Goal: Information Seeking & Learning: Learn about a topic

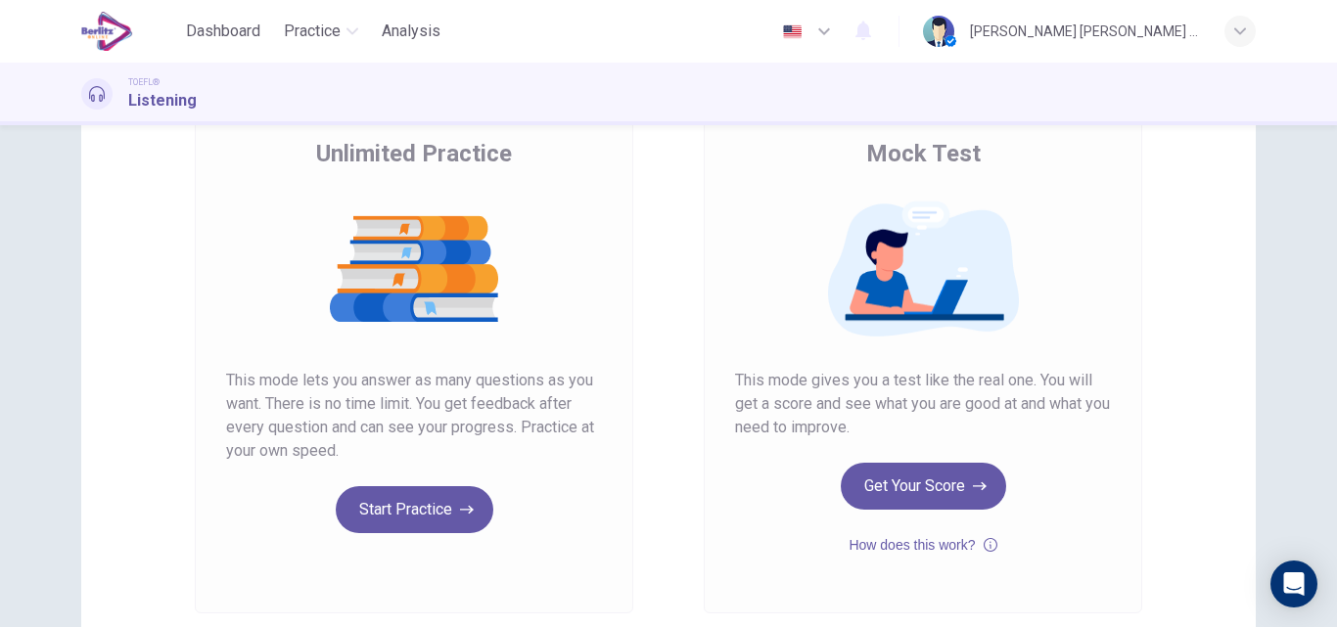
scroll to position [157, 0]
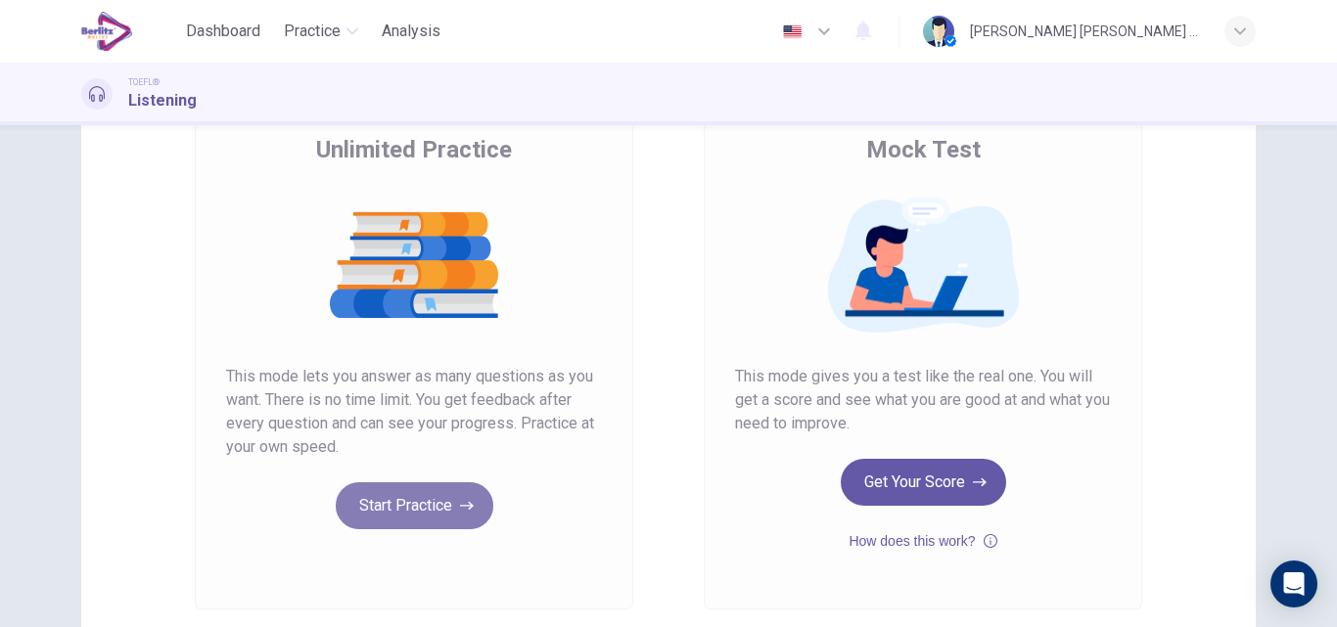
click at [394, 511] on button "Start Practice" at bounding box center [415, 505] width 158 height 47
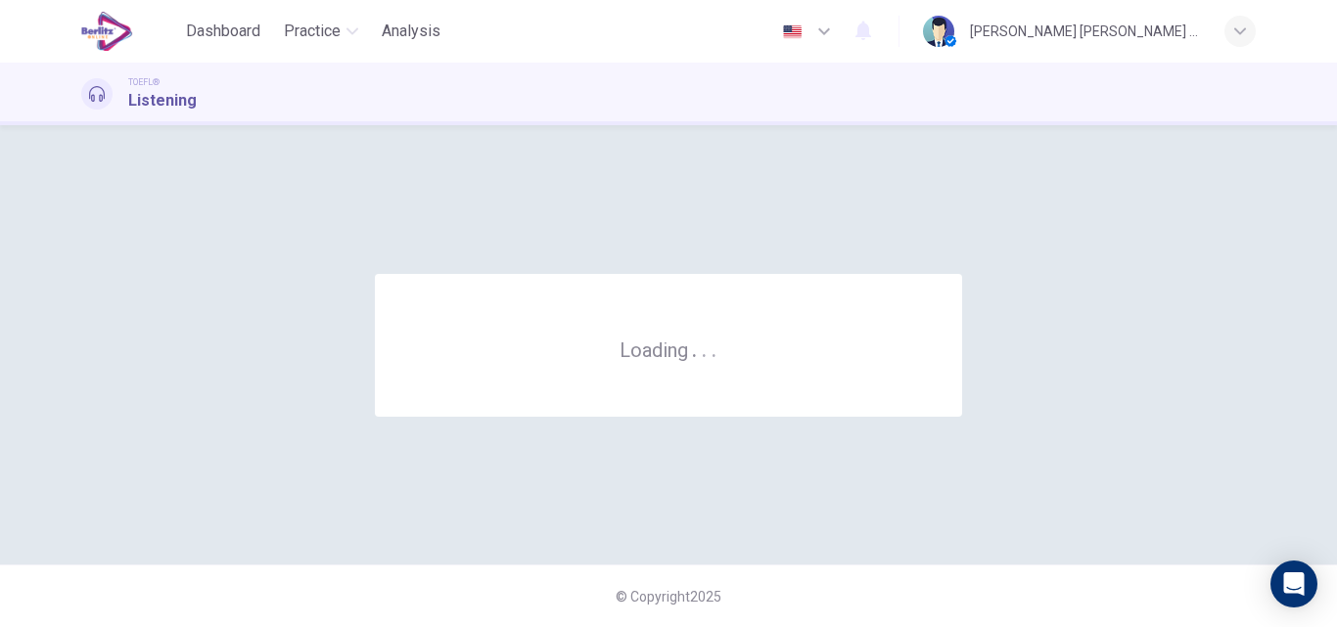
scroll to position [0, 0]
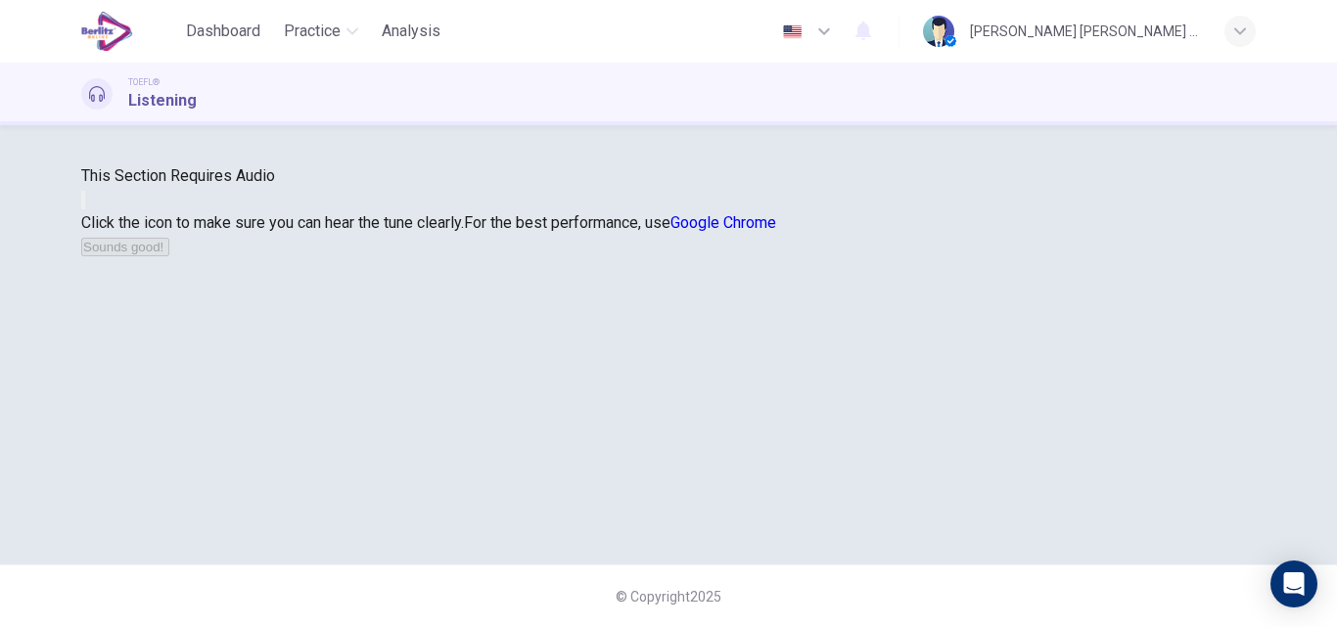
click at [85, 209] on button "button" at bounding box center [83, 200] width 4 height 19
click at [169, 256] on button "Sounds good!" at bounding box center [125, 247] width 88 height 19
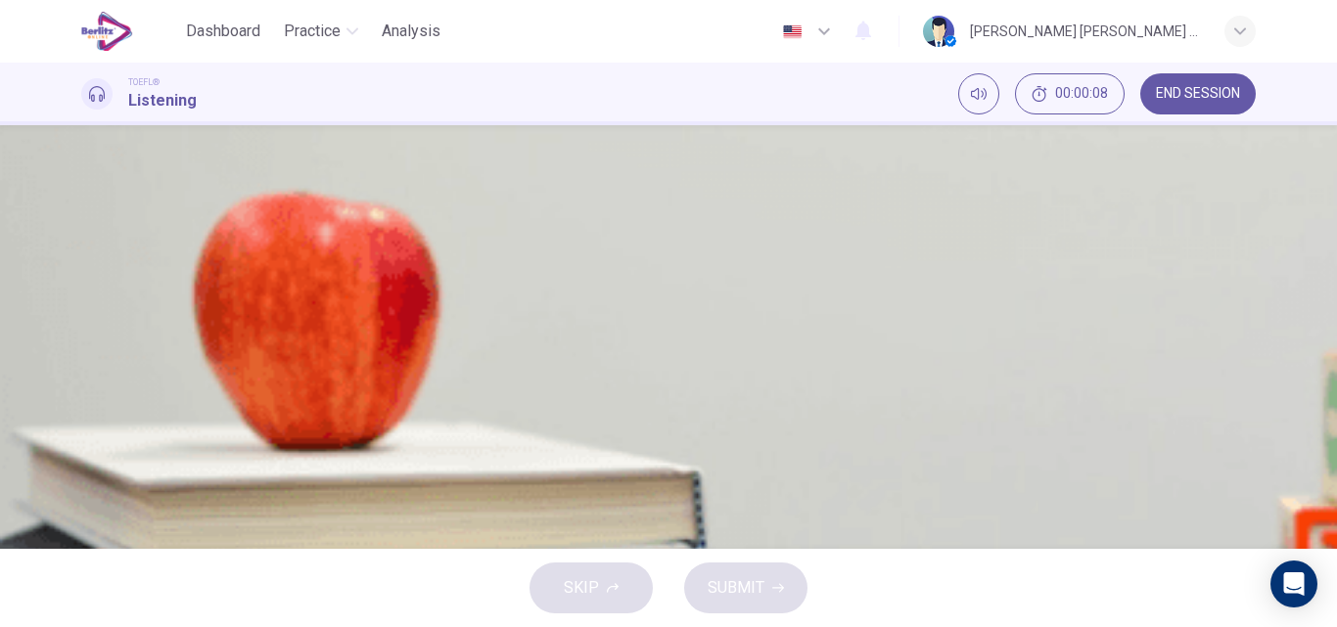
scroll to position [51, 0]
click at [239, 25] on span "Dashboard" at bounding box center [223, 31] width 74 height 23
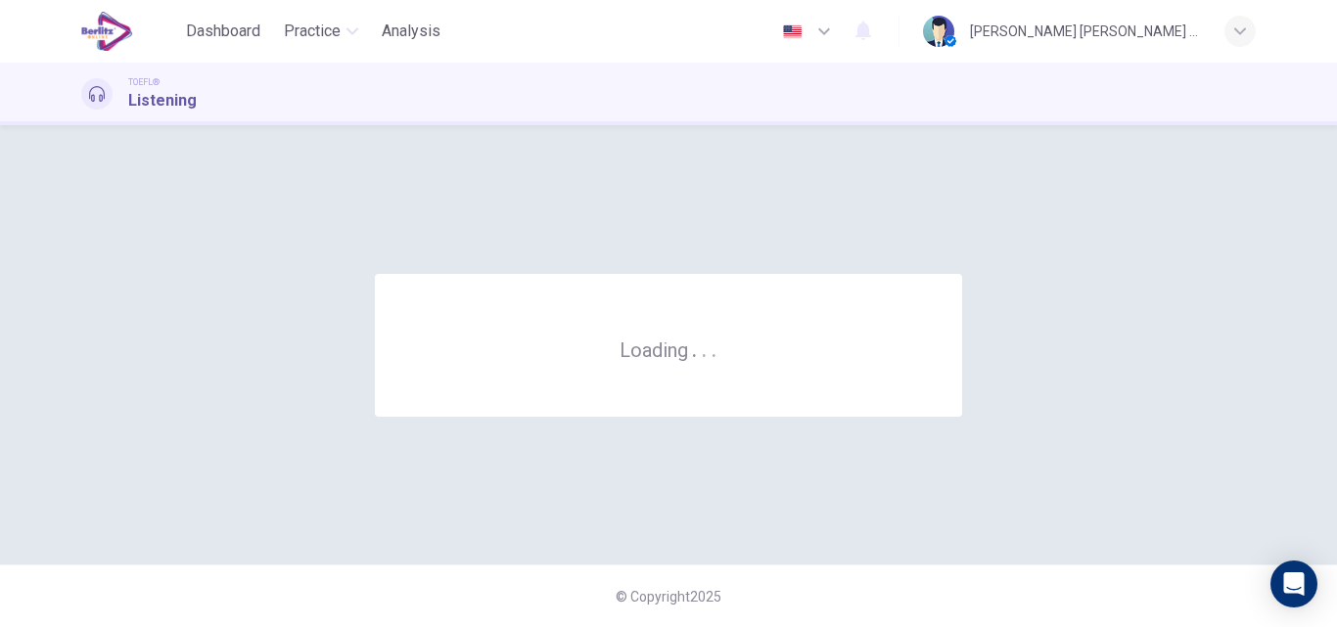
scroll to position [0, 0]
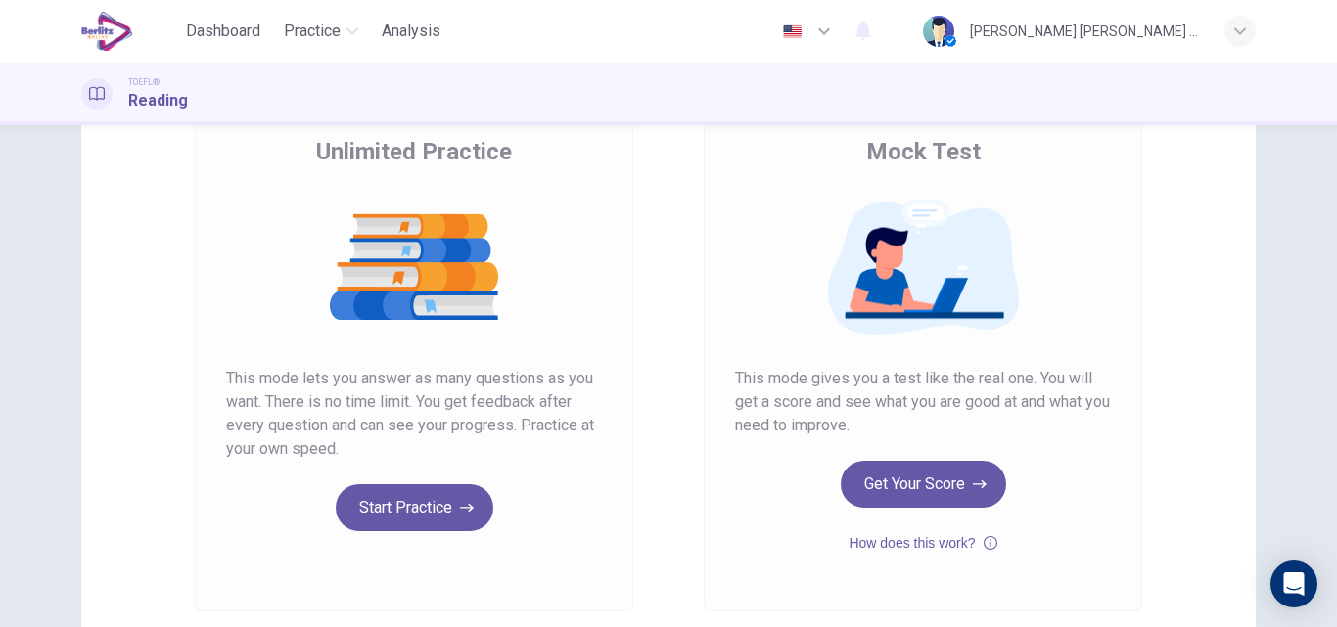
scroll to position [157, 0]
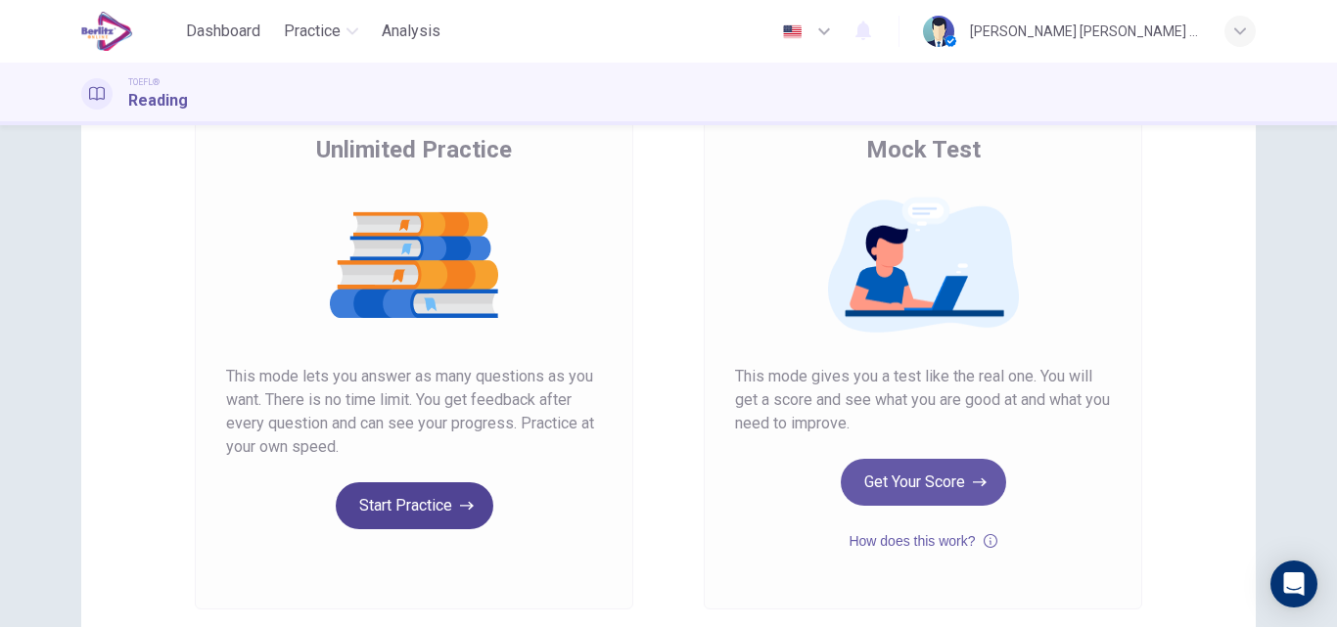
click at [460, 509] on icon "button" at bounding box center [467, 506] width 14 height 20
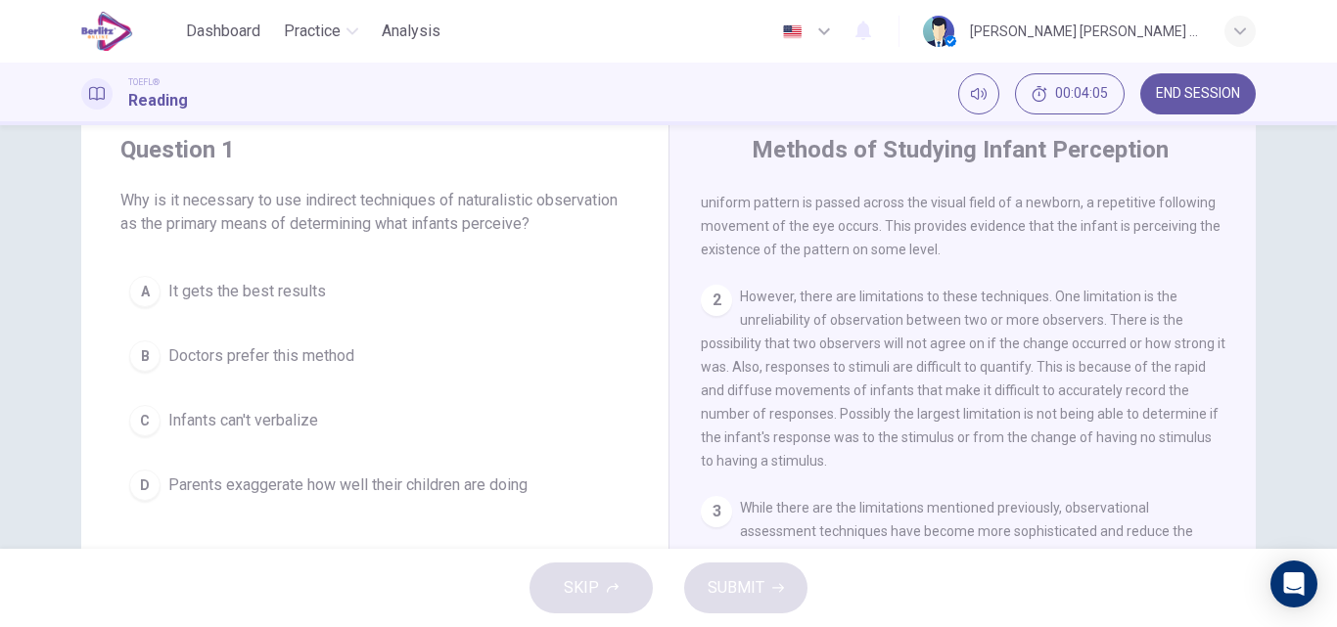
scroll to position [60, 0]
click at [236, 428] on span "Infants can't verbalize" at bounding box center [243, 422] width 150 height 23
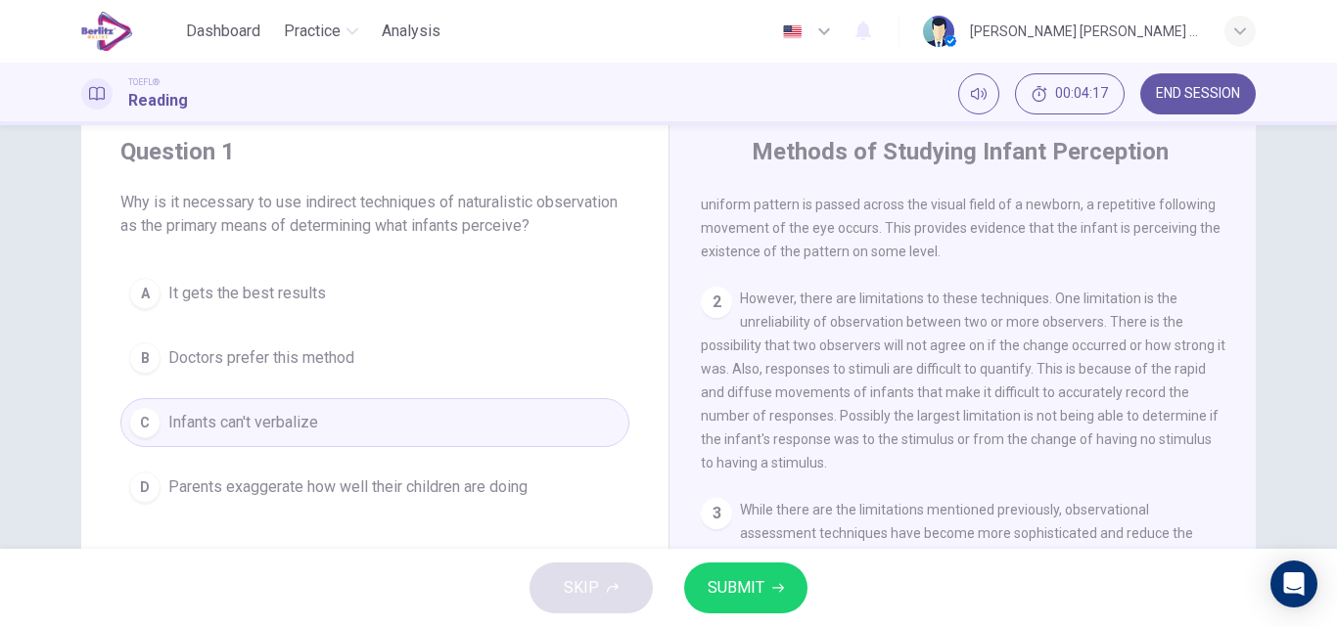
click at [737, 596] on span "SUBMIT" at bounding box center [735, 587] width 57 height 27
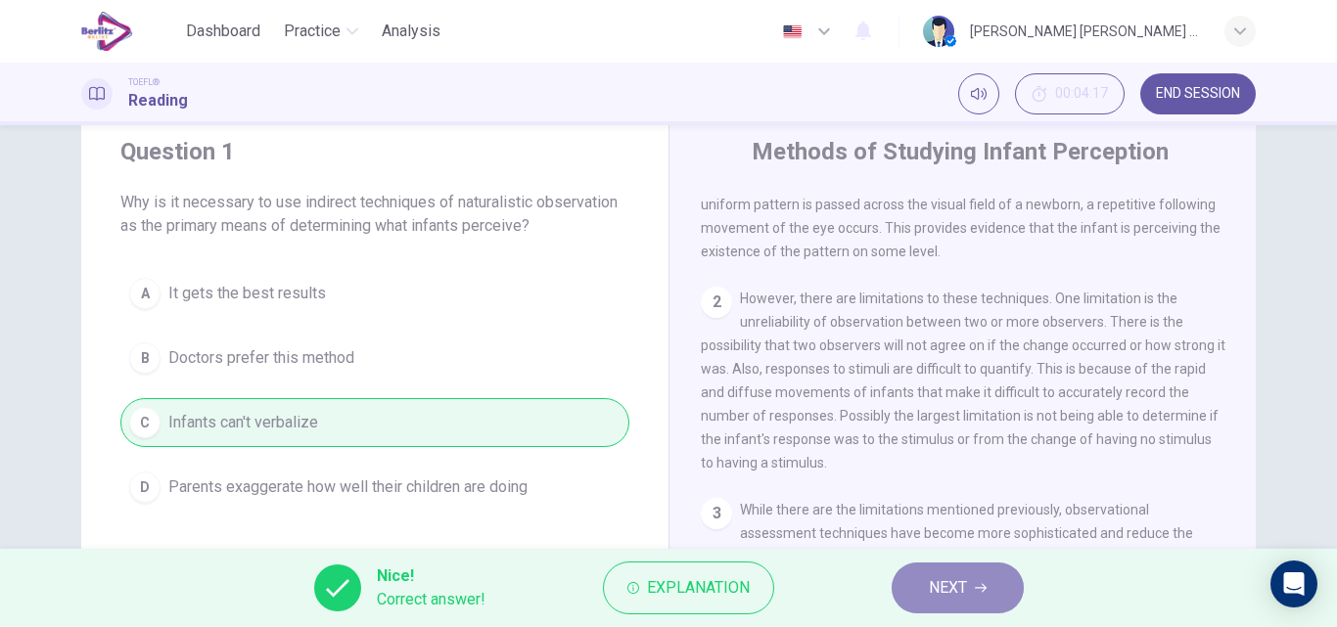
click at [966, 581] on span "NEXT" at bounding box center [948, 587] width 38 height 27
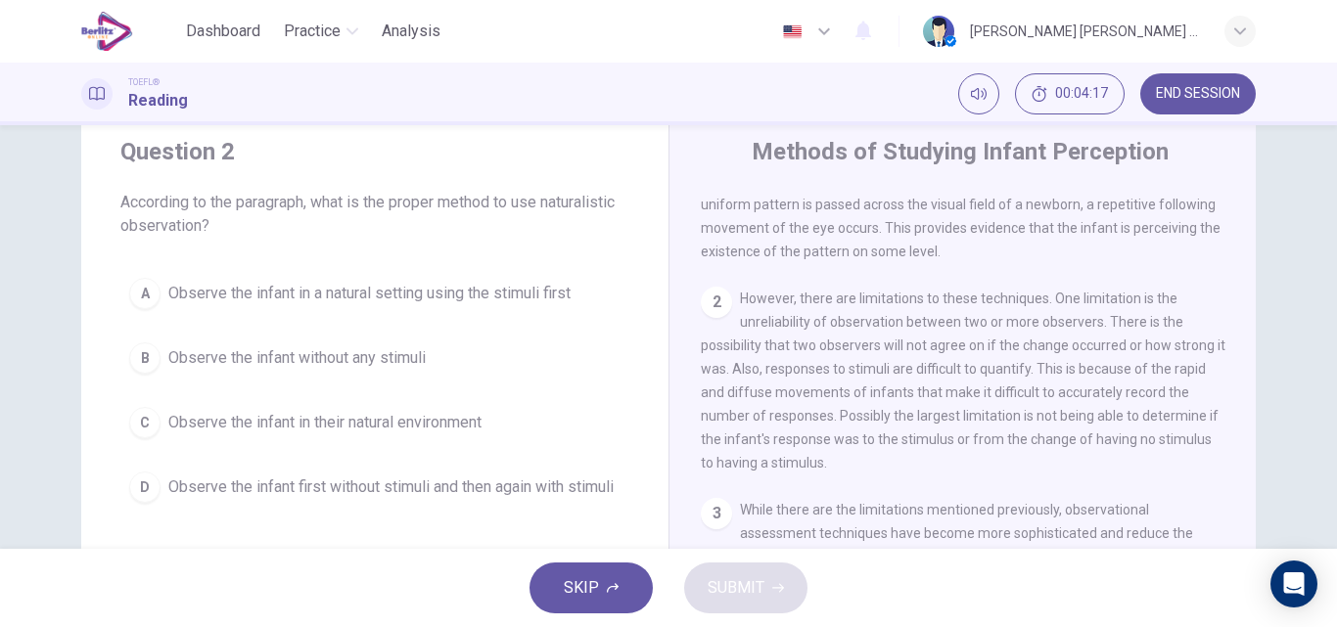
scroll to position [0, 0]
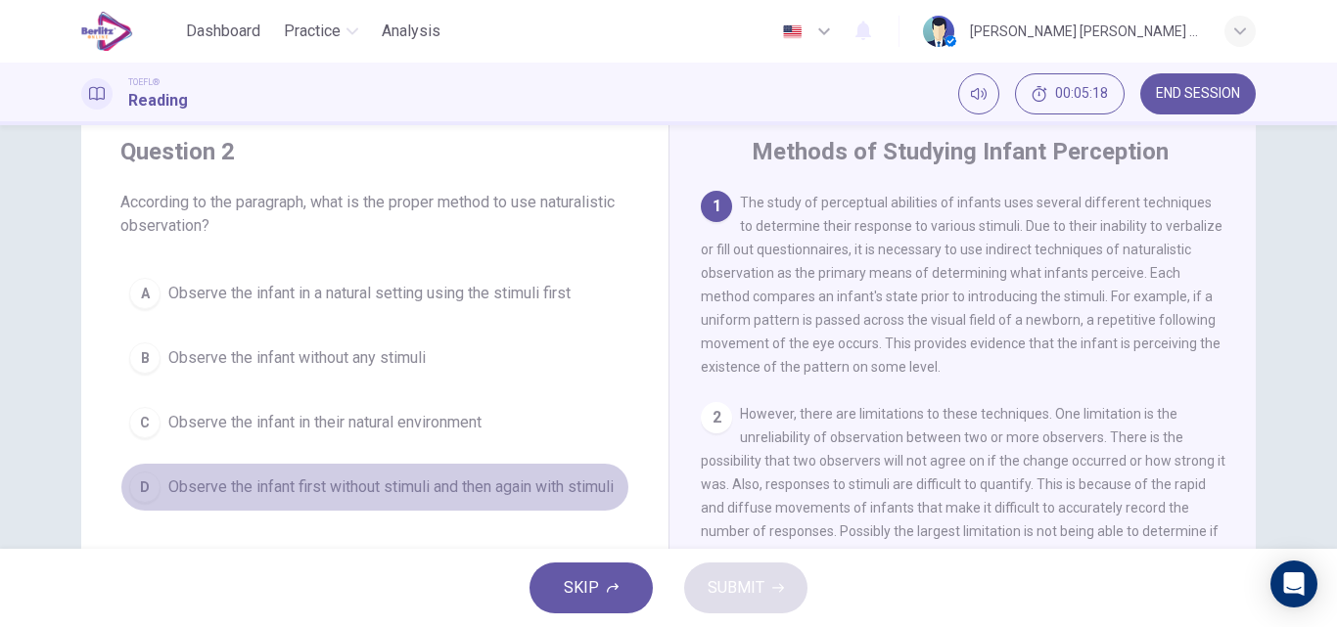
click at [528, 489] on span "Observe the infant first without stimuli and then again with stimuli" at bounding box center [390, 487] width 445 height 23
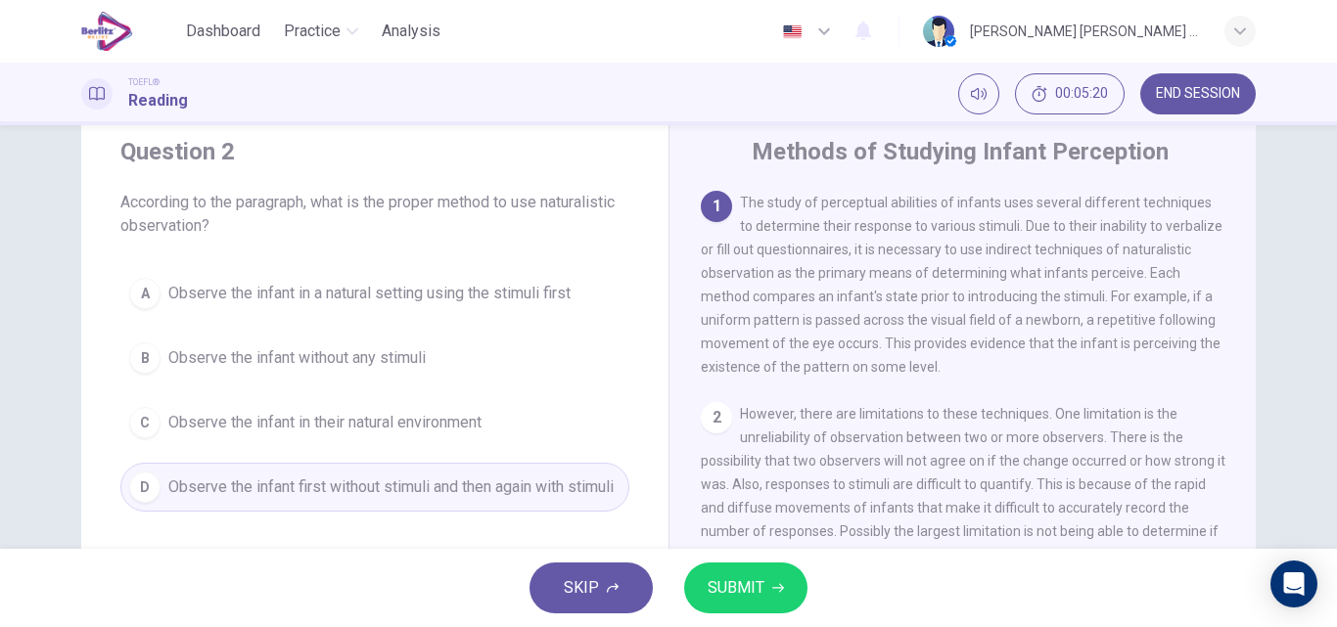
click at [729, 588] on span "SUBMIT" at bounding box center [735, 587] width 57 height 27
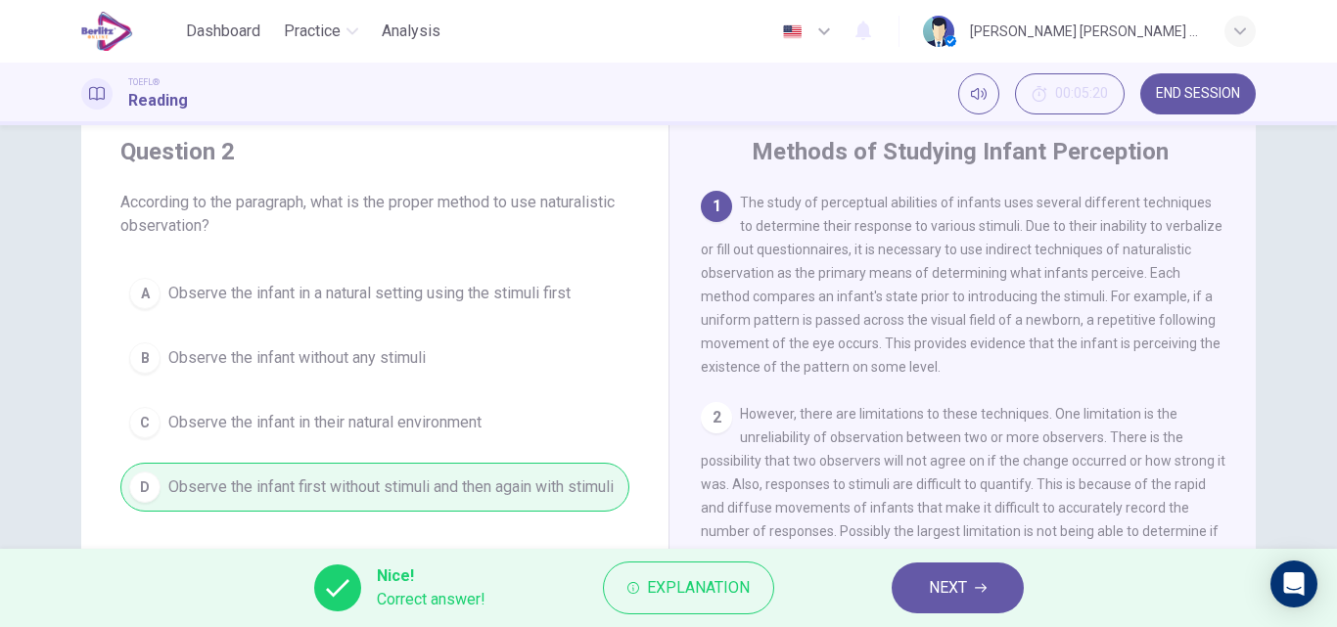
click at [901, 599] on button "NEXT" at bounding box center [957, 588] width 132 height 51
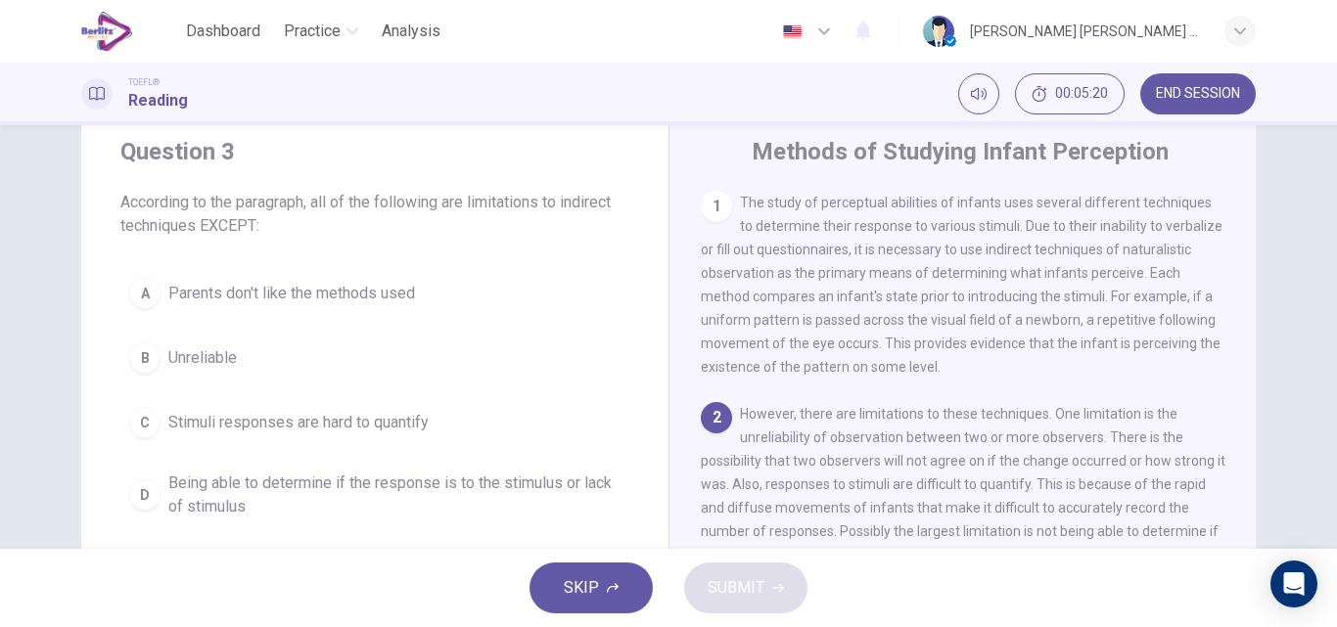
scroll to position [48, 0]
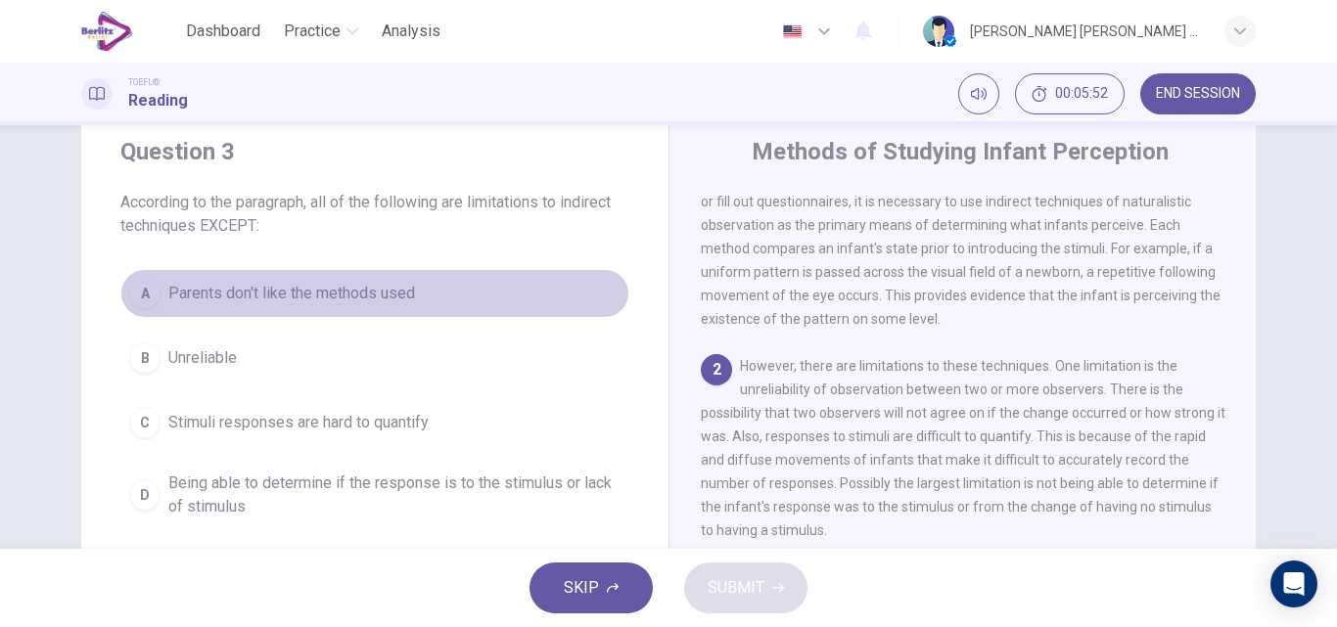
click at [197, 288] on span "Parents don't like the methods used" at bounding box center [291, 293] width 247 height 23
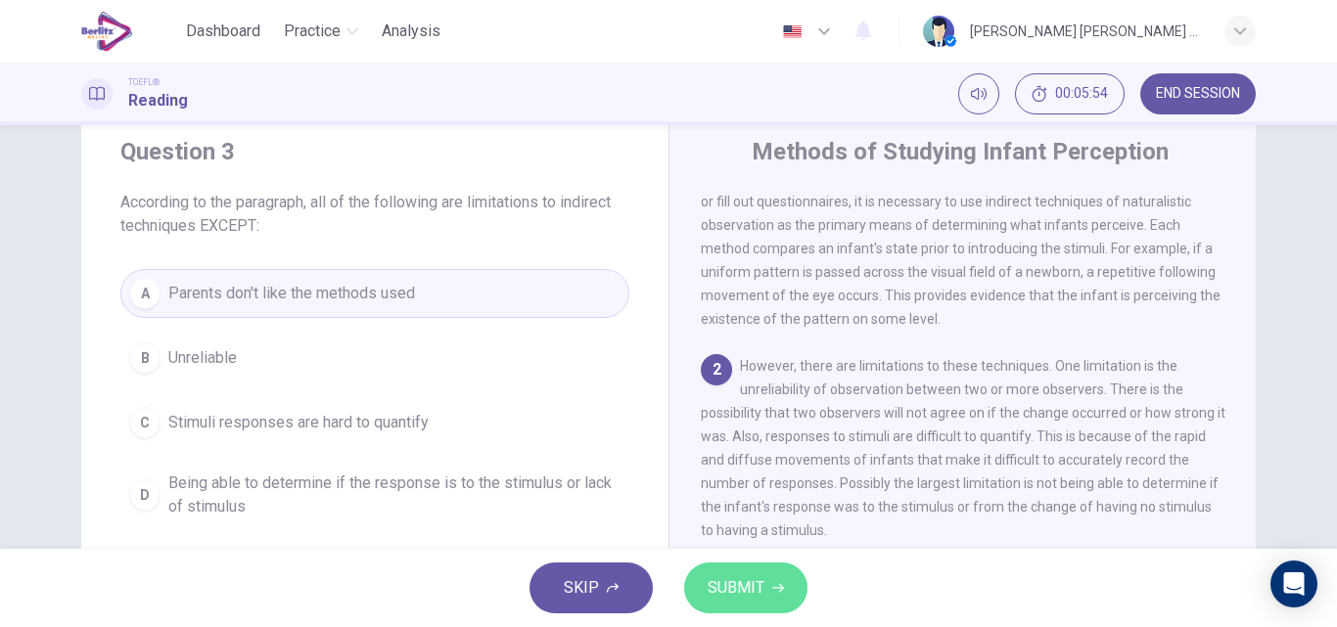
click at [714, 583] on span "SUBMIT" at bounding box center [735, 587] width 57 height 27
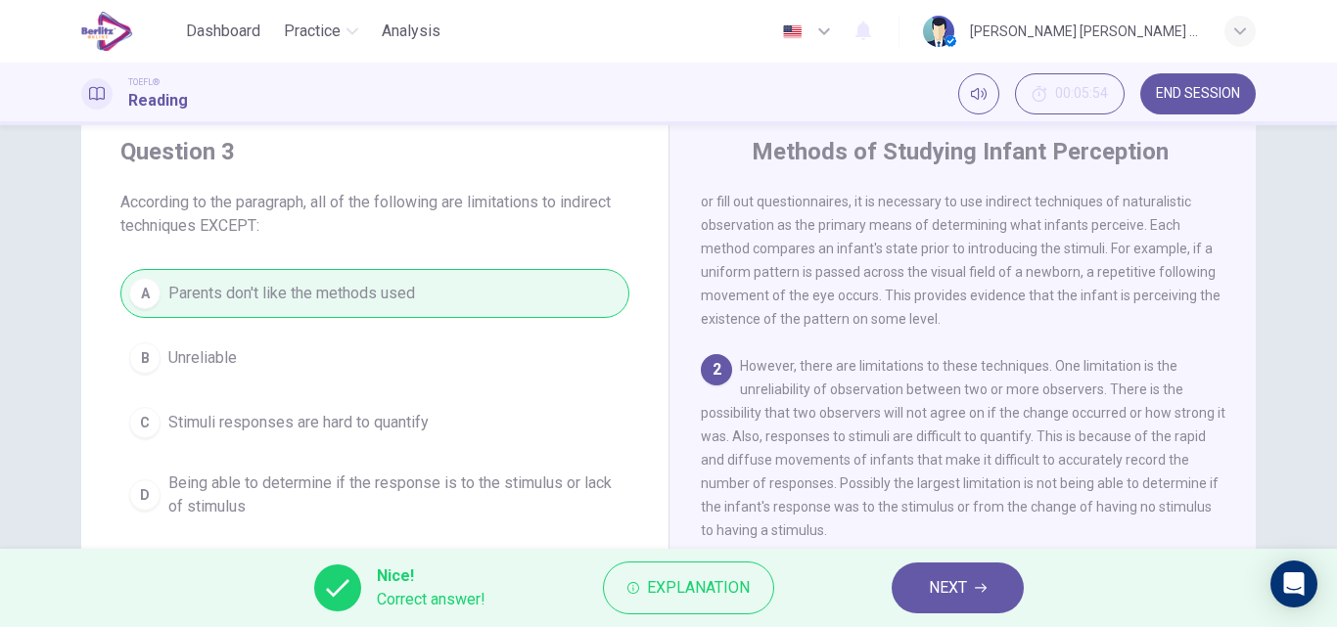
click at [929, 603] on button "NEXT" at bounding box center [957, 588] width 132 height 51
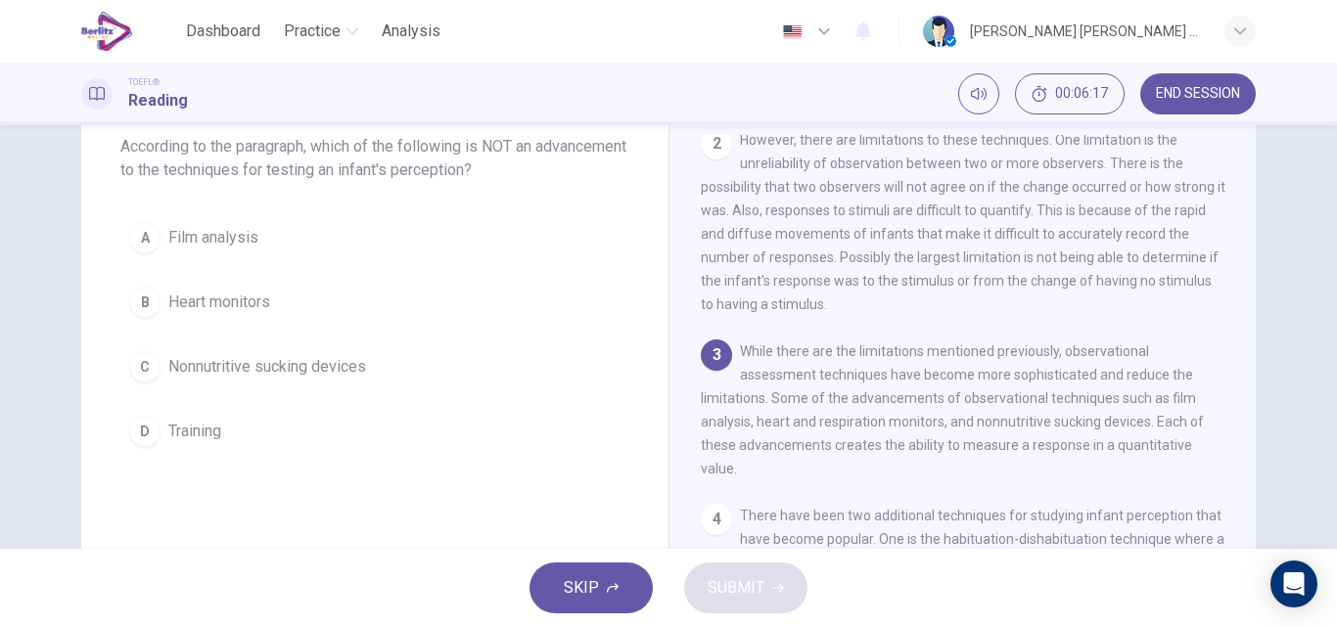
scroll to position [138, 0]
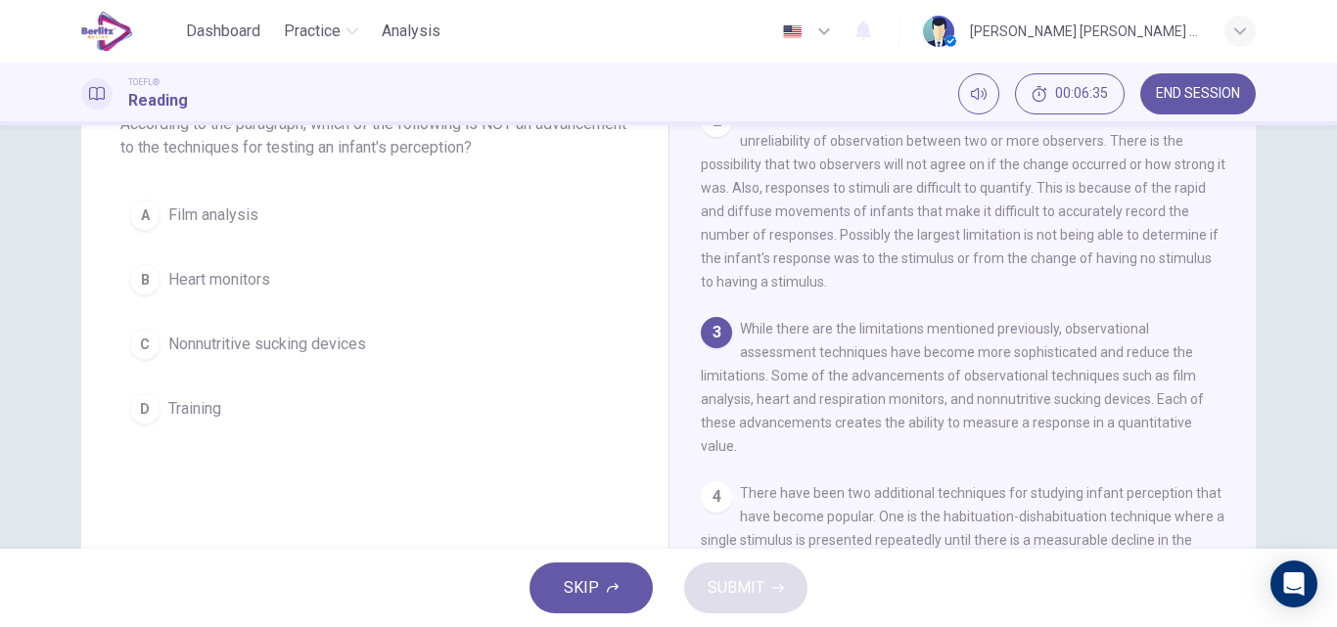
click at [201, 428] on button "D Training" at bounding box center [374, 409] width 509 height 49
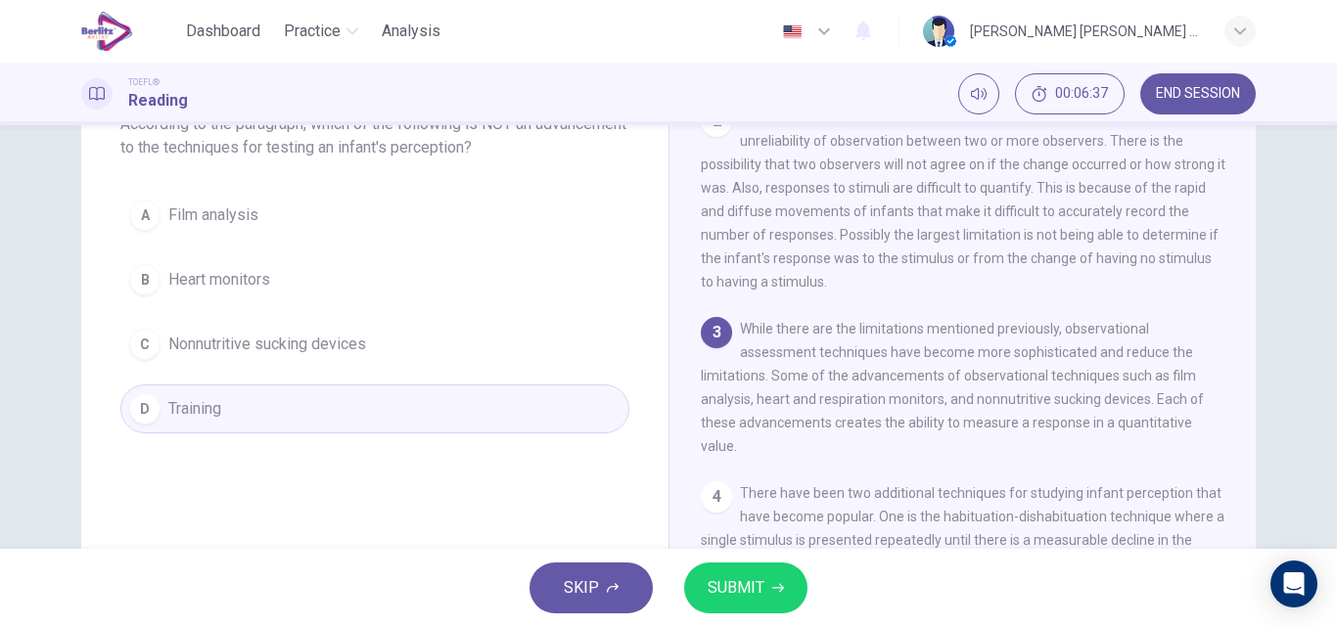
click at [708, 590] on span "SUBMIT" at bounding box center [735, 587] width 57 height 27
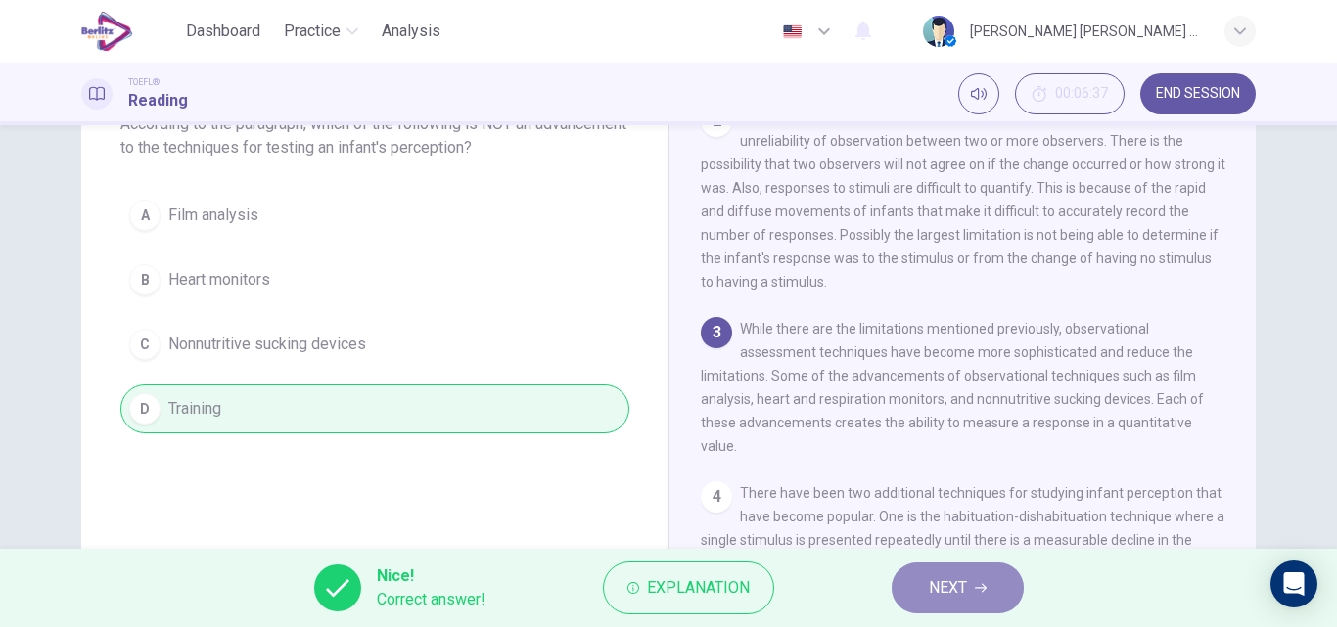
click at [946, 581] on span "NEXT" at bounding box center [948, 587] width 38 height 27
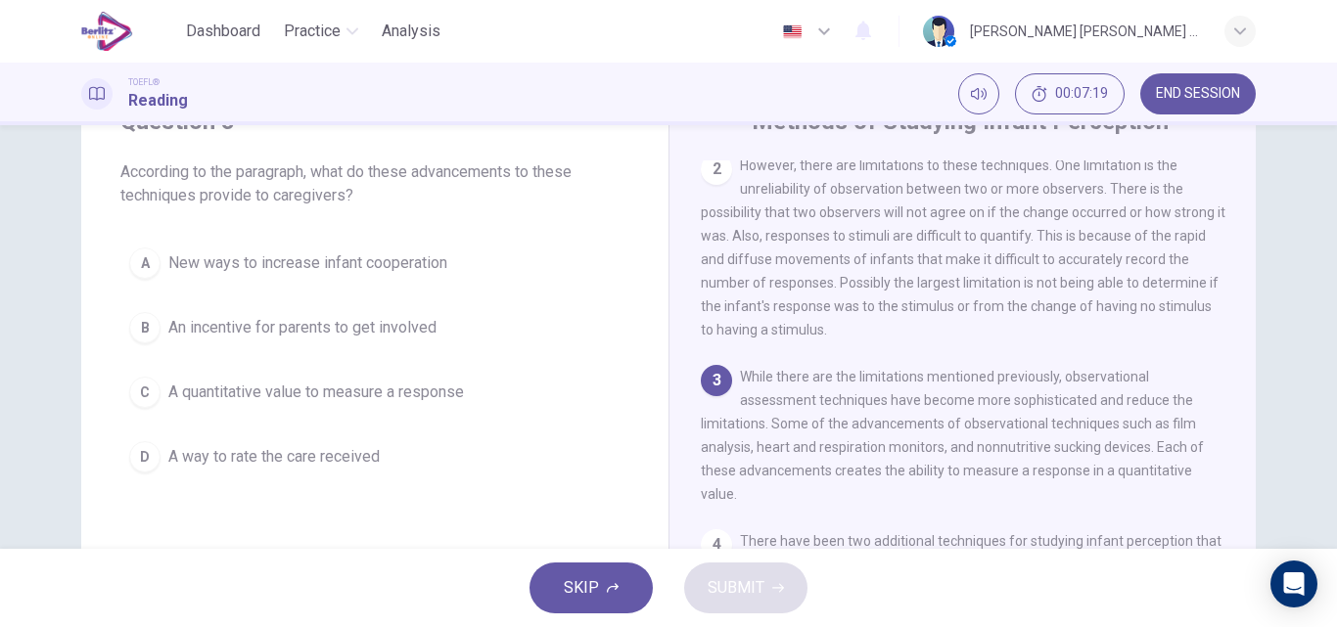
scroll to position [95, 0]
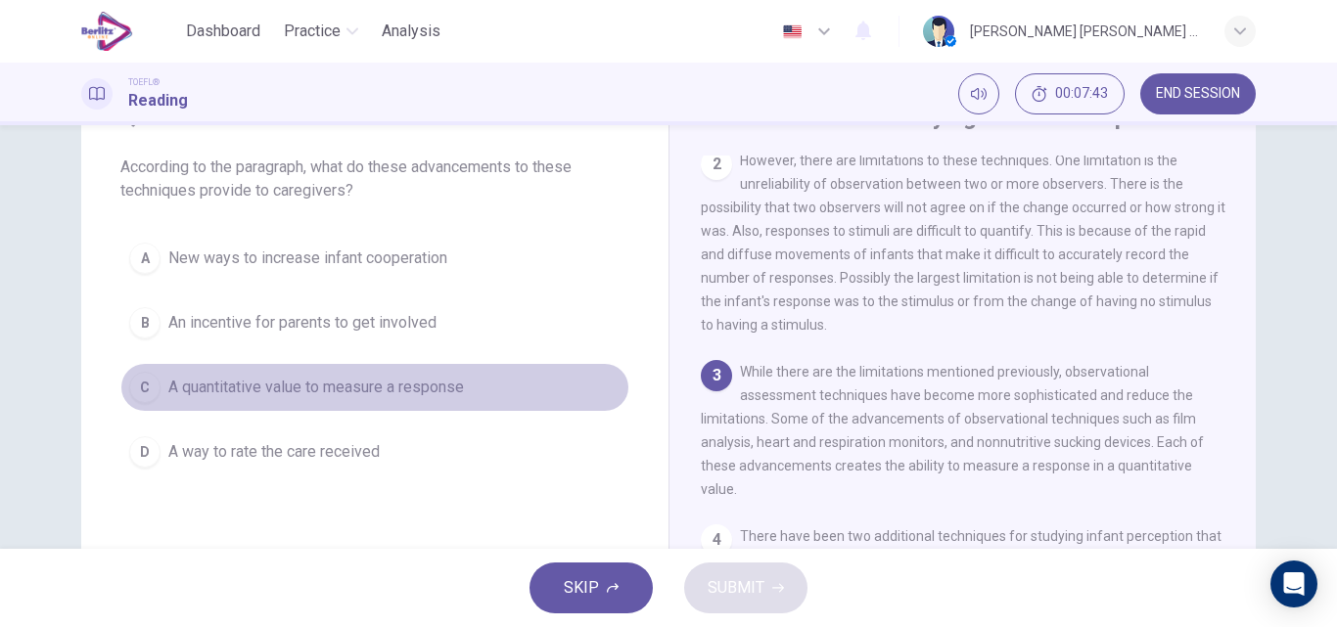
click at [381, 387] on span "A quantitative value to measure a response" at bounding box center [316, 387] width 296 height 23
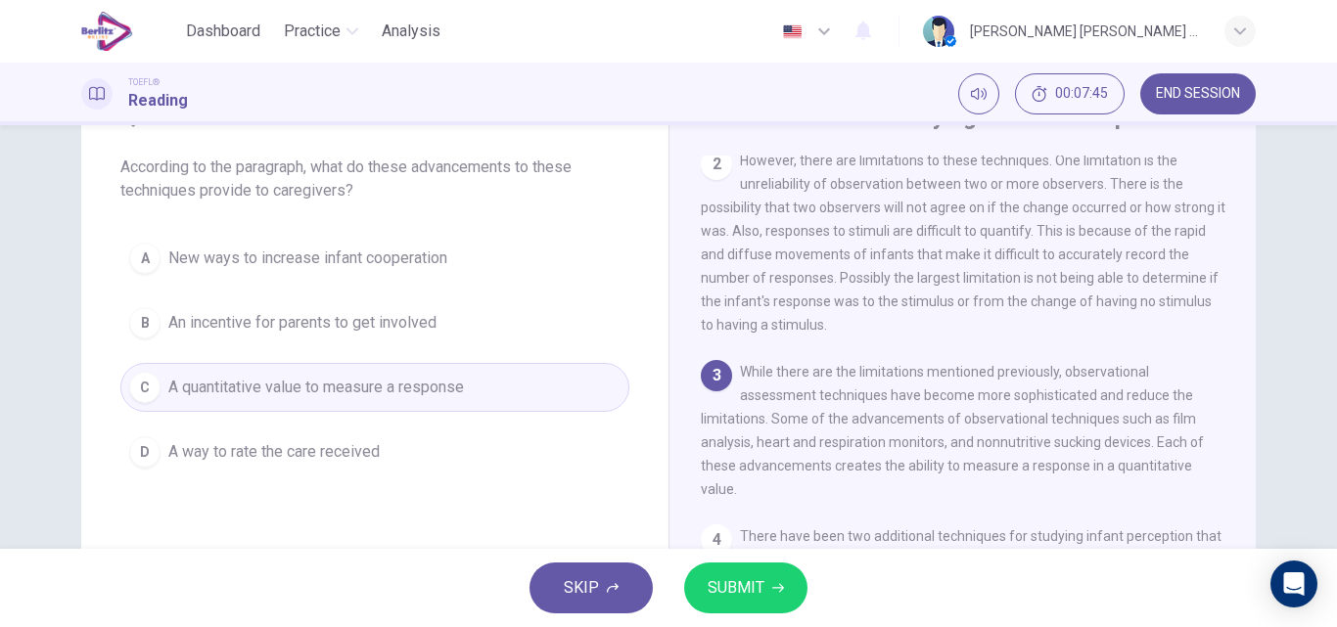
click at [740, 581] on span "SUBMIT" at bounding box center [735, 587] width 57 height 27
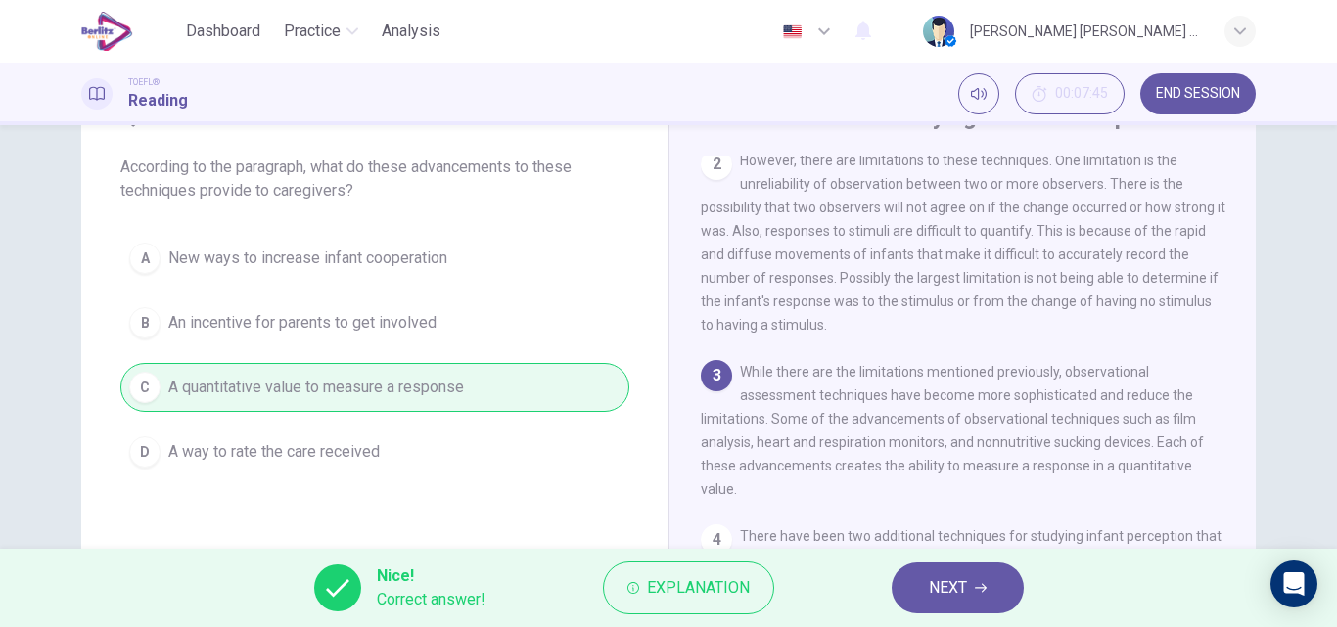
click at [926, 588] on button "NEXT" at bounding box center [957, 588] width 132 height 51
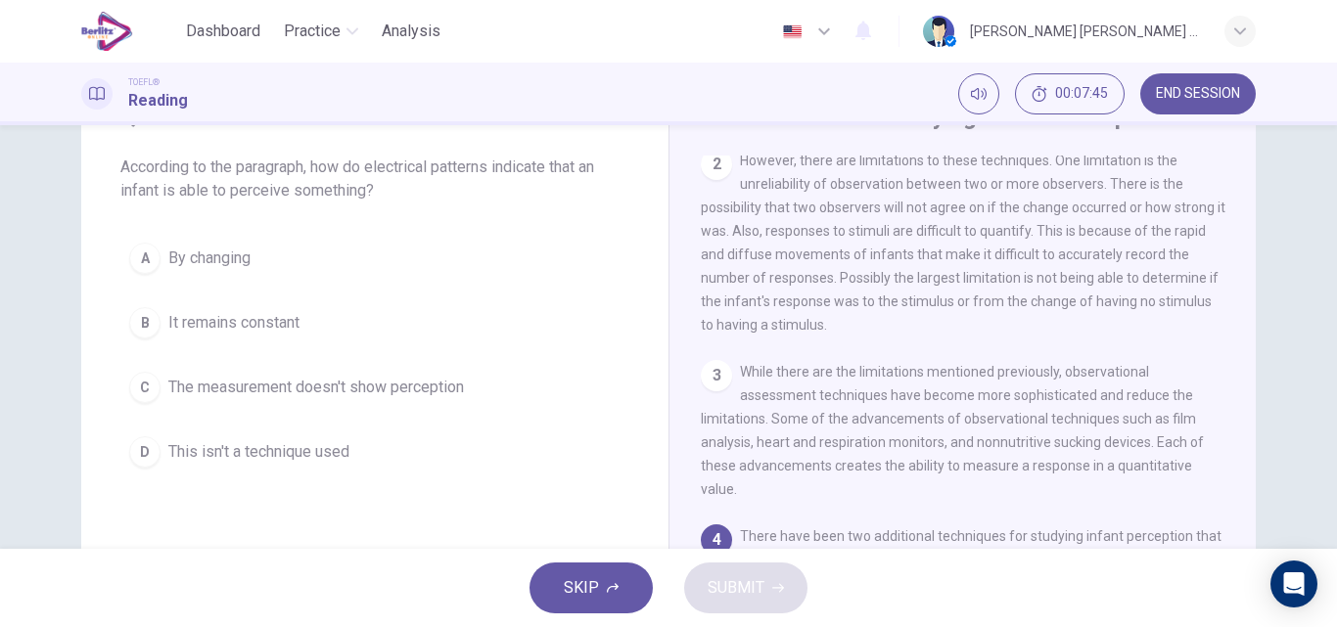
scroll to position [460, 0]
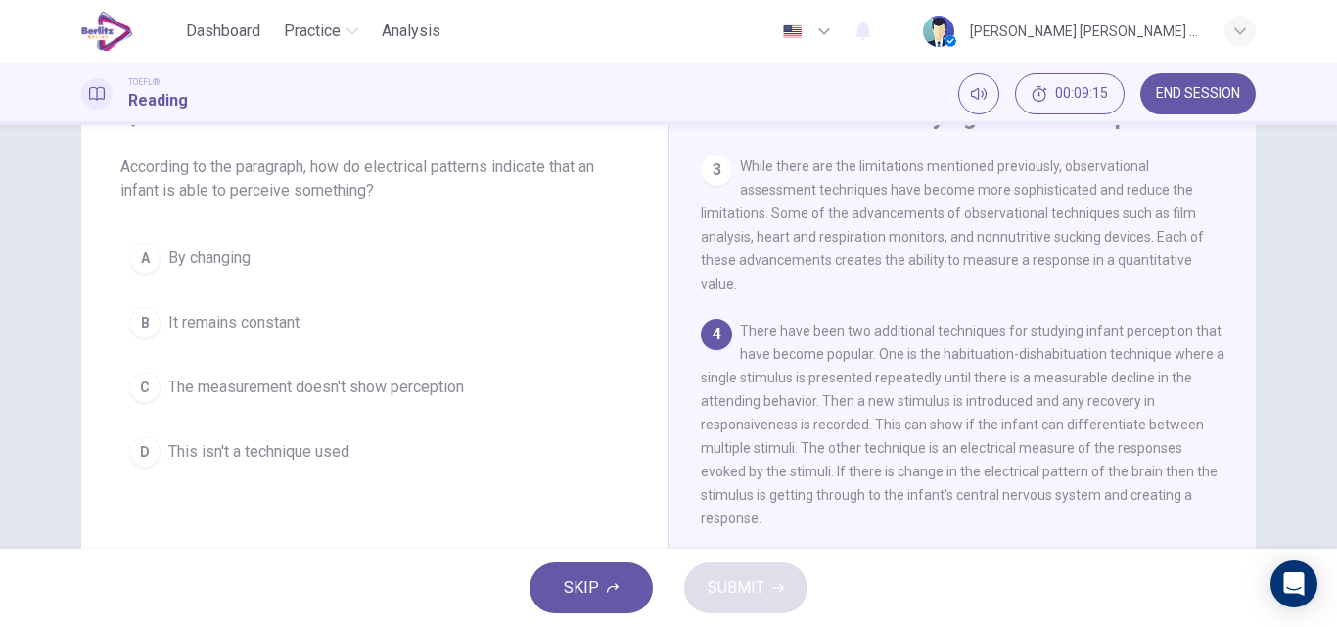
click at [192, 253] on span "By changing" at bounding box center [209, 258] width 82 height 23
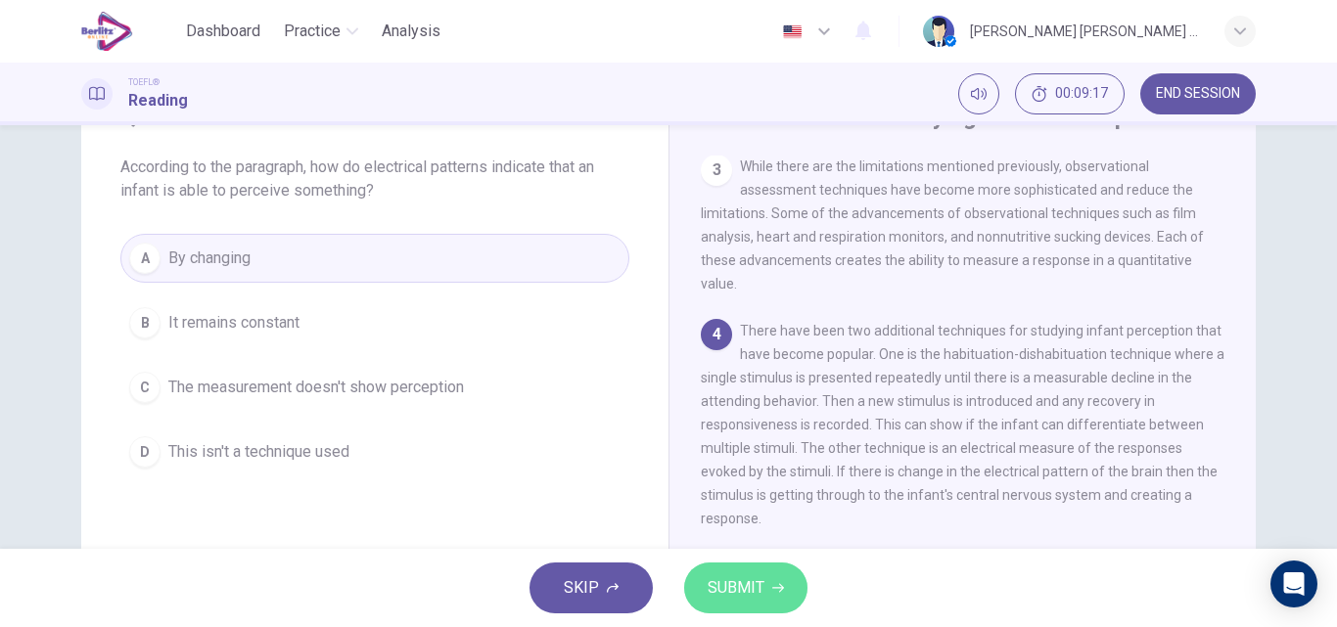
click at [725, 575] on span "SUBMIT" at bounding box center [735, 587] width 57 height 27
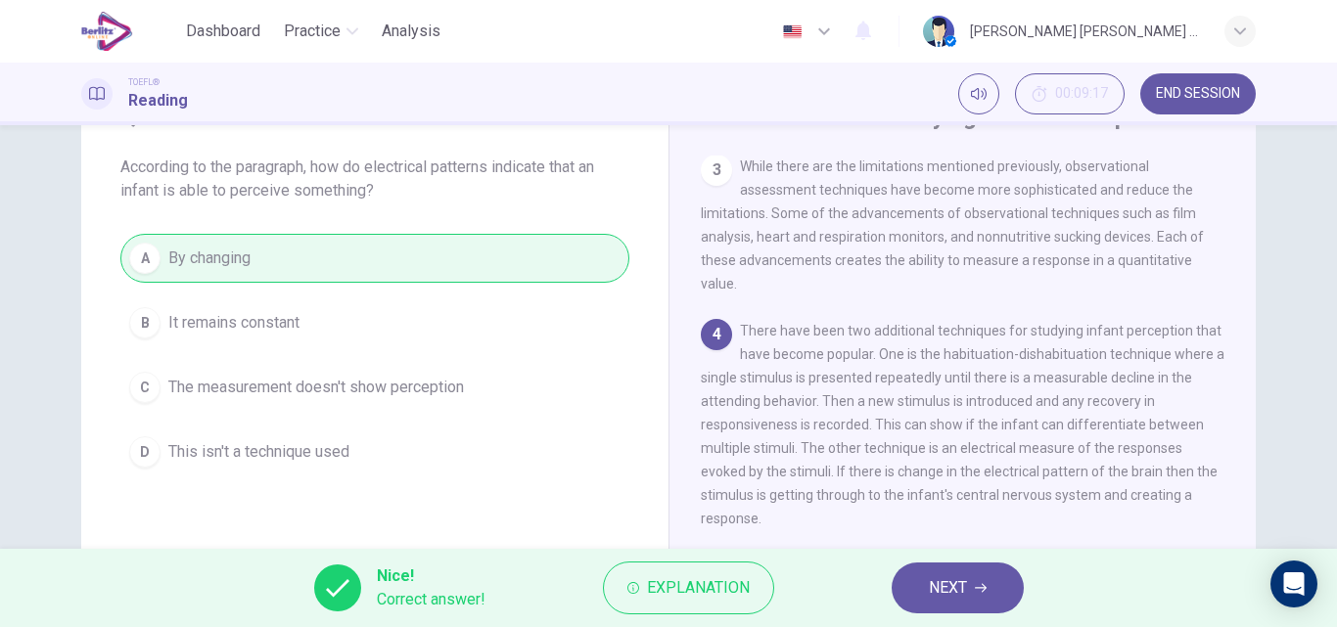
click at [934, 607] on button "NEXT" at bounding box center [957, 588] width 132 height 51
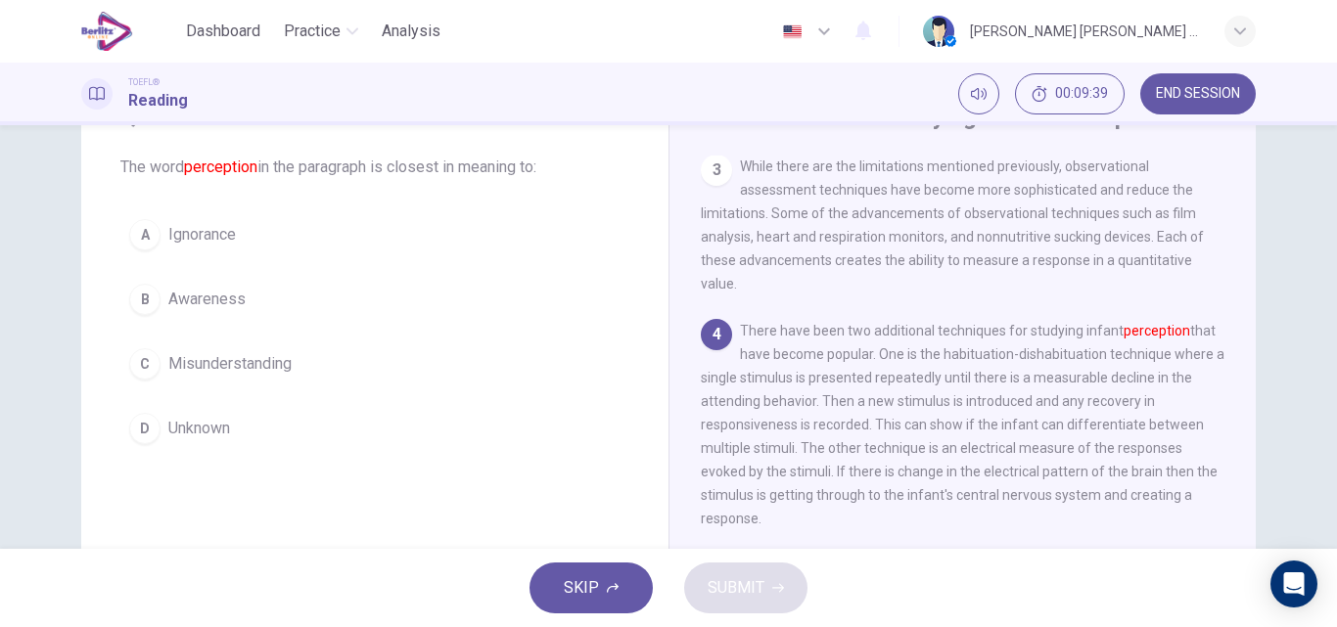
click at [229, 301] on span "Awareness" at bounding box center [206, 299] width 77 height 23
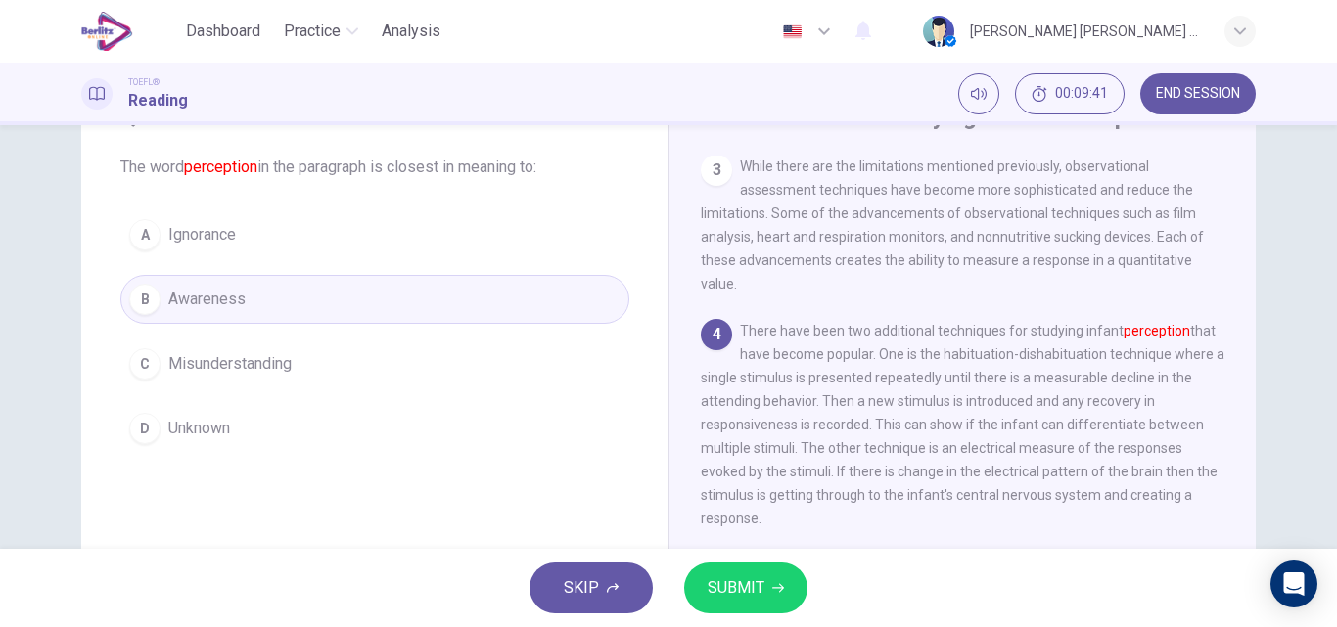
click at [758, 585] on span "SUBMIT" at bounding box center [735, 587] width 57 height 27
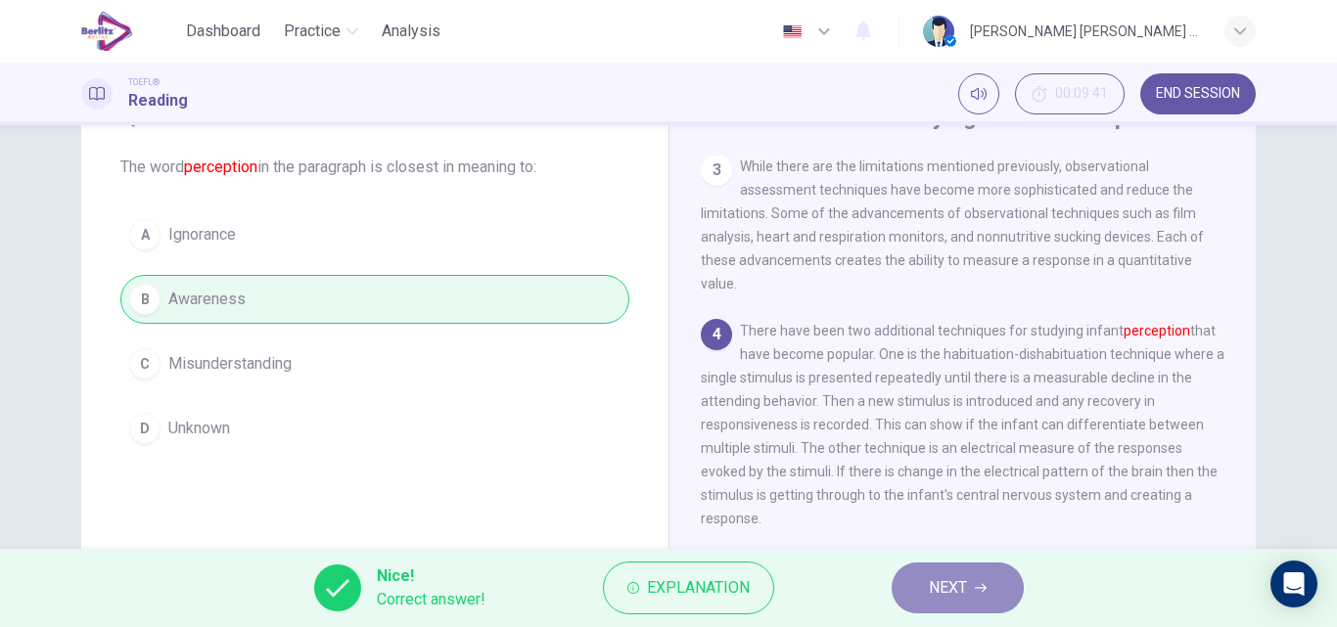
click at [932, 602] on button "NEXT" at bounding box center [957, 588] width 132 height 51
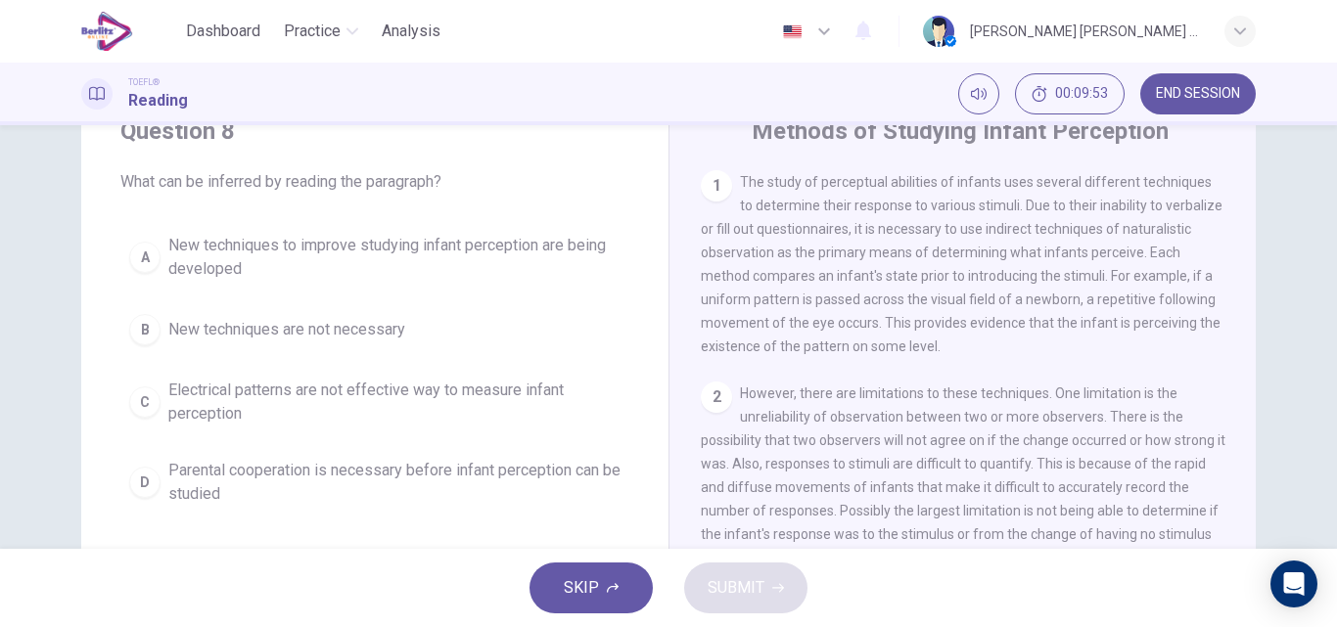
scroll to position [84, 0]
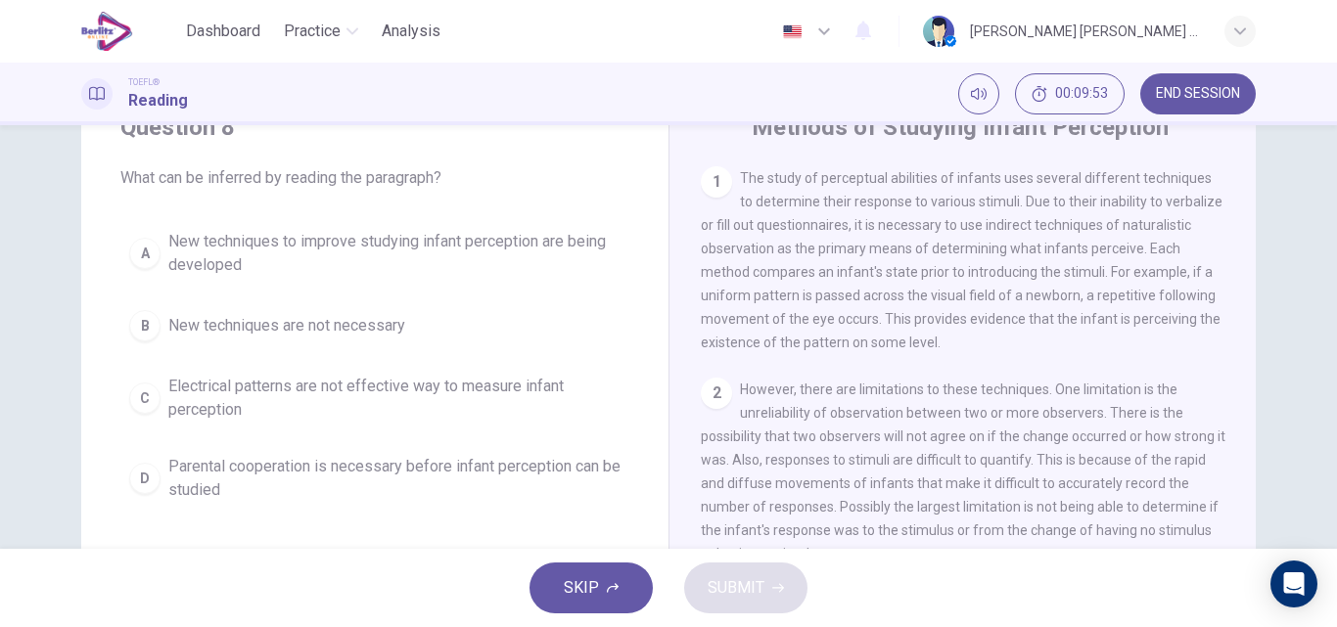
click at [1321, 375] on div "Question 8 What can be inferred by reading the paragraph? A New techniques to i…" at bounding box center [668, 337] width 1337 height 424
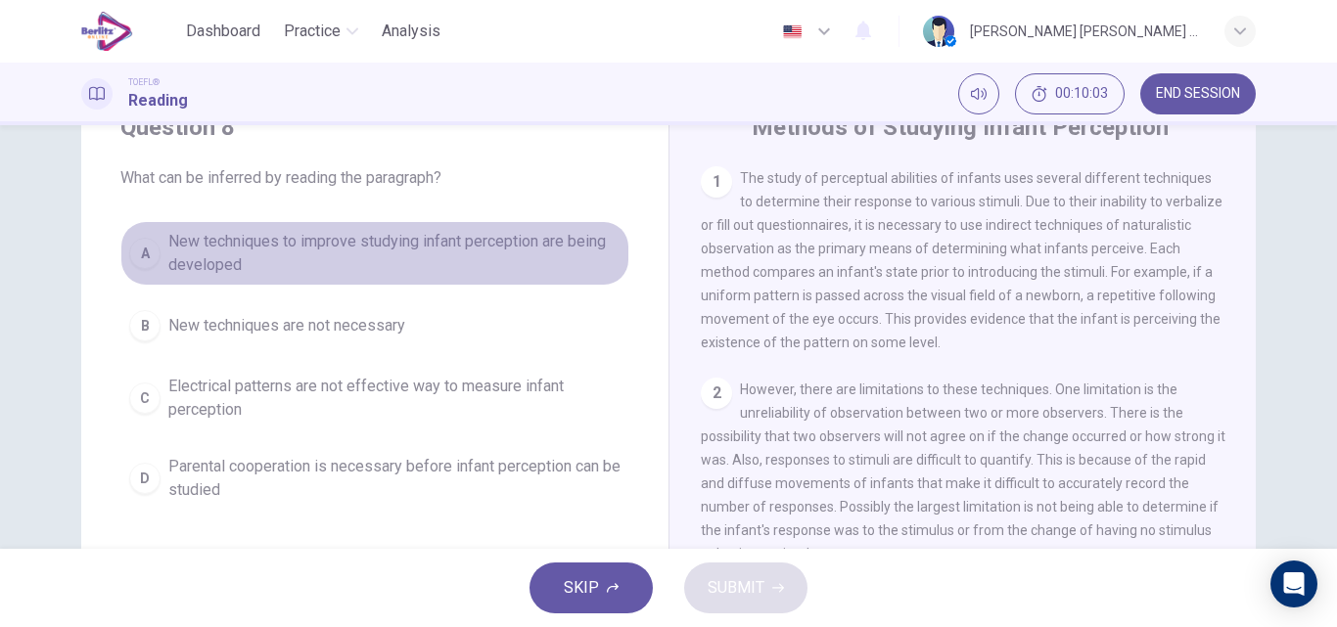
click at [343, 245] on span "New techniques to improve studying infant perception are being developed" at bounding box center [394, 253] width 452 height 47
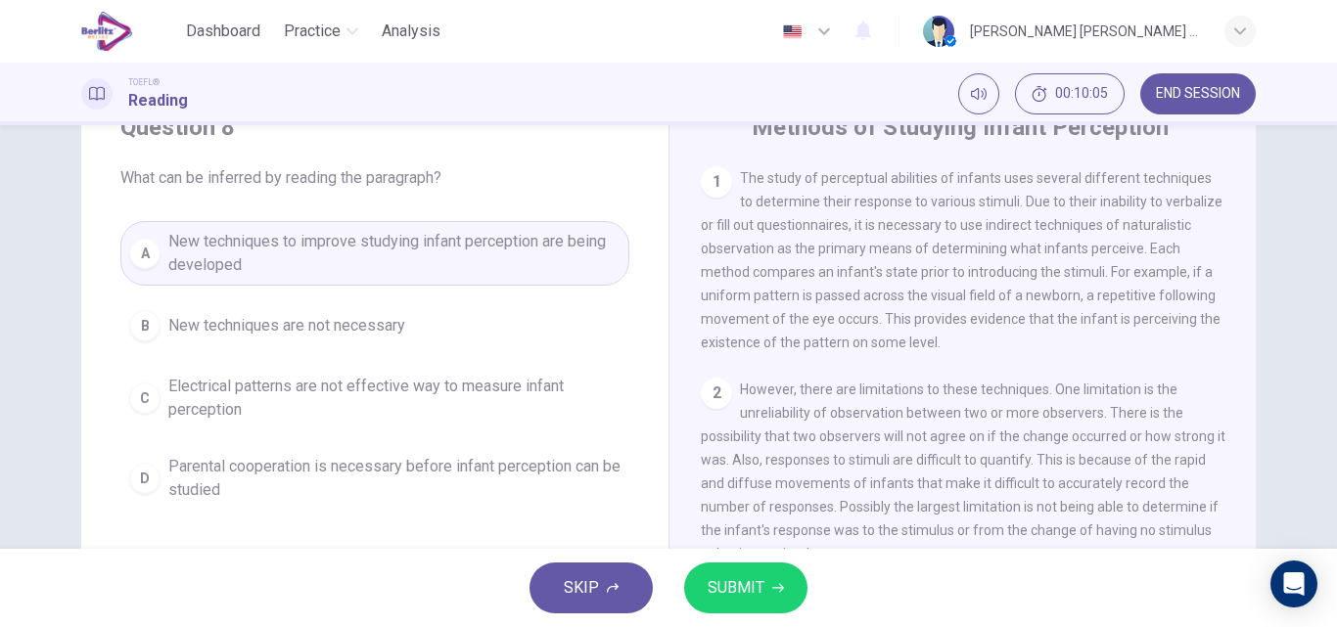
click at [777, 591] on icon "button" at bounding box center [778, 588] width 12 height 12
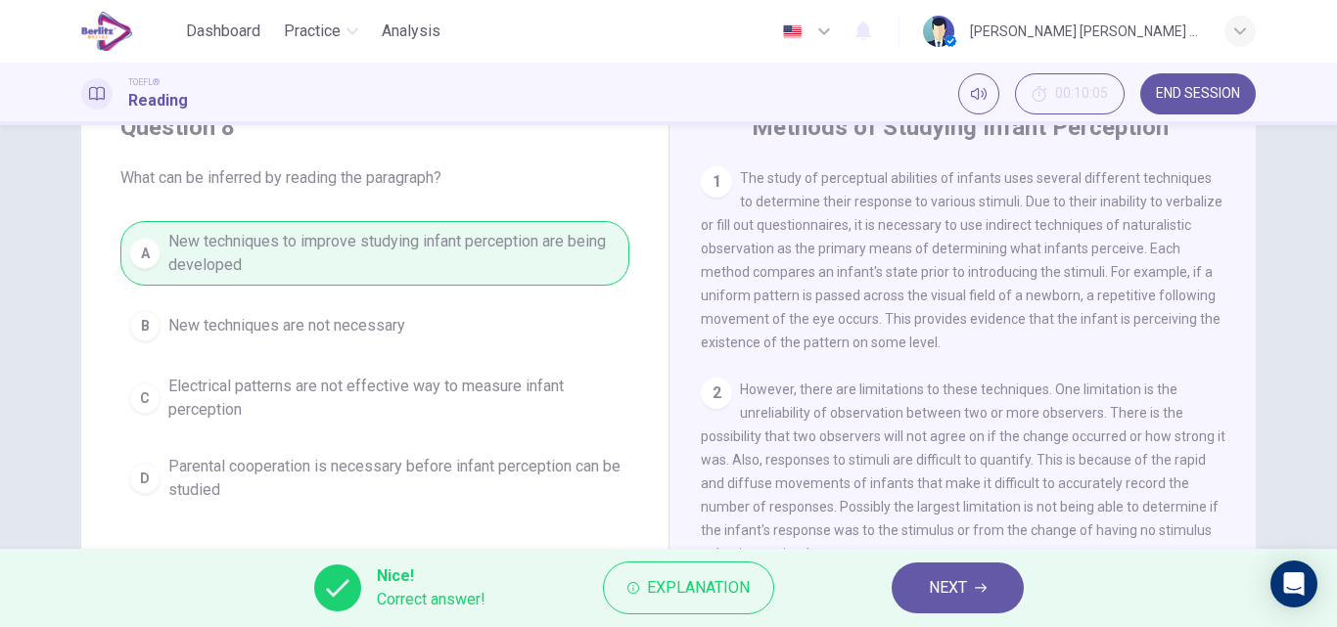
click at [930, 603] on button "NEXT" at bounding box center [957, 588] width 132 height 51
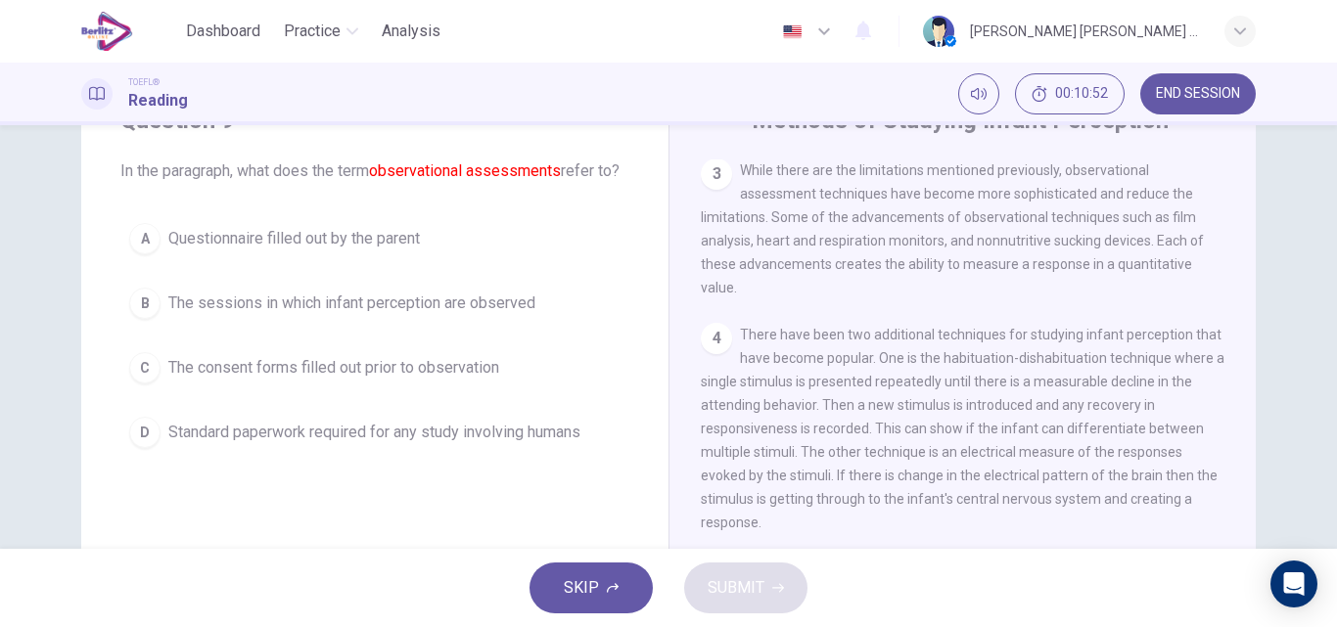
scroll to position [89, 0]
click at [471, 317] on span "The sessions in which infant perception are observed" at bounding box center [351, 305] width 367 height 23
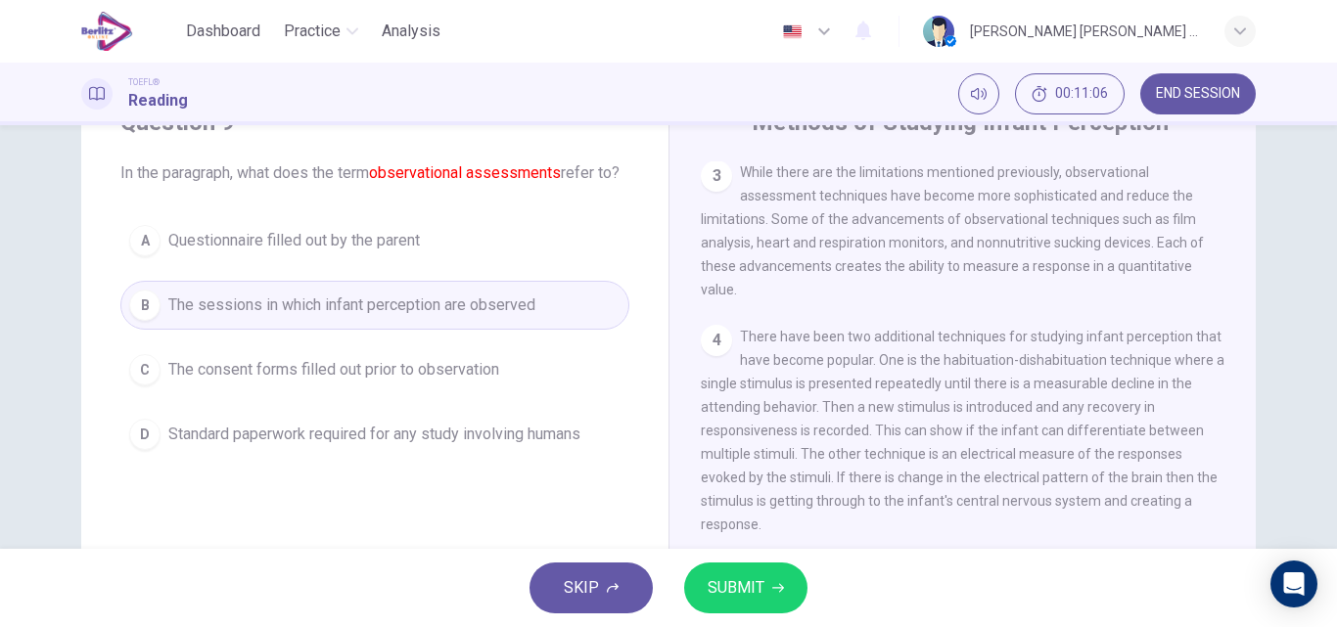
click at [766, 604] on button "SUBMIT" at bounding box center [745, 588] width 123 height 51
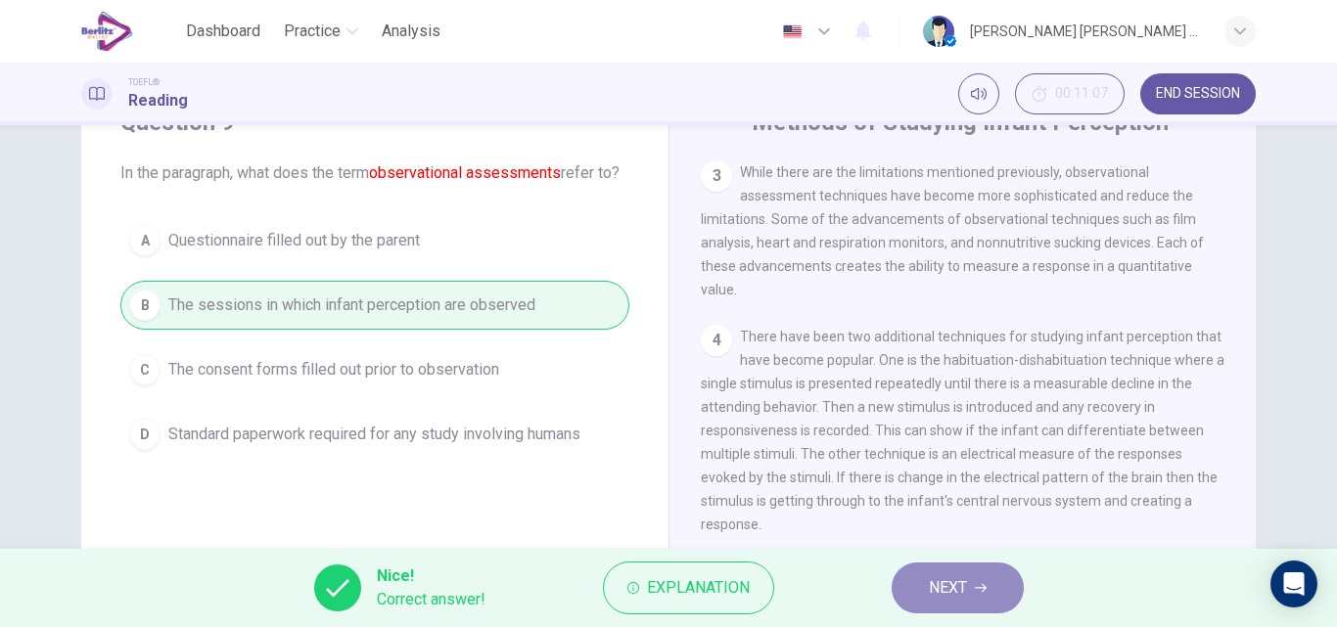
click at [931, 599] on span "NEXT" at bounding box center [948, 587] width 38 height 27
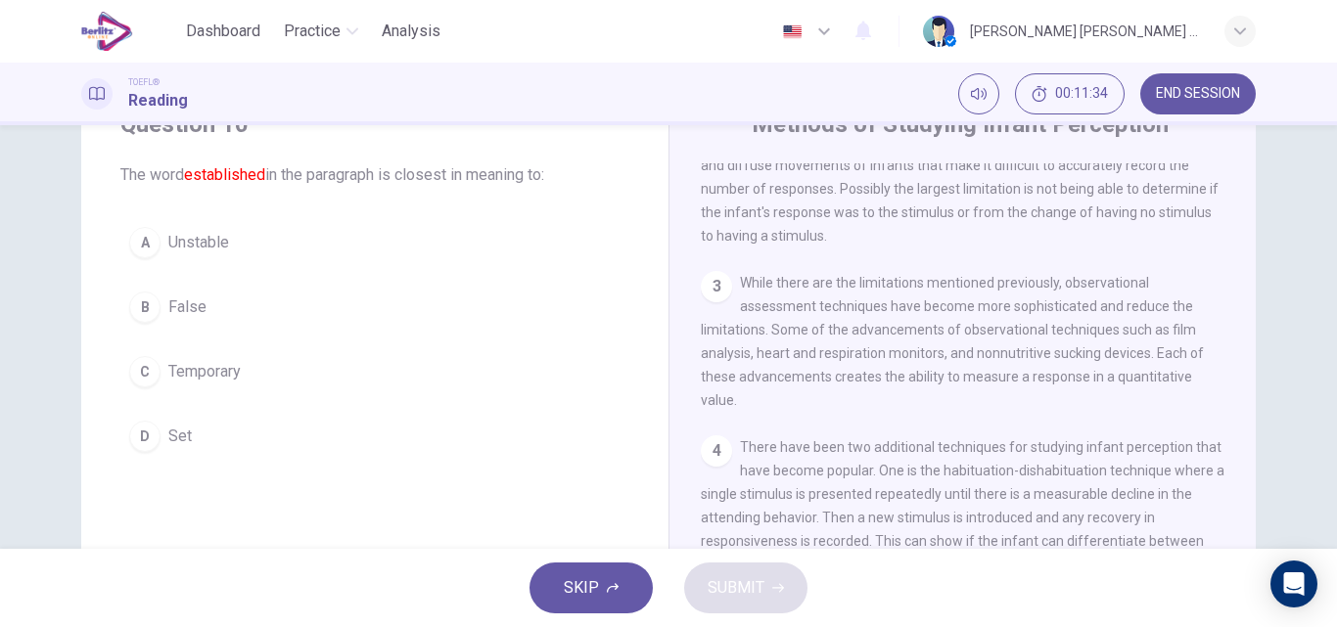
scroll to position [70, 0]
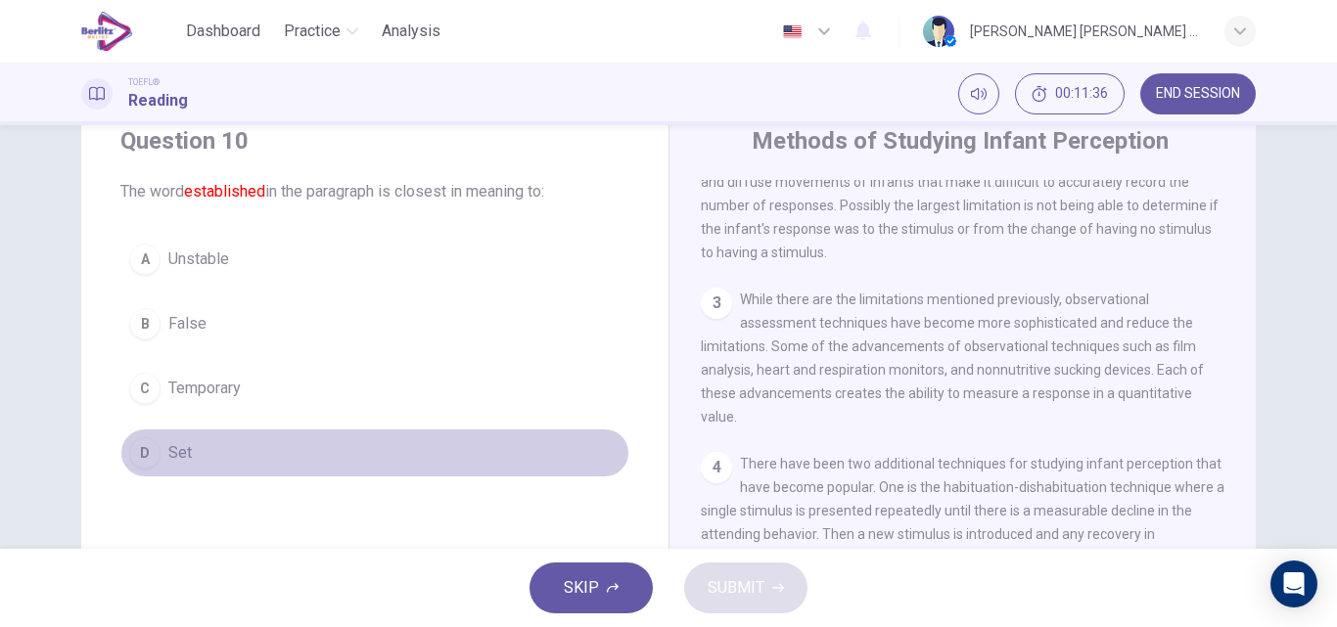
click at [176, 451] on span "Set" at bounding box center [179, 452] width 23 height 23
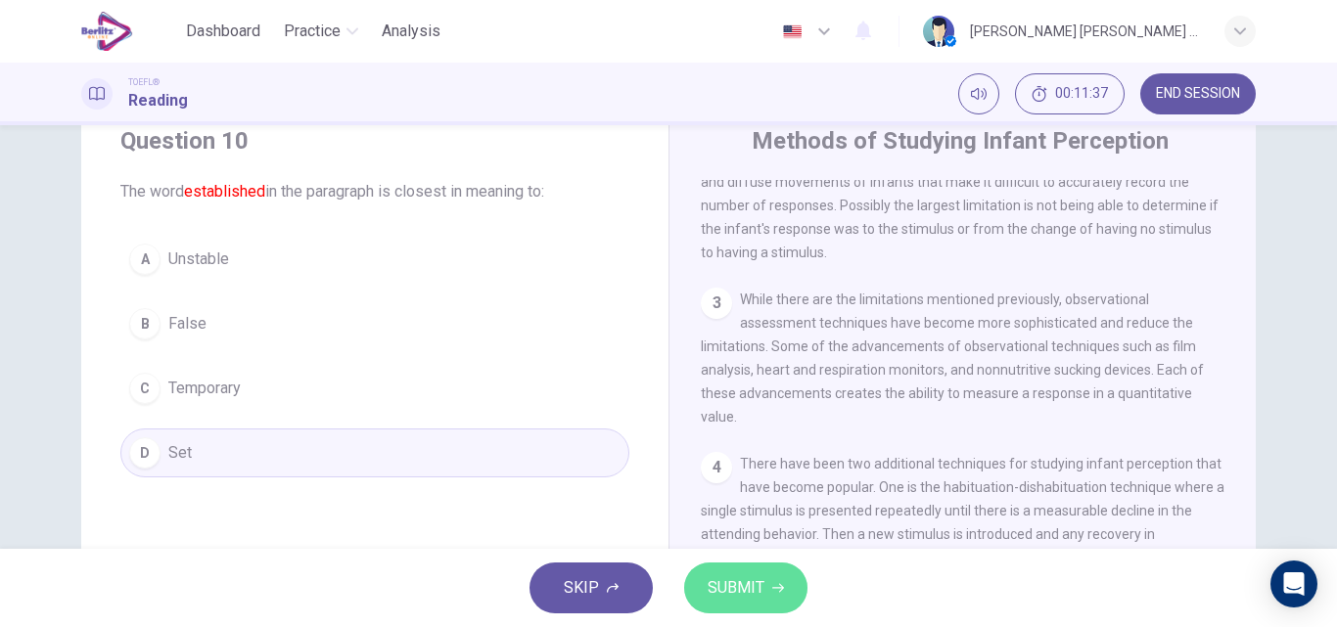
click at [739, 594] on span "SUBMIT" at bounding box center [735, 587] width 57 height 27
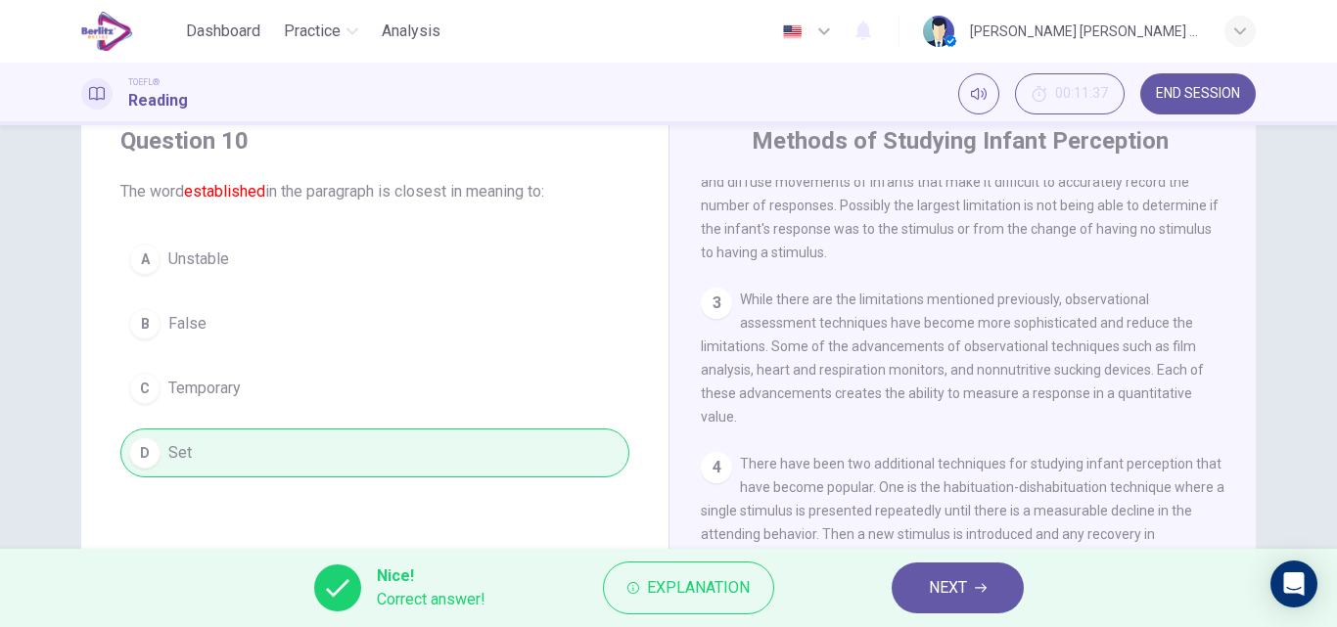
click at [916, 598] on button "NEXT" at bounding box center [957, 588] width 132 height 51
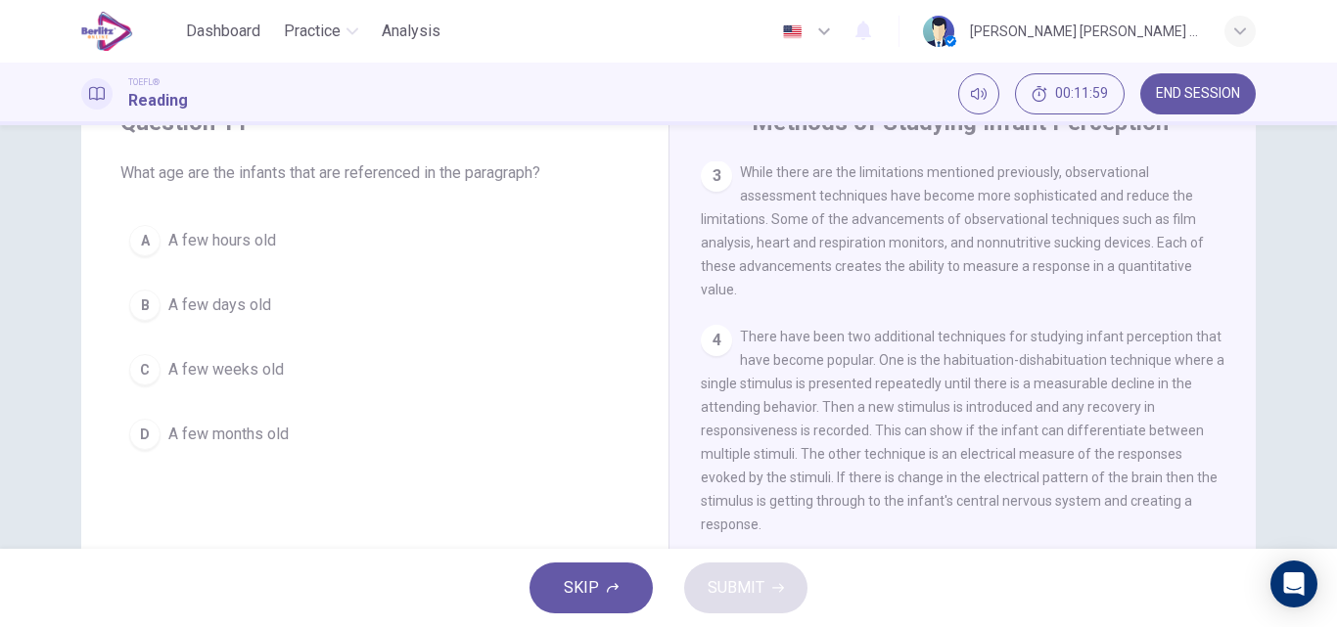
scroll to position [85, 0]
click at [136, 304] on div "B" at bounding box center [144, 309] width 31 height 31
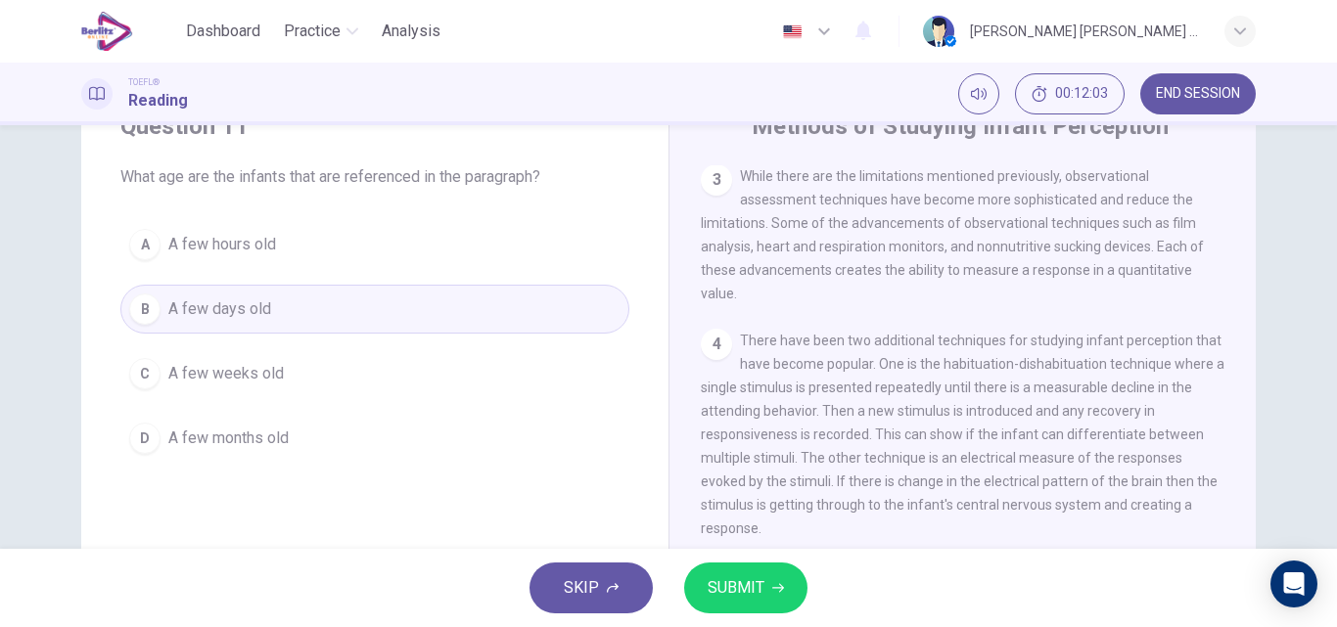
click at [723, 576] on span "SUBMIT" at bounding box center [735, 587] width 57 height 27
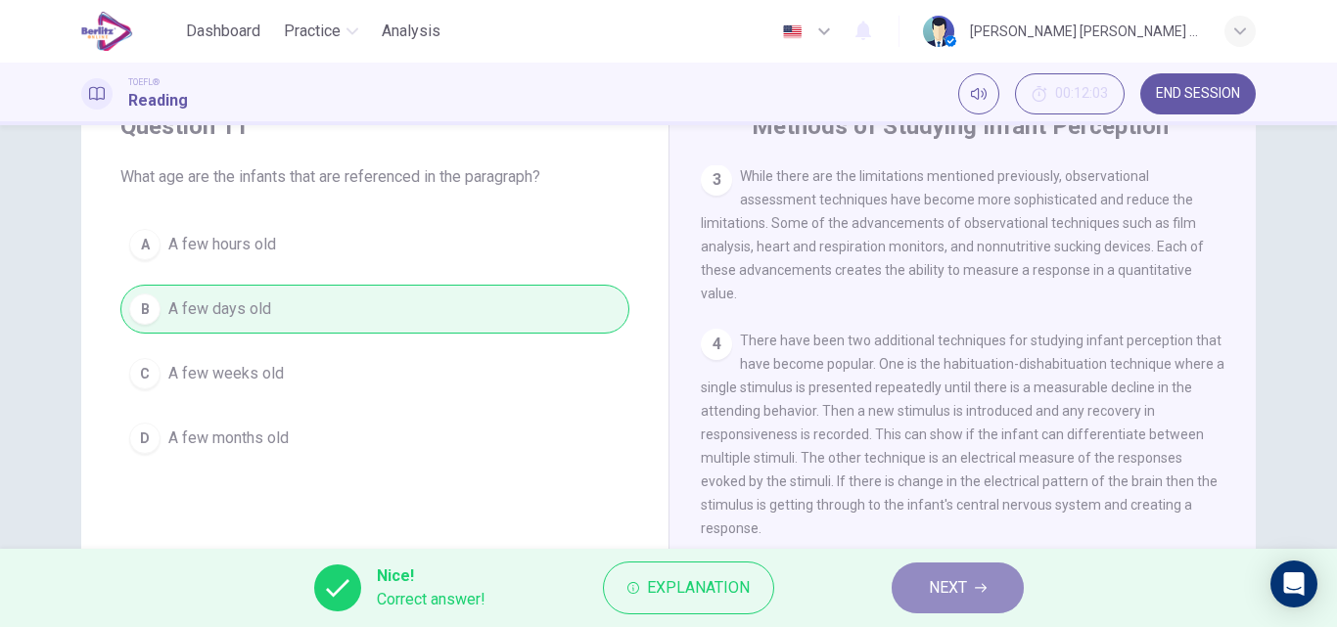
click at [983, 589] on icon "button" at bounding box center [981, 588] width 12 height 12
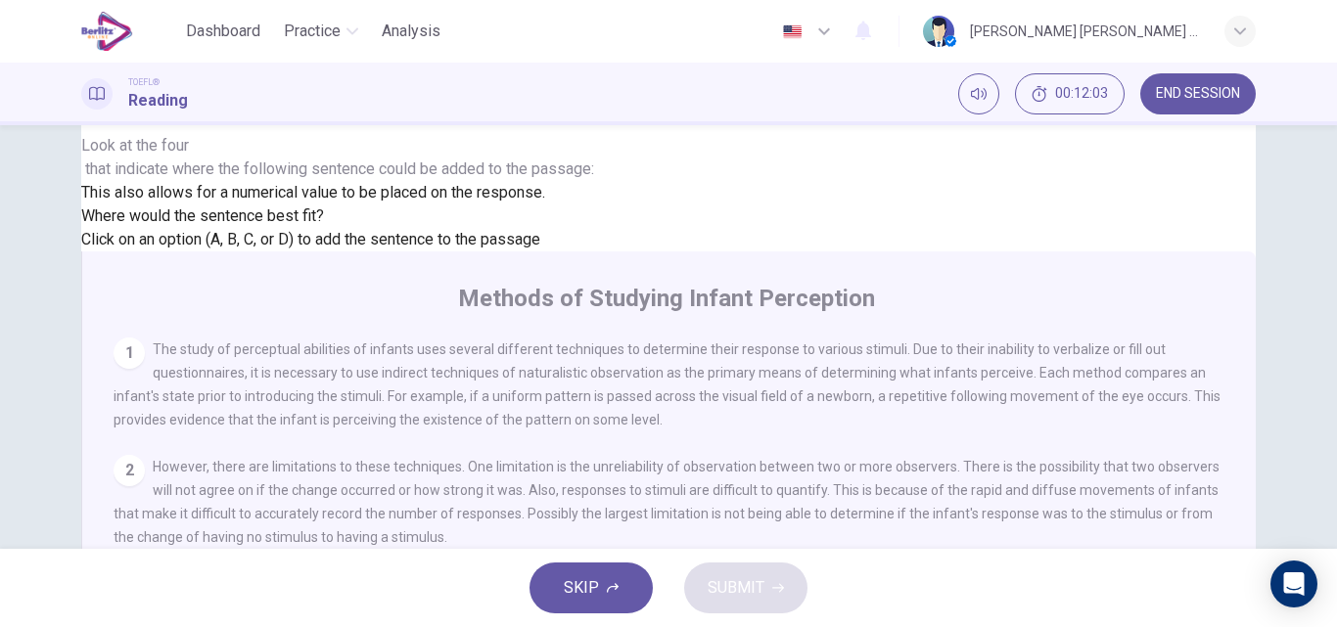
scroll to position [245, 0]
click at [778, 591] on icon "button" at bounding box center [778, 588] width 12 height 12
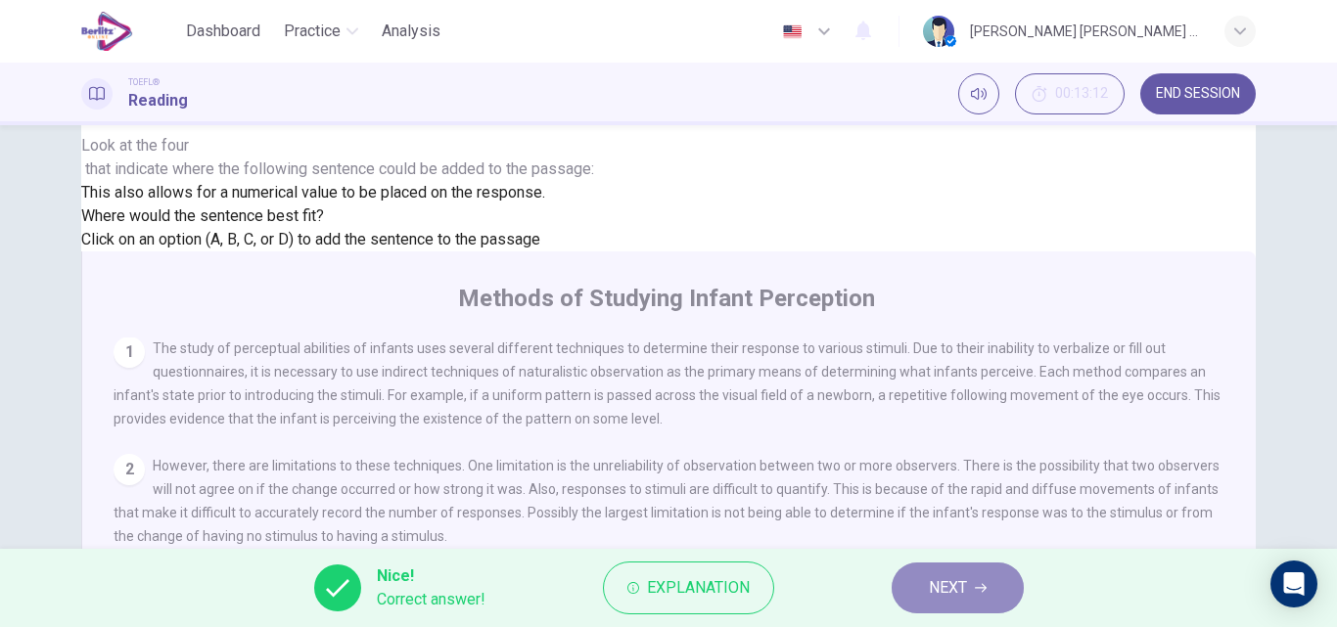
click at [960, 598] on span "NEXT" at bounding box center [948, 587] width 38 height 27
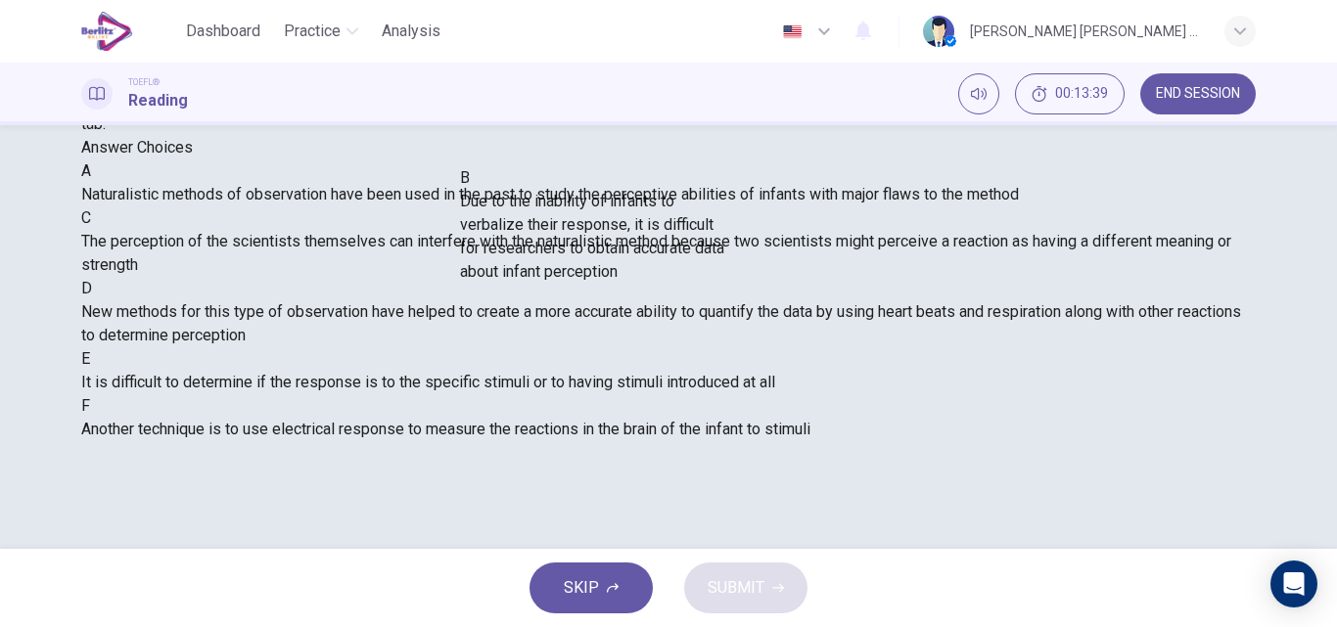
scroll to position [156, 0]
drag, startPoint x: 250, startPoint y: 279, endPoint x: 629, endPoint y: 269, distance: 379.8
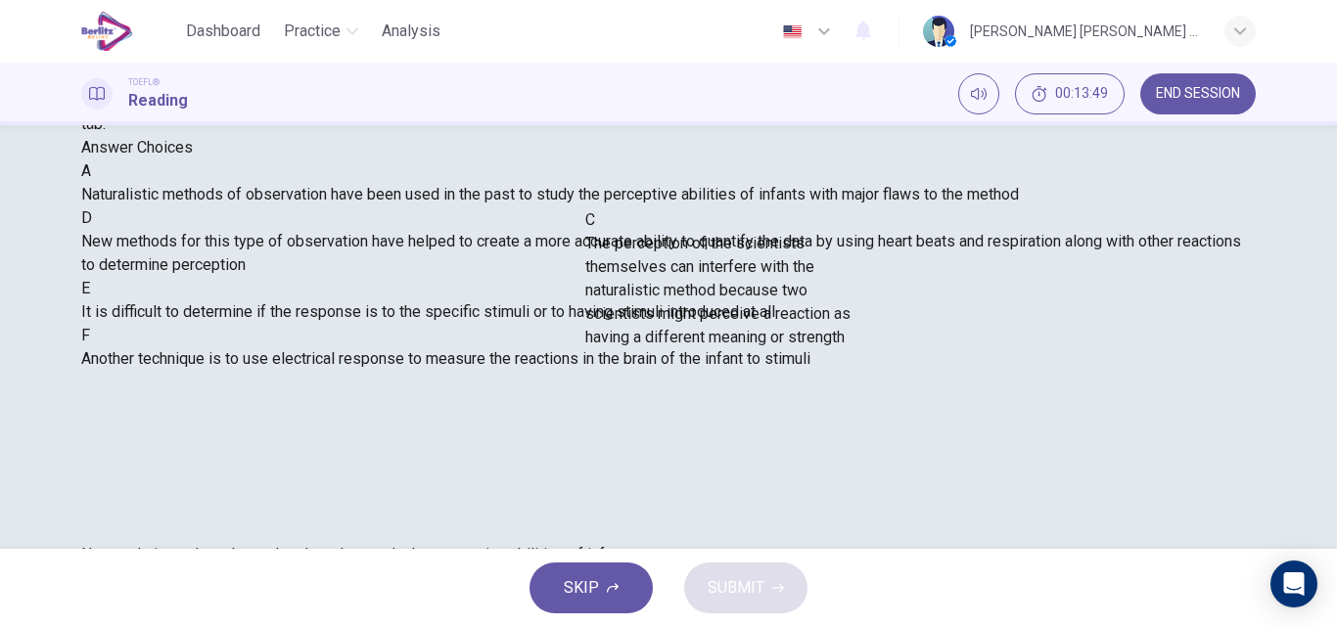
drag, startPoint x: 313, startPoint y: 292, endPoint x: 794, endPoint y: 325, distance: 481.6
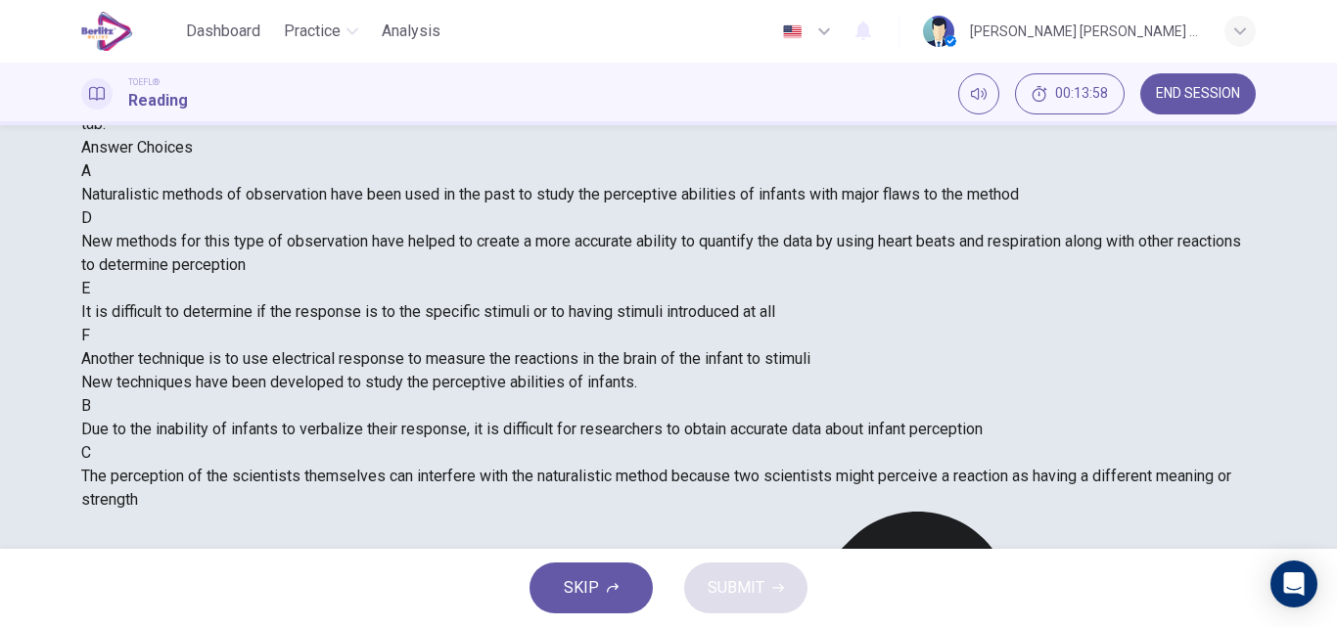
drag, startPoint x: 402, startPoint y: 383, endPoint x: 402, endPoint y: 419, distance: 36.2
click at [402, 371] on div "A Naturalistic methods of observation have been used in the past to study the p…" at bounding box center [668, 265] width 1174 height 211
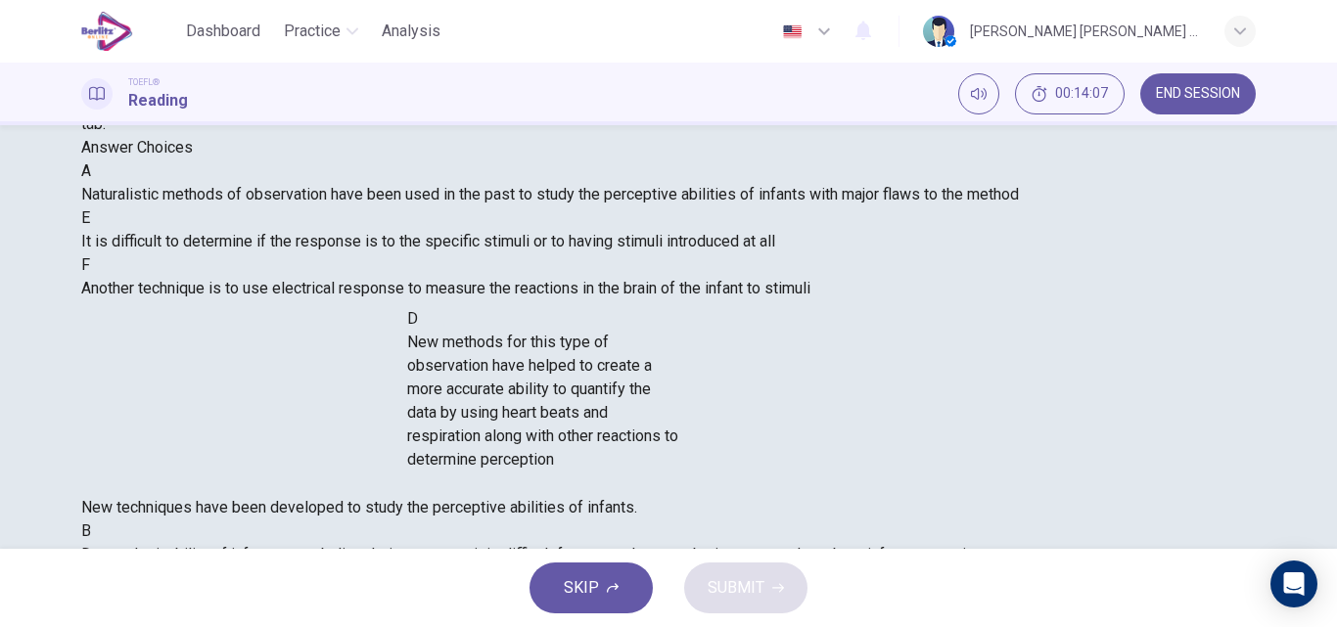
scroll to position [96, 0]
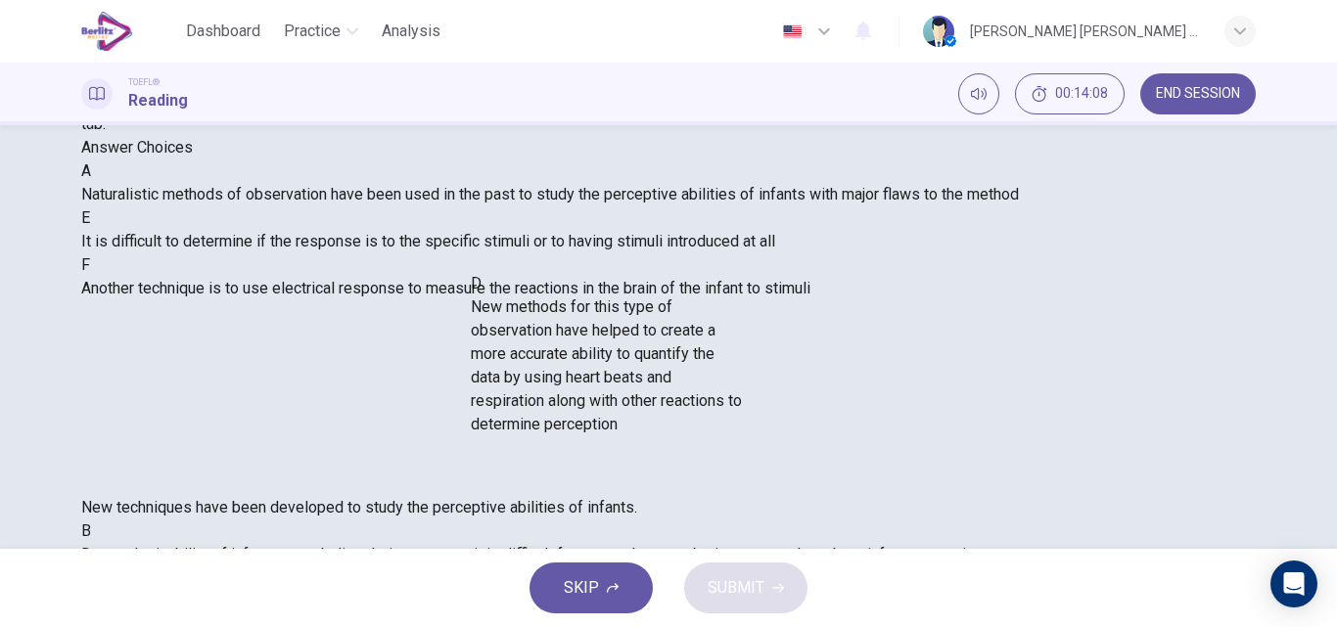
drag, startPoint x: 233, startPoint y: 370, endPoint x: 605, endPoint y: 406, distance: 373.6
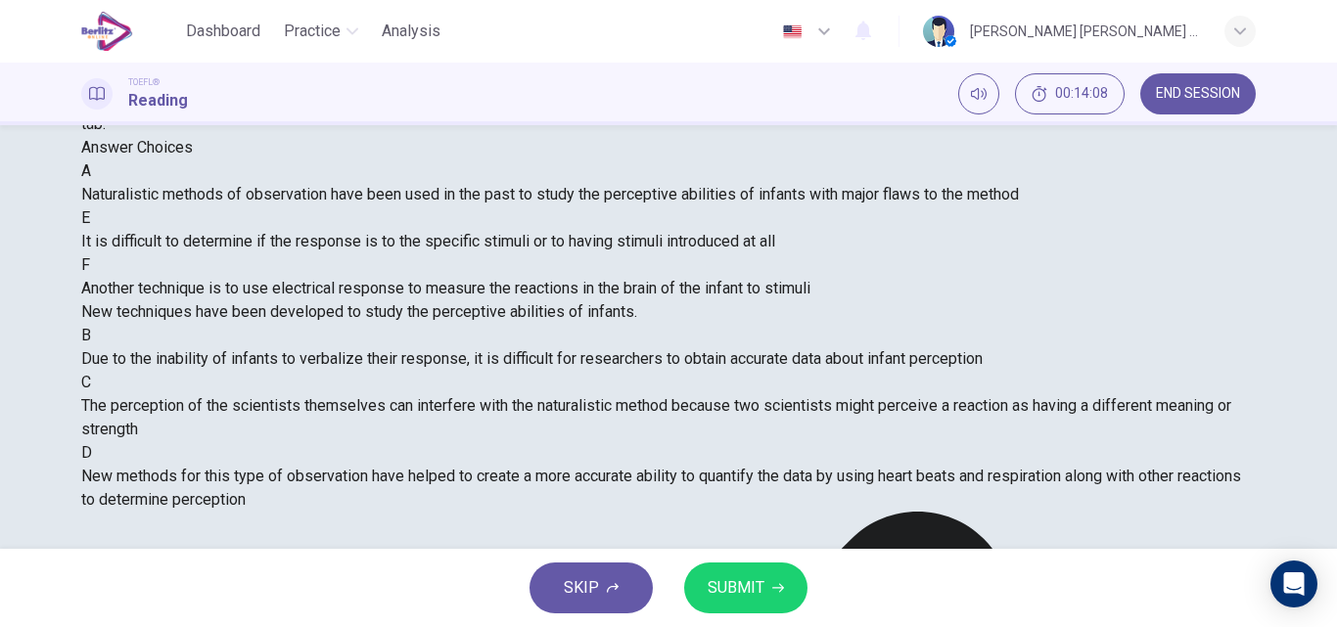
scroll to position [4, 0]
click at [772, 589] on icon "button" at bounding box center [778, 588] width 12 height 12
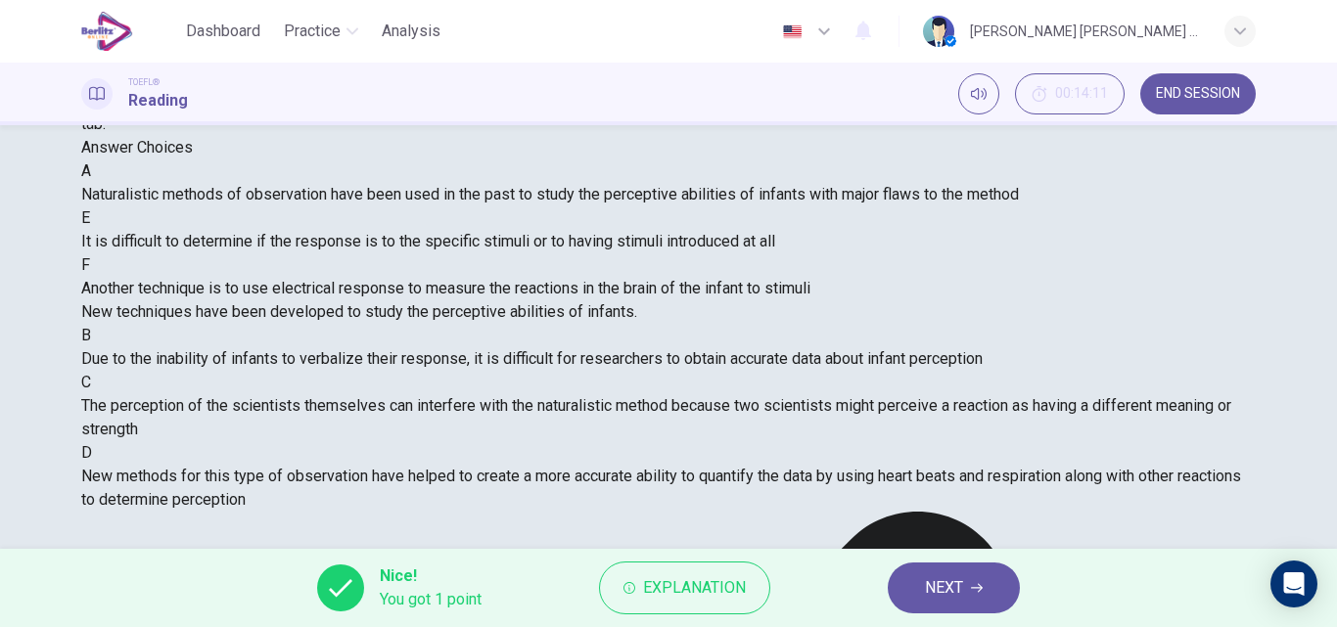
scroll to position [0, 0]
click at [947, 590] on span "NEXT" at bounding box center [944, 587] width 38 height 27
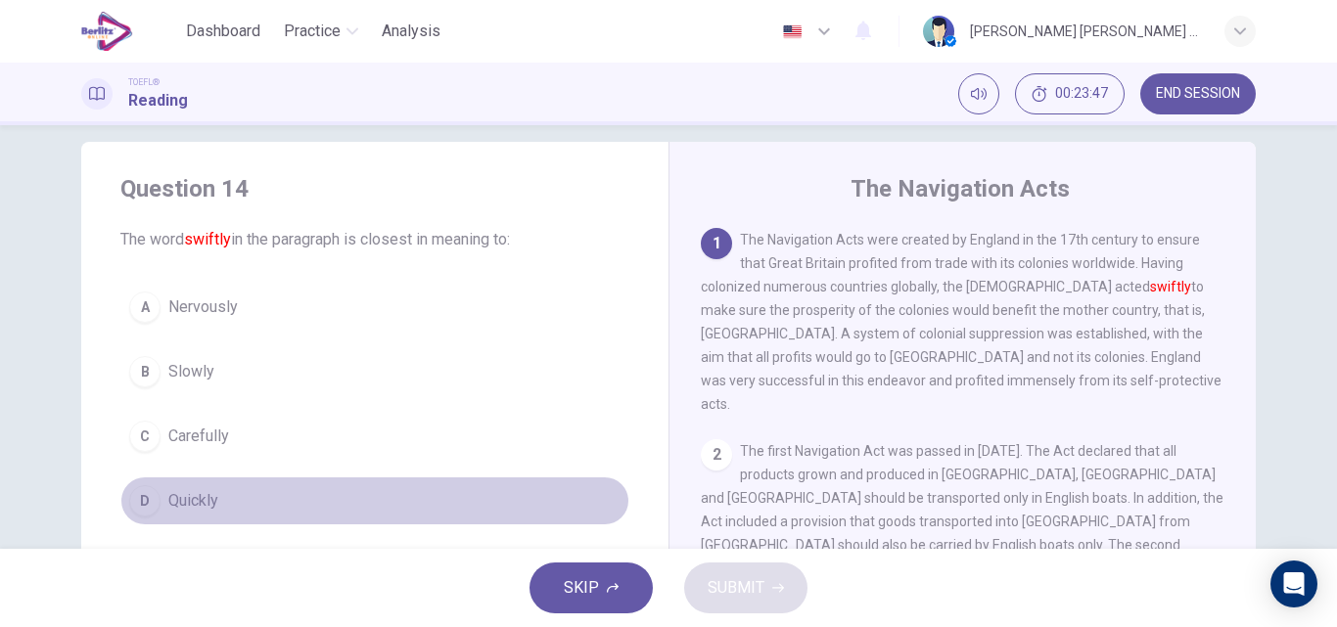
click at [186, 507] on span "Quickly" at bounding box center [193, 500] width 50 height 23
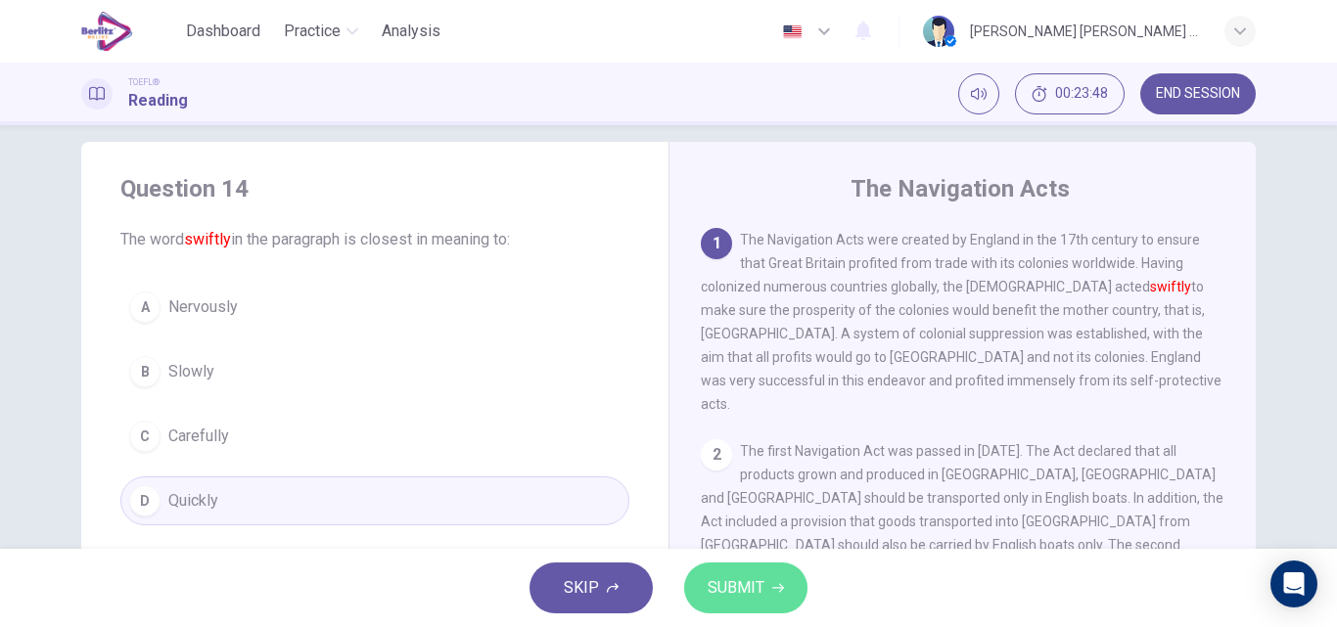
click at [737, 580] on span "SUBMIT" at bounding box center [735, 587] width 57 height 27
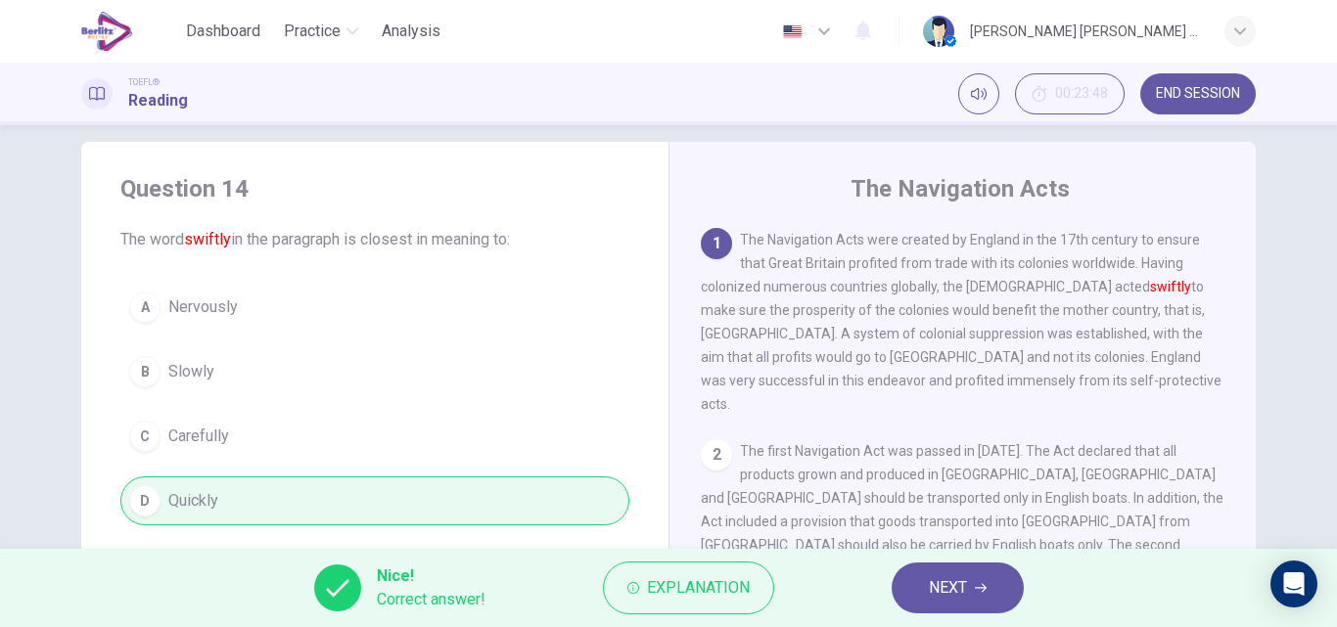
click at [936, 590] on span "NEXT" at bounding box center [948, 587] width 38 height 27
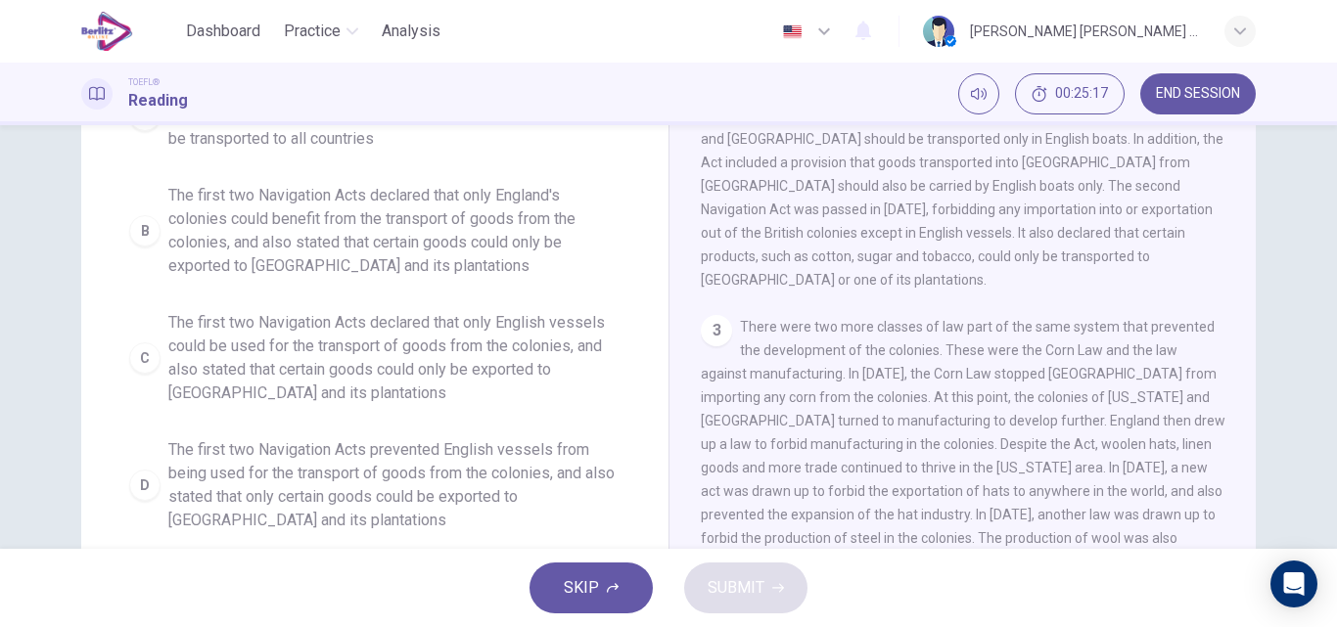
scroll to position [297, 0]
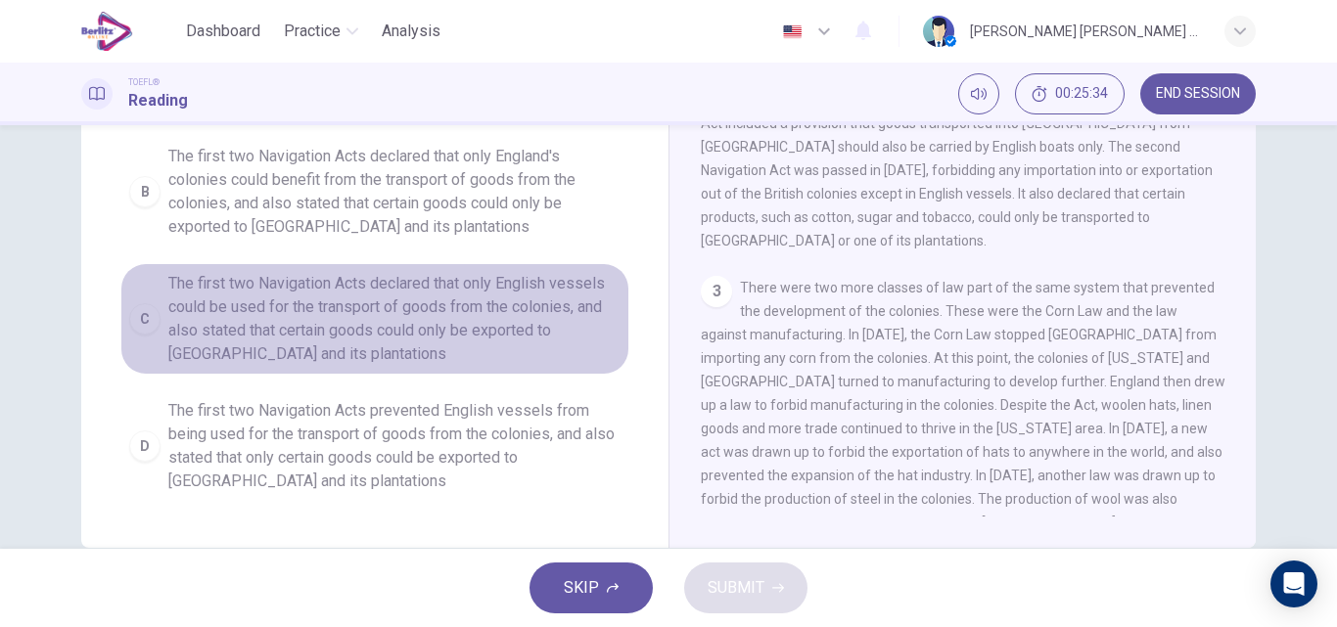
click at [371, 329] on span "The first two Navigation Acts declared that only English vessels could be used …" at bounding box center [394, 319] width 452 height 94
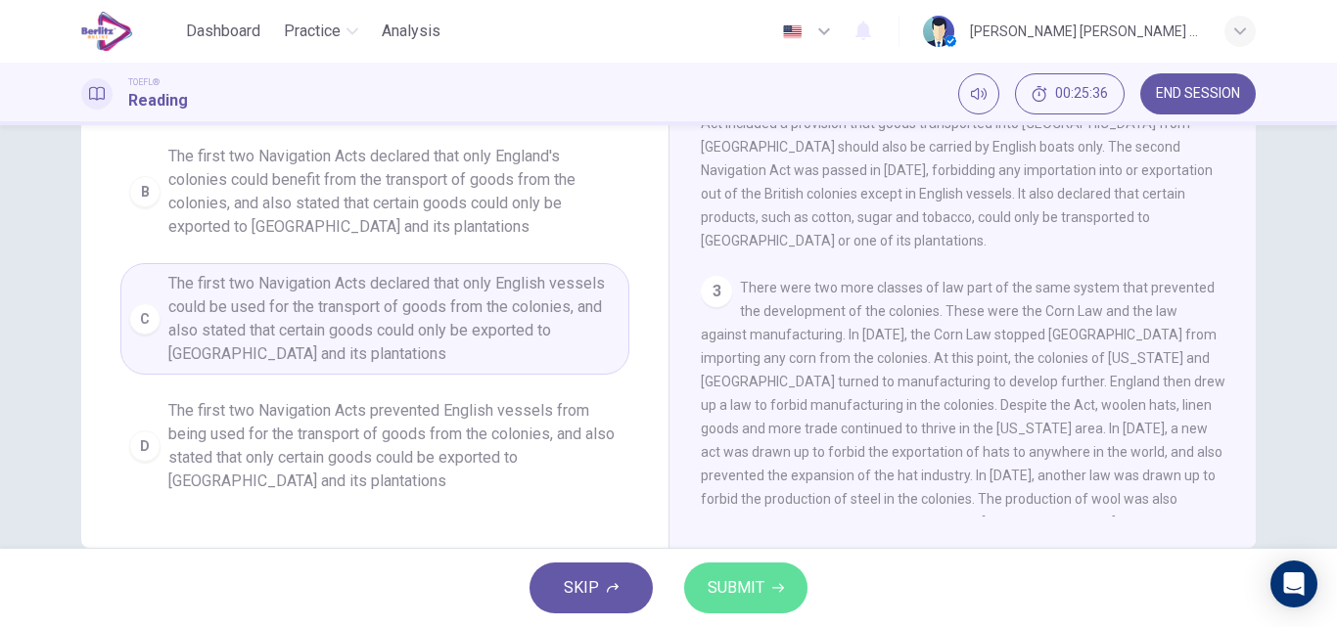
click at [725, 587] on span "SUBMIT" at bounding box center [735, 587] width 57 height 27
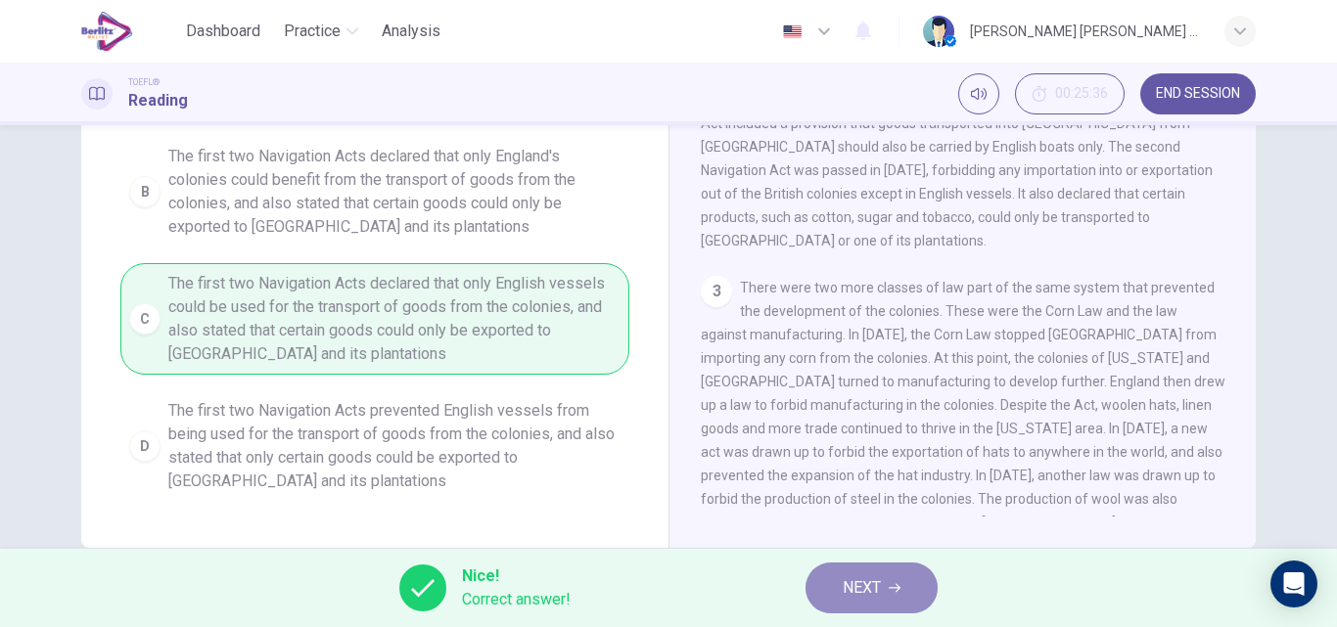
click at [833, 580] on button "NEXT" at bounding box center [871, 588] width 132 height 51
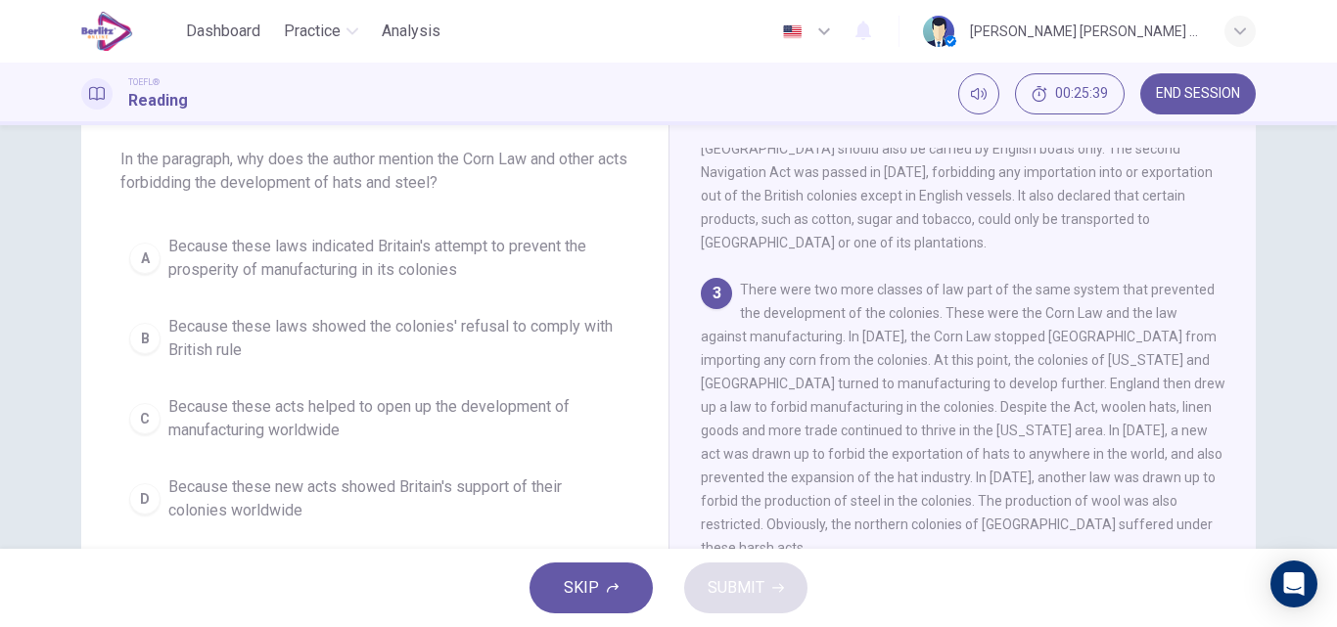
scroll to position [101, 0]
click at [448, 426] on span "Because these acts helped to open up the development of manufacturing worldwide" at bounding box center [394, 420] width 452 height 47
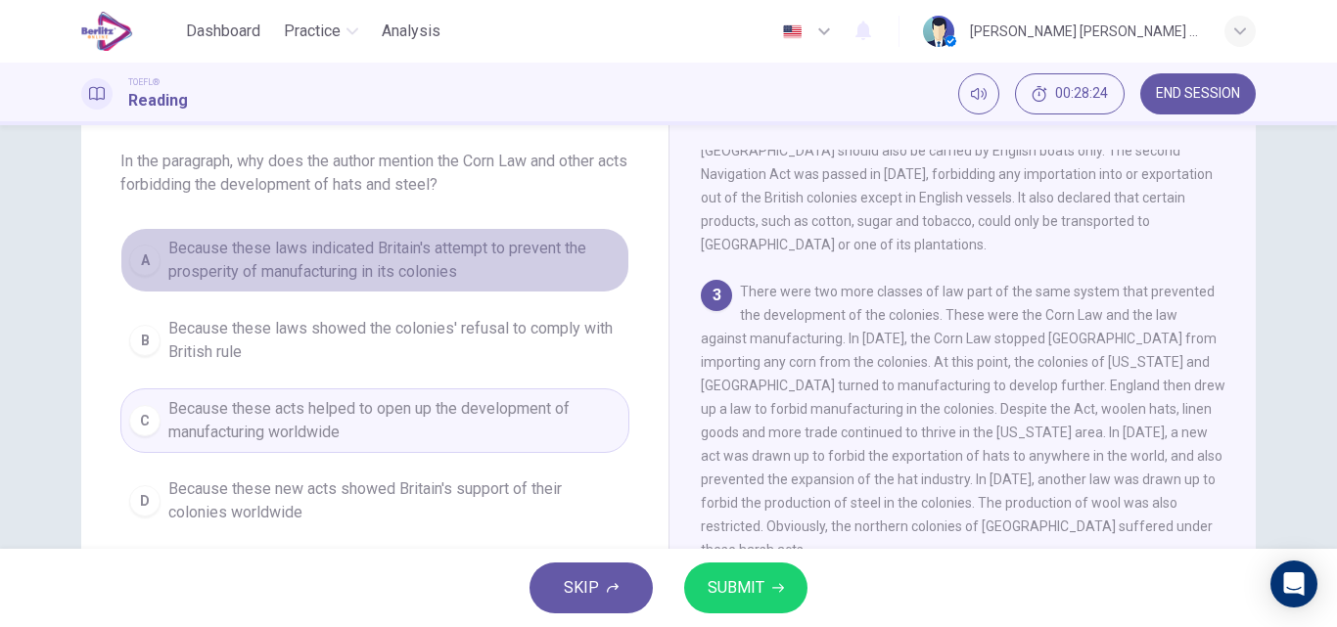
click at [419, 276] on span "Because these laws indicated Britain's attempt to prevent the prosperity of man…" at bounding box center [394, 260] width 452 height 47
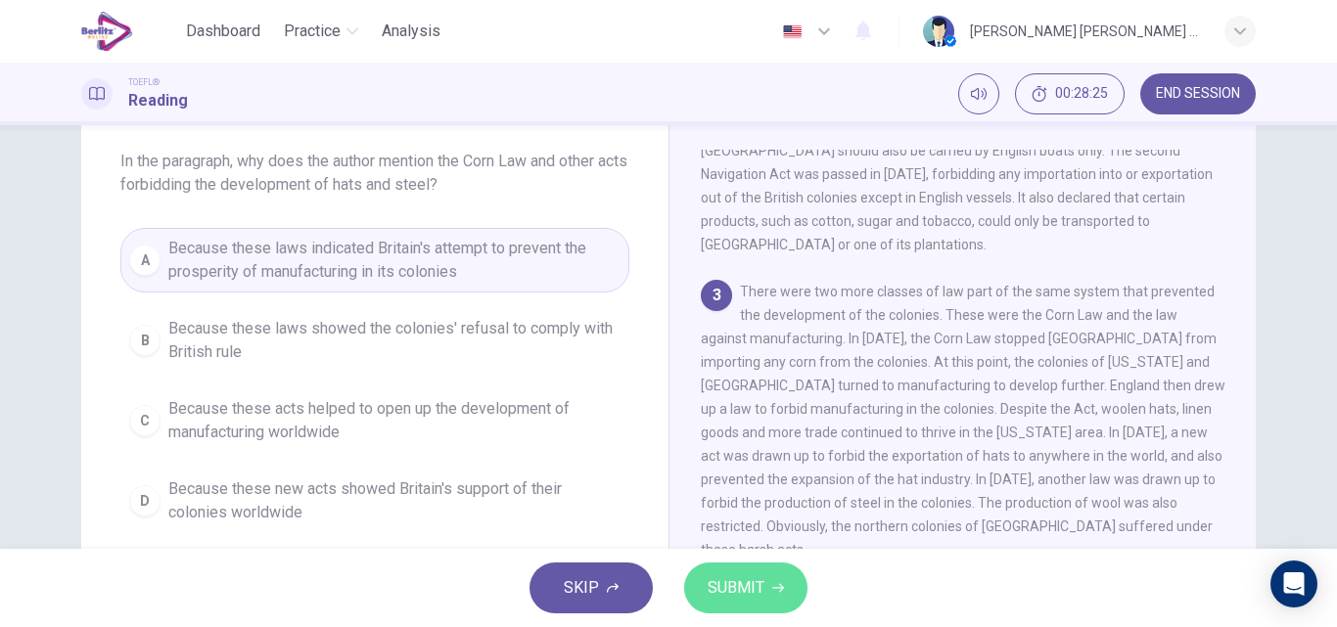
click at [729, 580] on span "SUBMIT" at bounding box center [735, 587] width 57 height 27
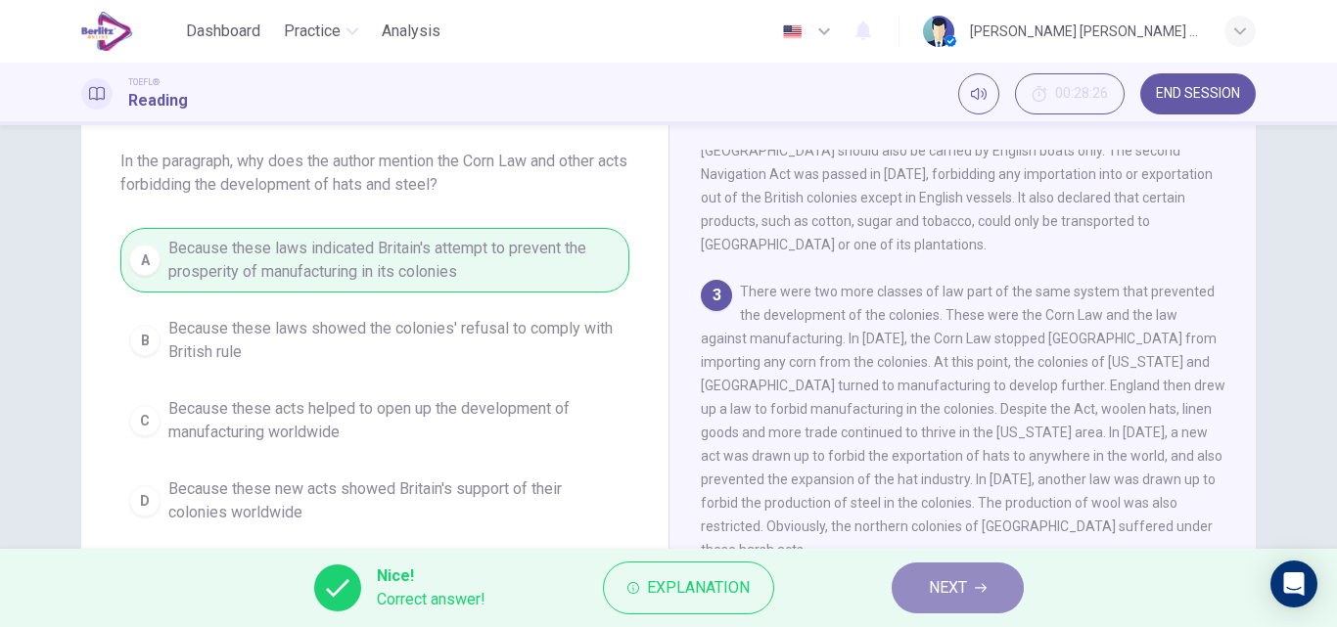
click at [964, 599] on span "NEXT" at bounding box center [948, 587] width 38 height 27
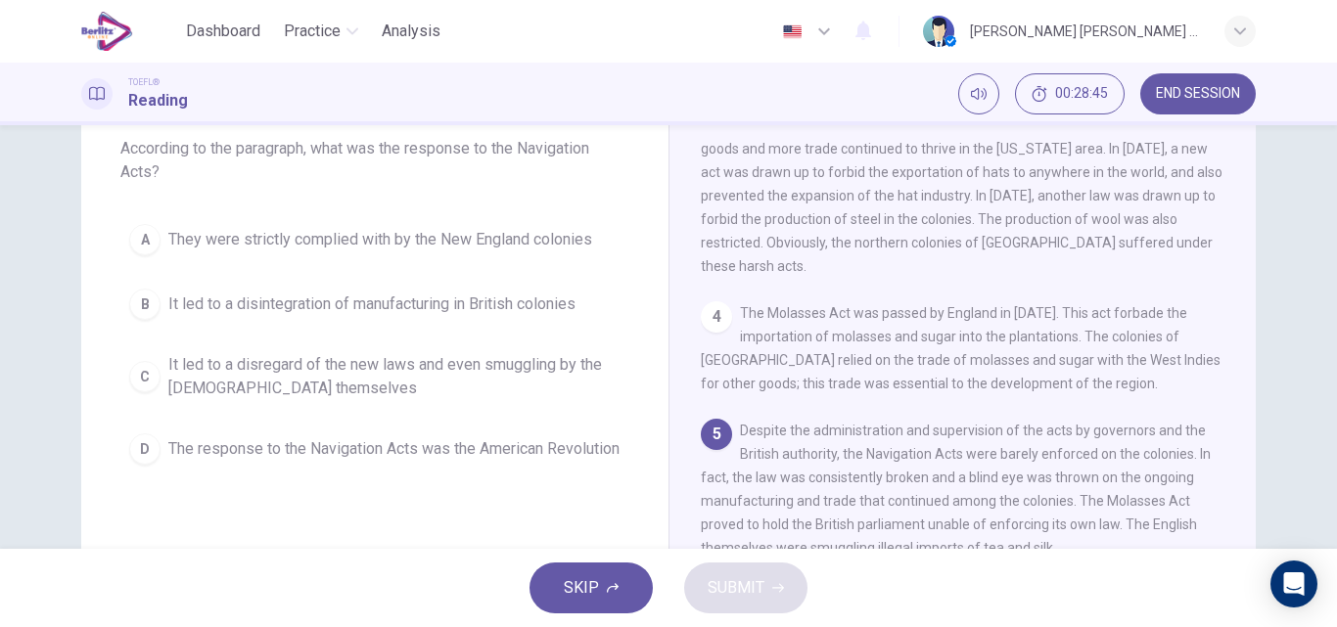
scroll to position [106, 0]
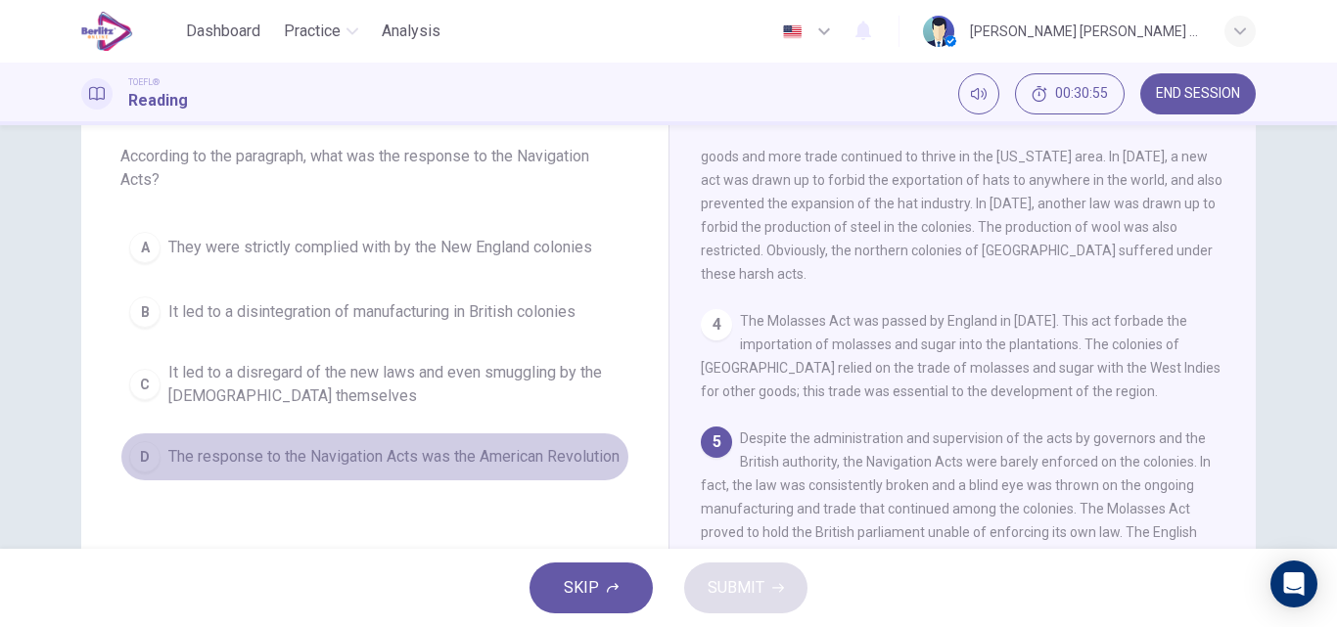
click at [408, 465] on span "The response to the Navigation Acts was the American Revolution" at bounding box center [393, 456] width 451 height 23
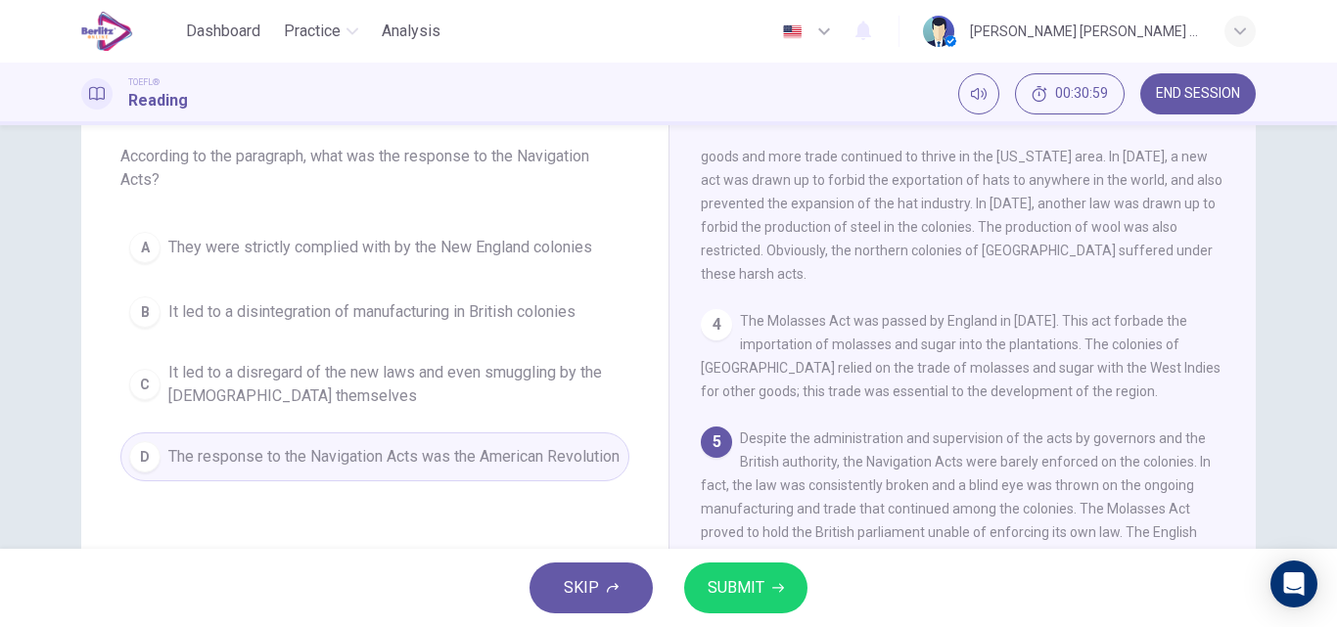
click at [747, 595] on span "SUBMIT" at bounding box center [735, 587] width 57 height 27
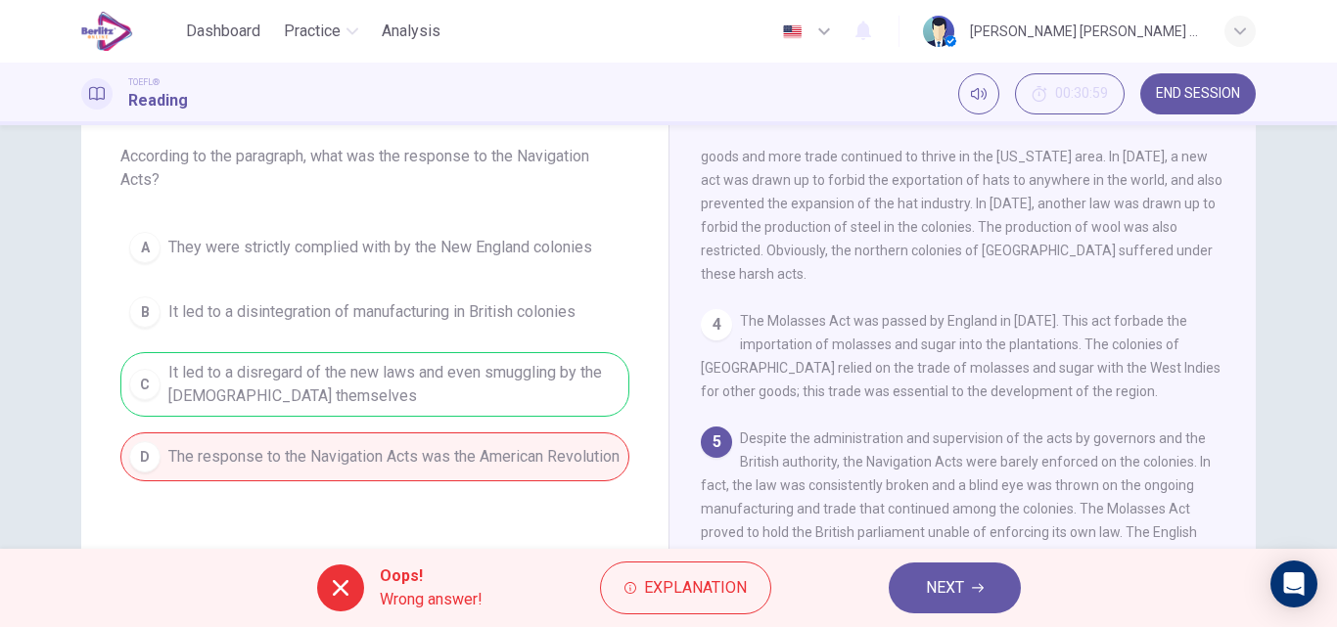
click at [951, 585] on span "NEXT" at bounding box center [945, 587] width 38 height 27
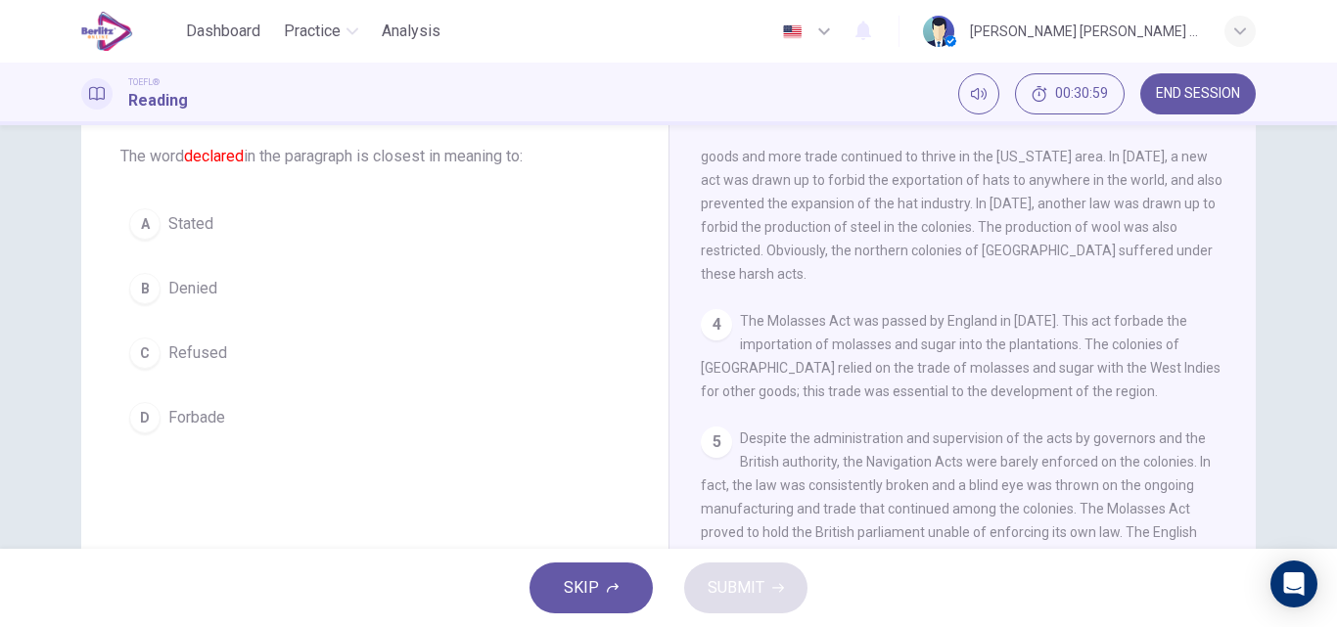
scroll to position [195, 0]
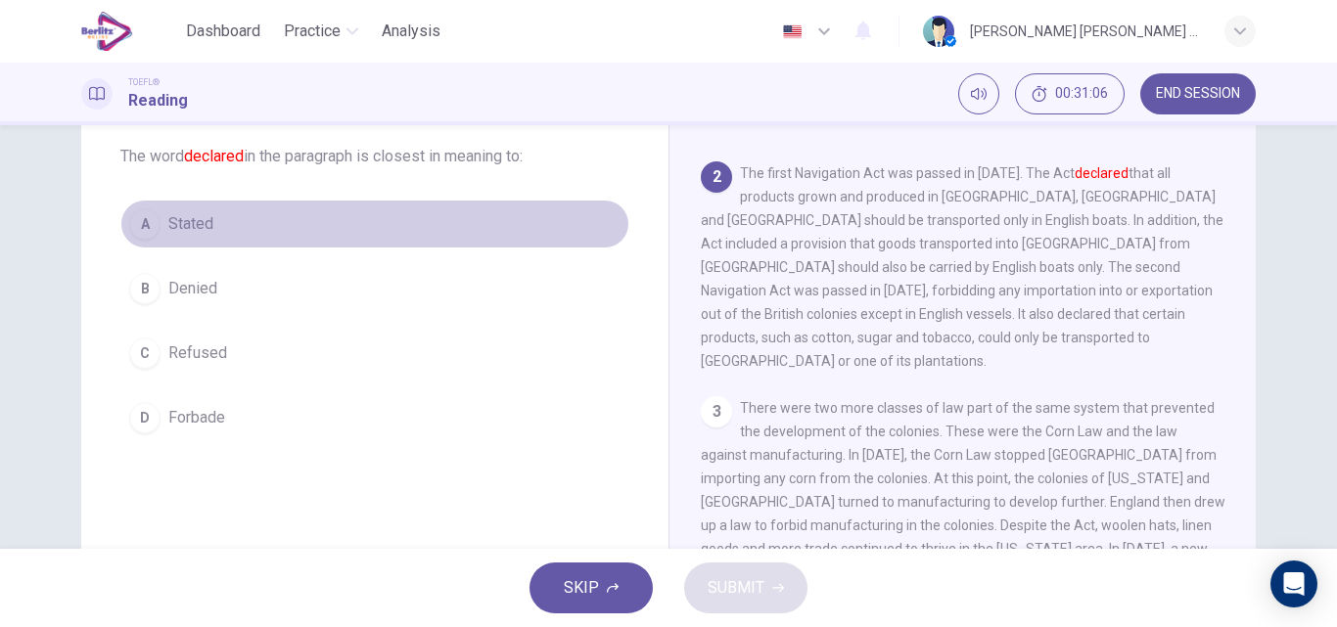
click at [184, 230] on span "Stated" at bounding box center [190, 223] width 45 height 23
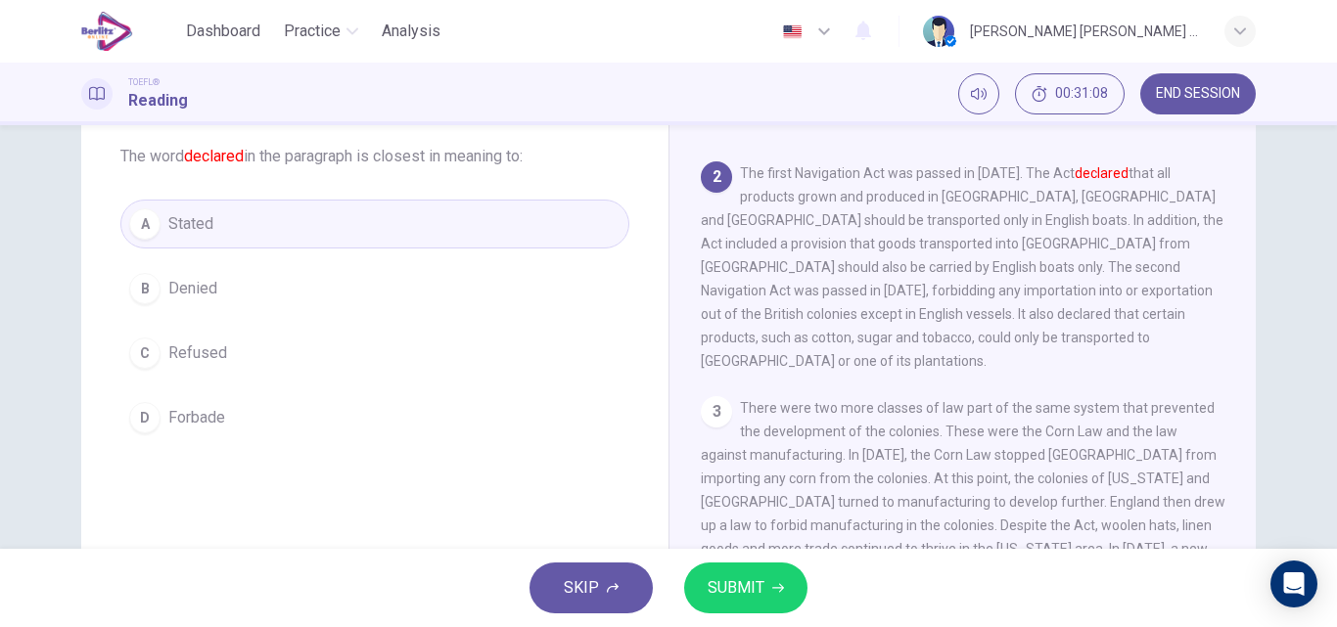
click at [746, 587] on span "SUBMIT" at bounding box center [735, 587] width 57 height 27
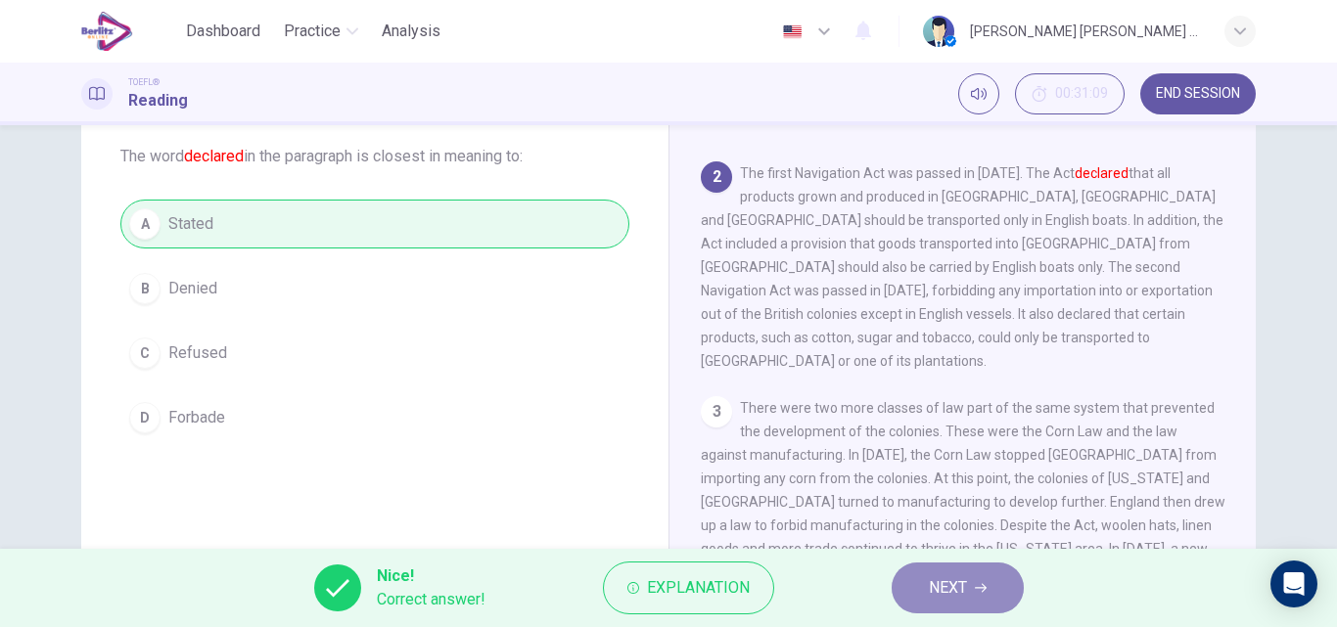
click at [907, 589] on button "NEXT" at bounding box center [957, 588] width 132 height 51
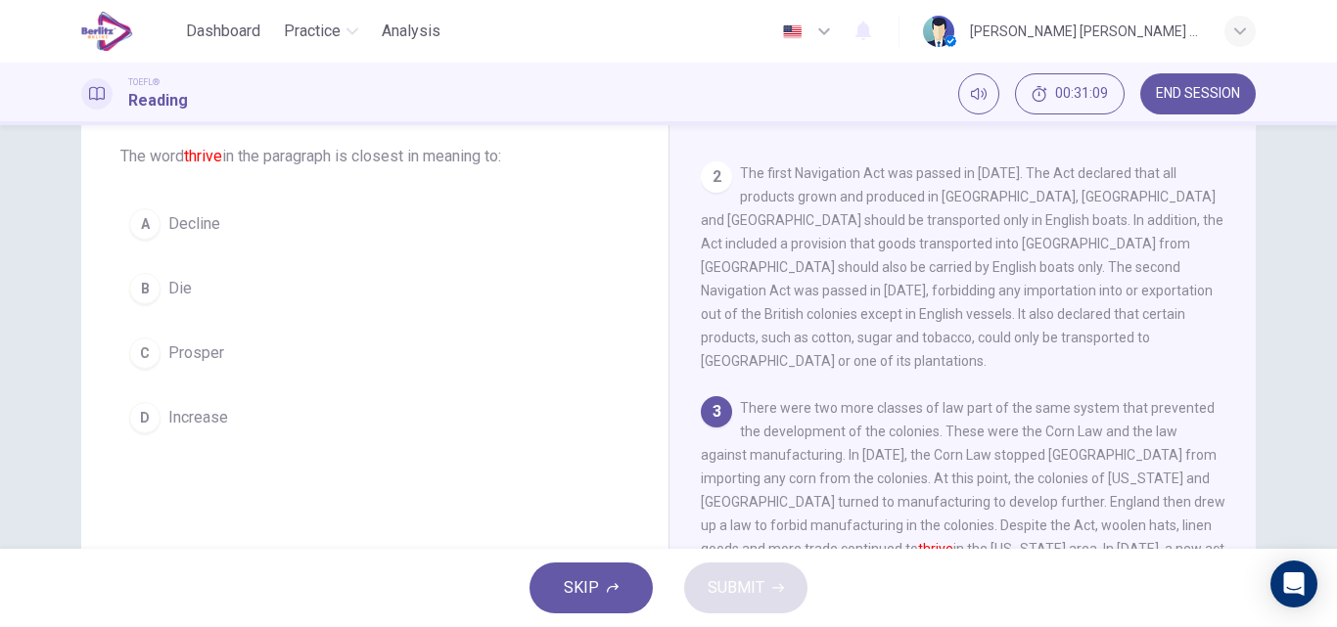
scroll to position [316, 0]
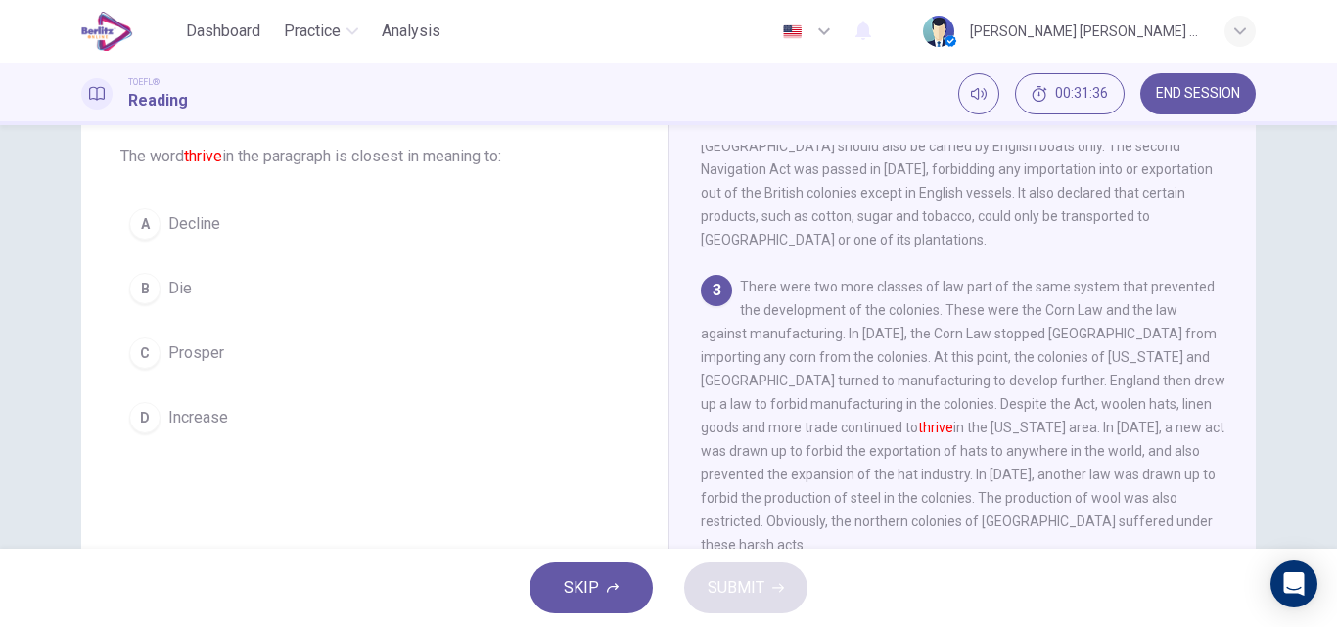
click at [211, 413] on span "Increase" at bounding box center [198, 417] width 60 height 23
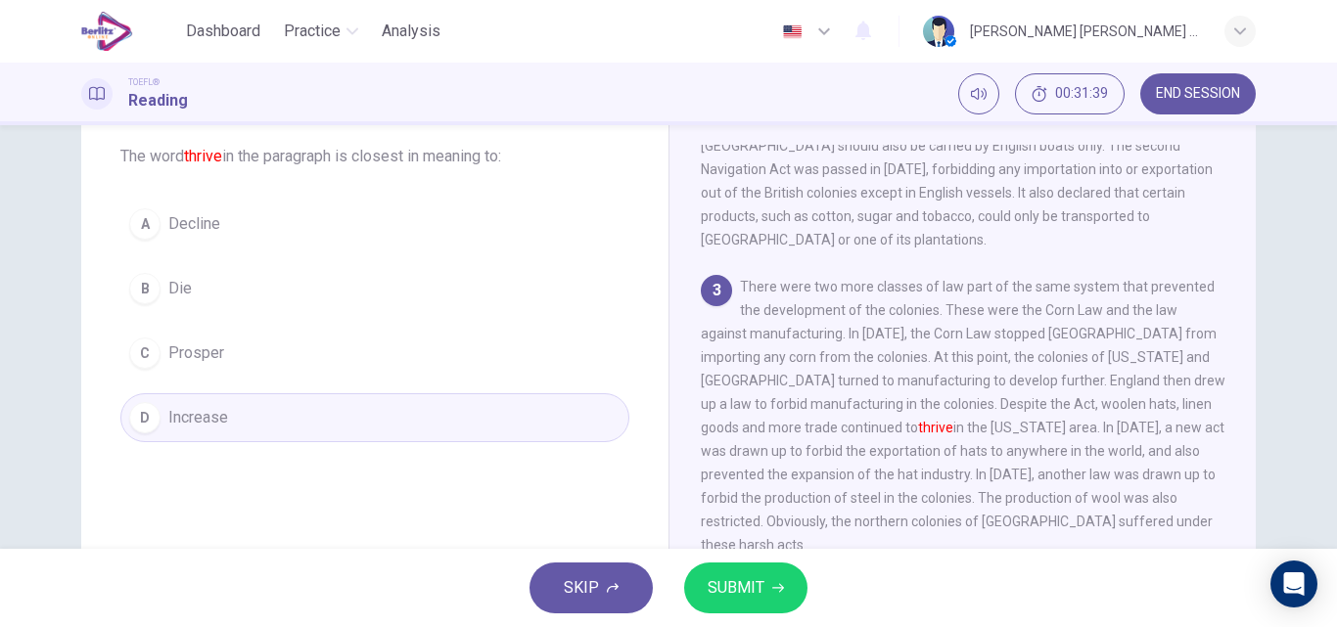
click at [733, 591] on span "SUBMIT" at bounding box center [735, 587] width 57 height 27
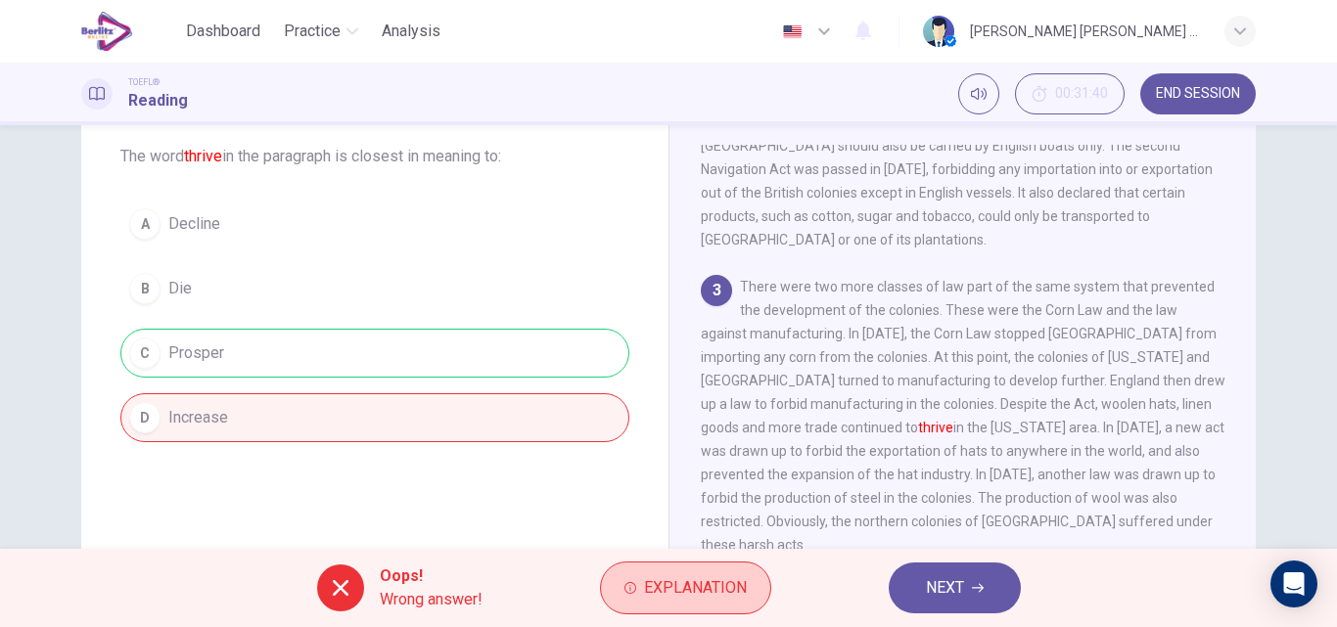
click at [708, 573] on button "Explanation" at bounding box center [685, 588] width 171 height 53
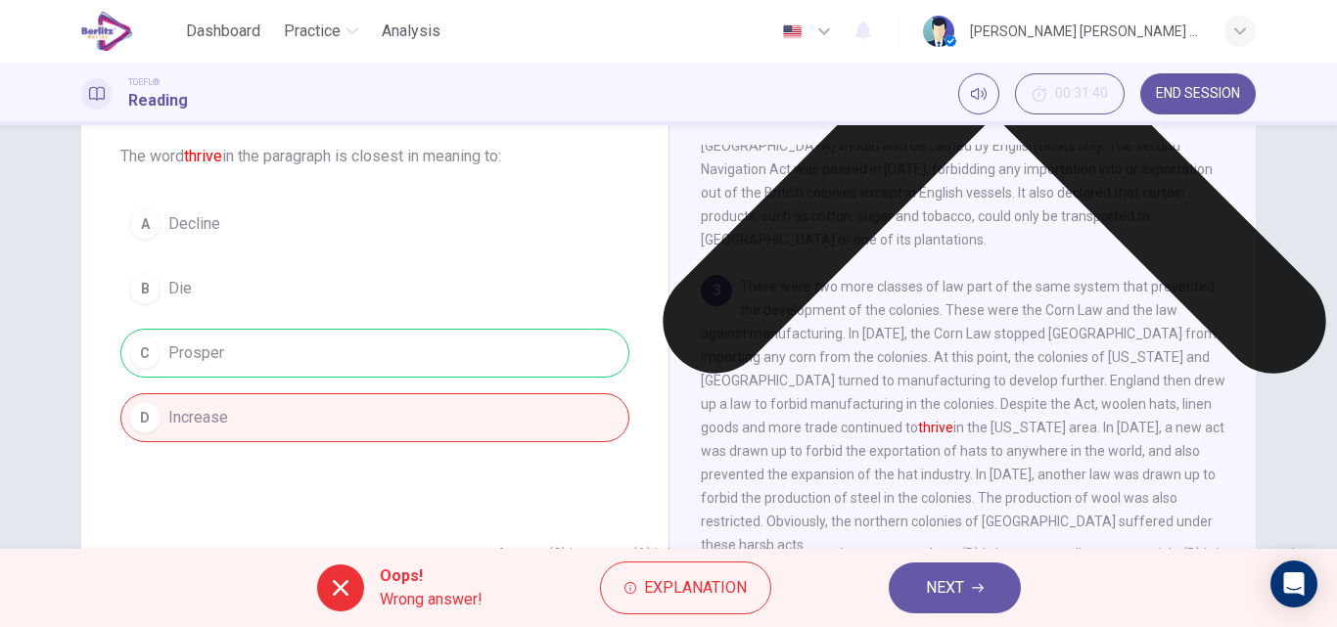
click at [913, 579] on button "NEXT" at bounding box center [955, 588] width 132 height 51
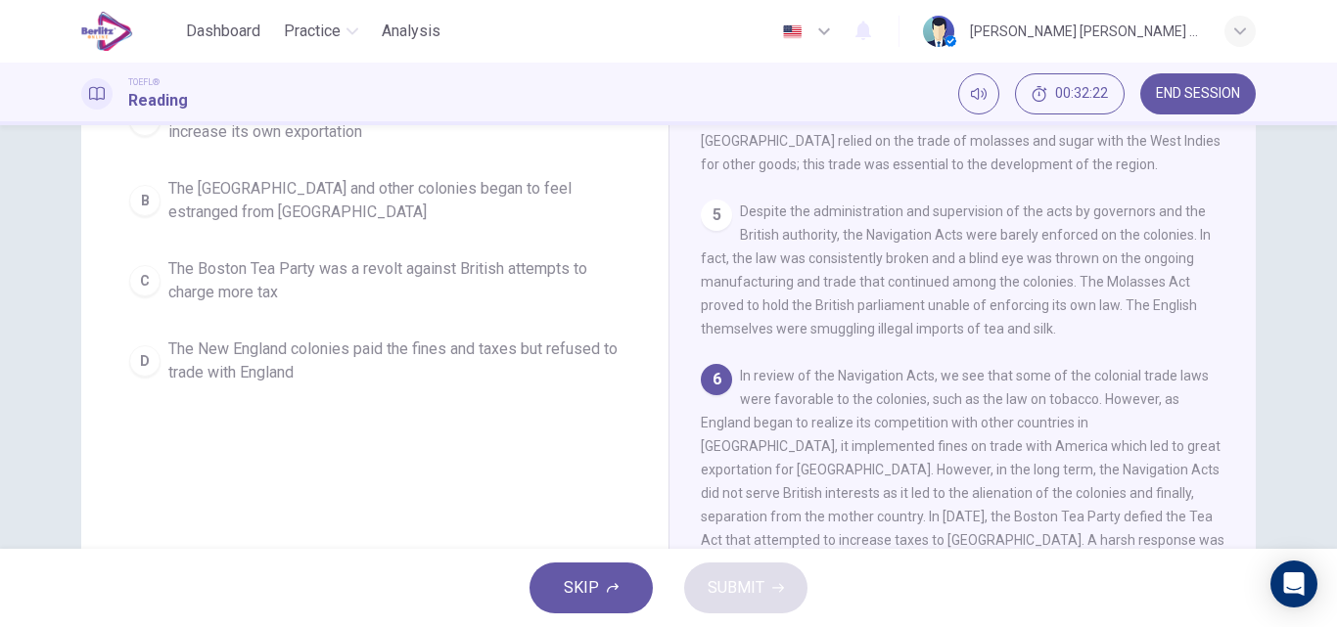
scroll to position [239, 0]
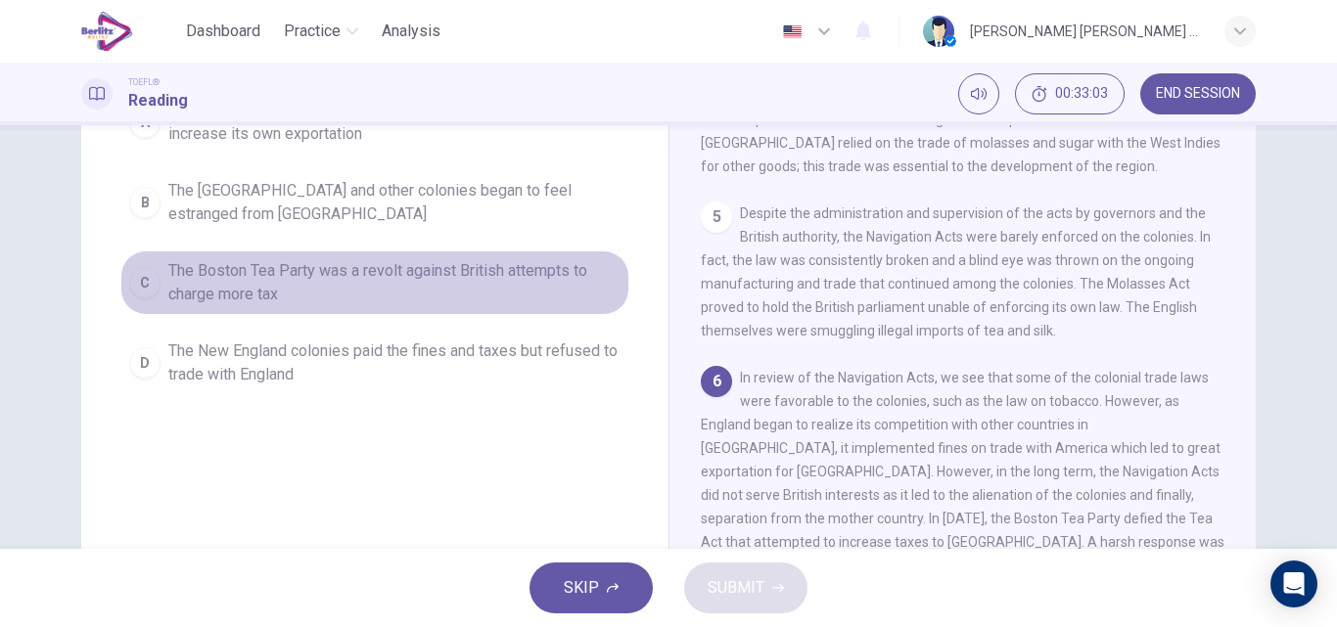
click at [418, 305] on span "The Boston Tea Party was a revolt against British attempts to charge more tax" at bounding box center [394, 282] width 452 height 47
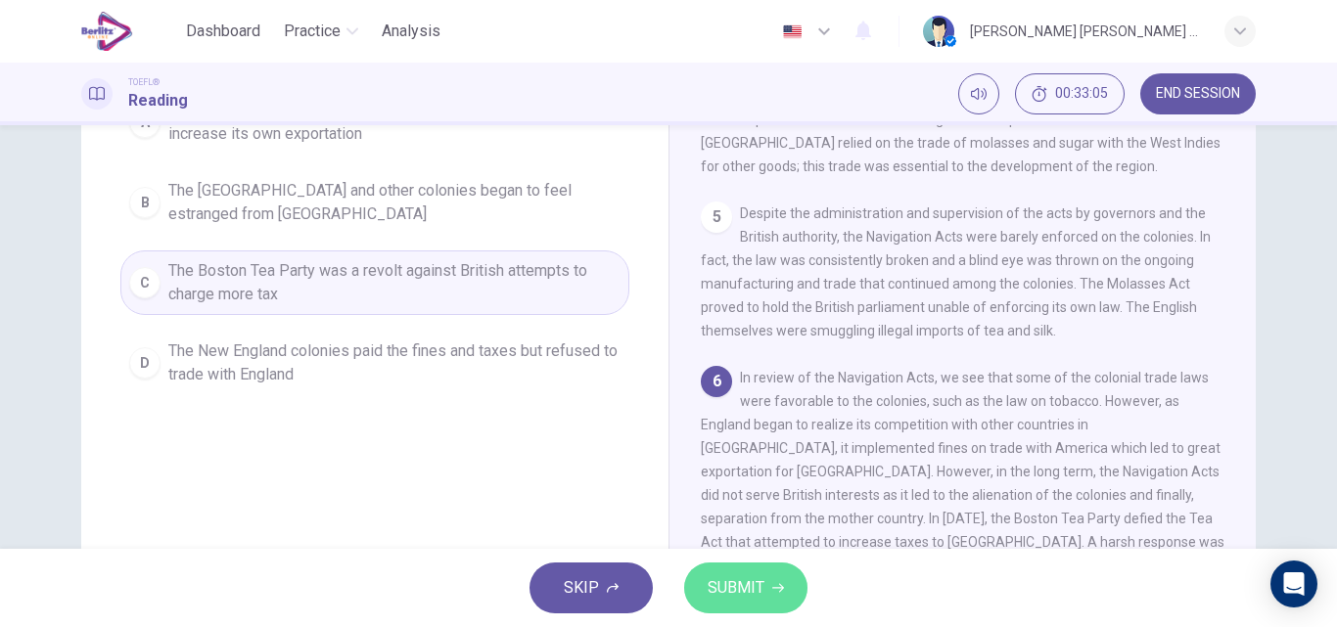
click at [739, 579] on span "SUBMIT" at bounding box center [735, 587] width 57 height 27
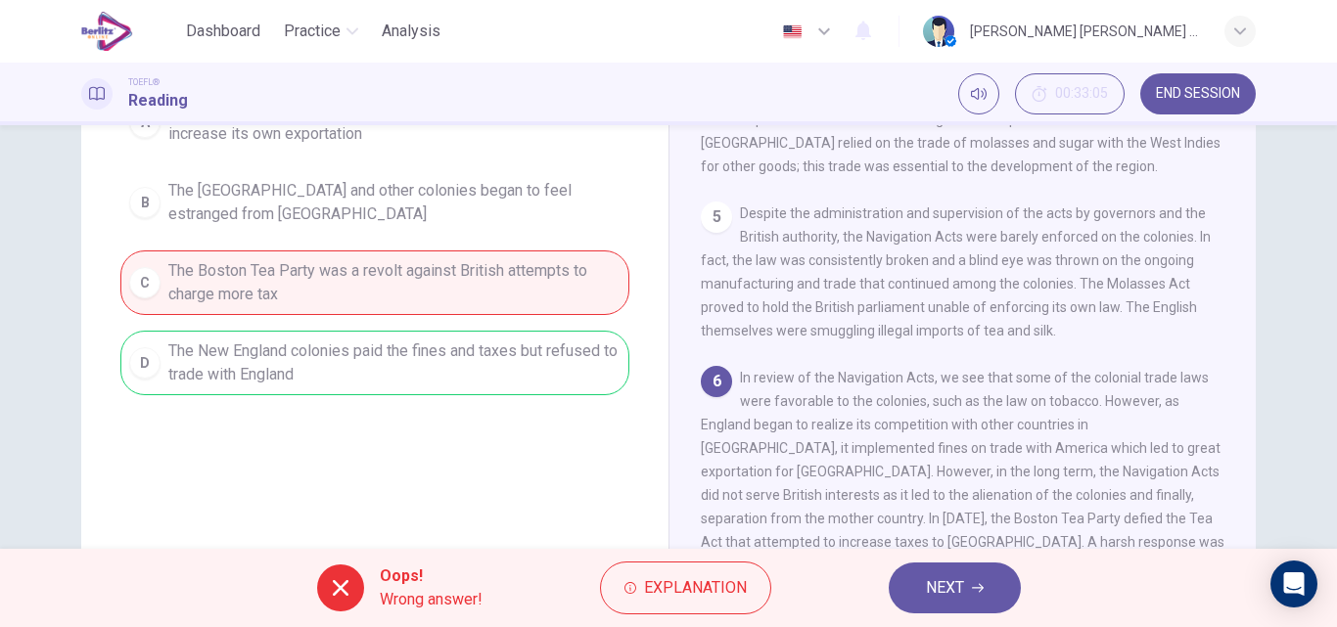
click at [935, 581] on span "NEXT" at bounding box center [945, 587] width 38 height 27
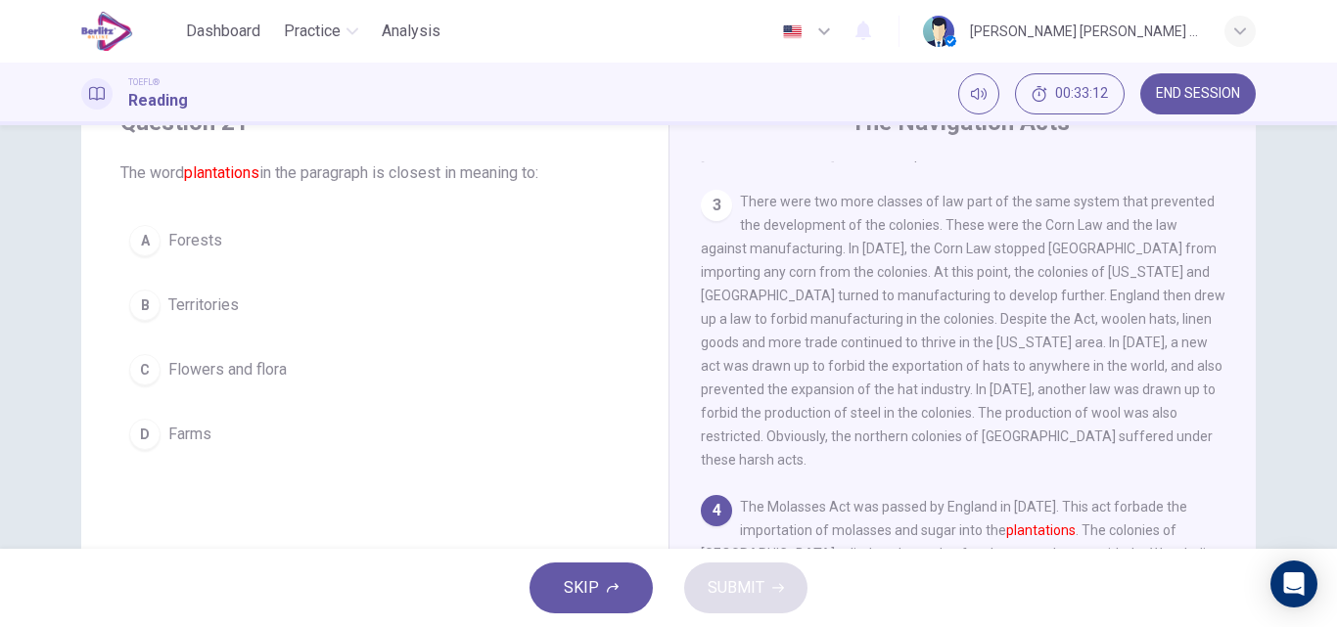
scroll to position [87, 0]
click at [142, 438] on div "D" at bounding box center [144, 436] width 31 height 31
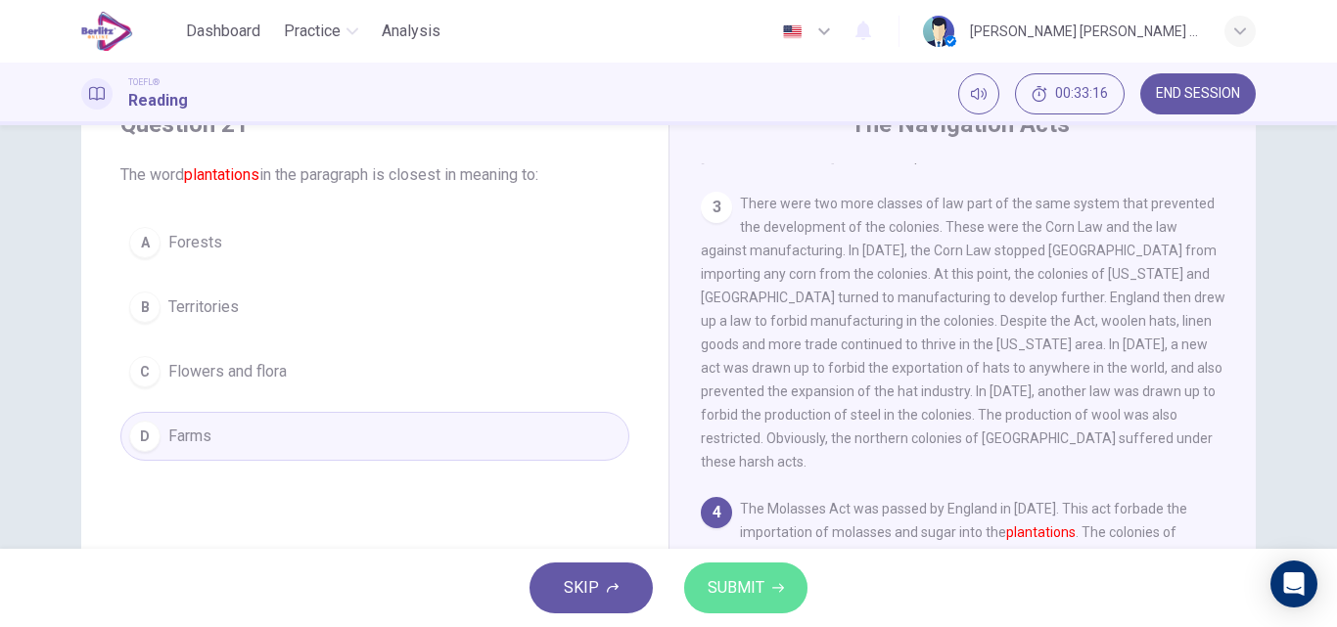
click at [720, 588] on span "SUBMIT" at bounding box center [735, 587] width 57 height 27
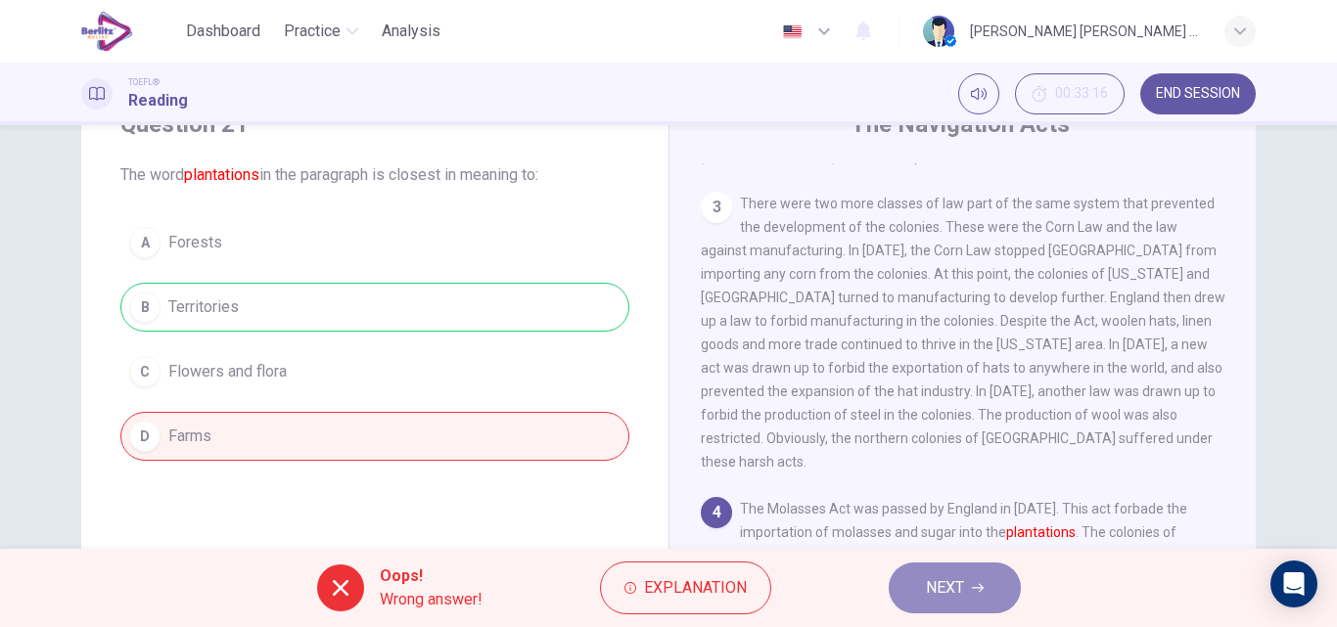
click at [973, 584] on icon "button" at bounding box center [978, 588] width 12 height 12
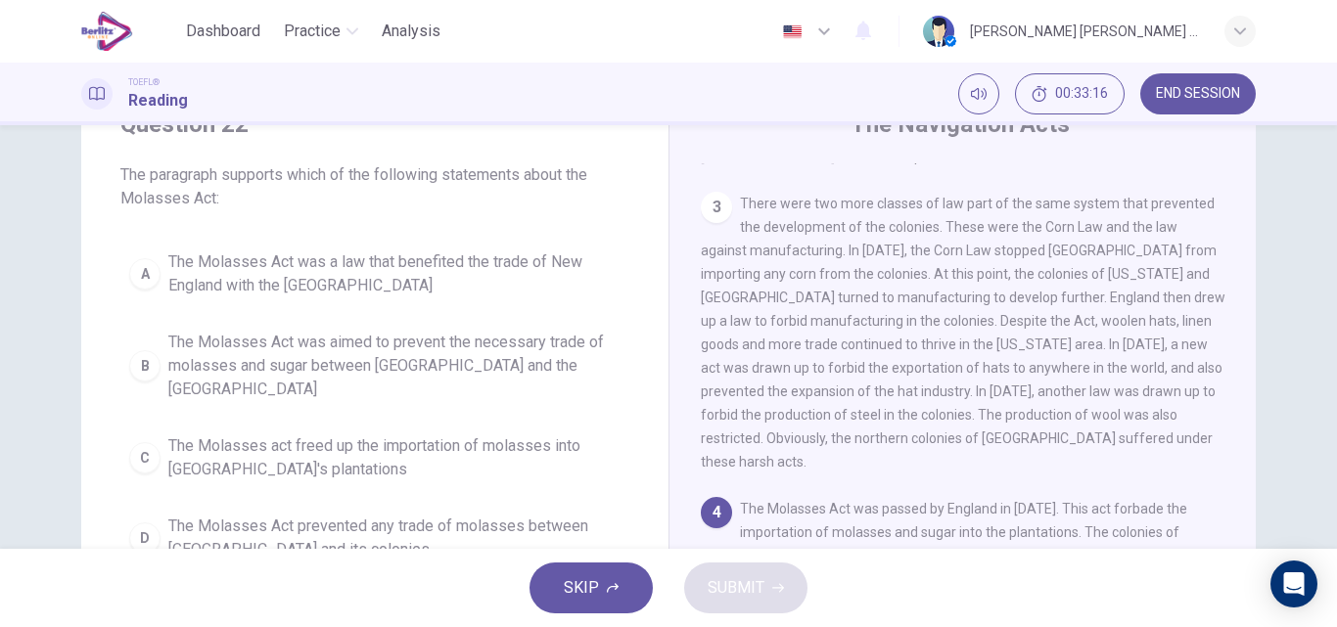
scroll to position [437, 0]
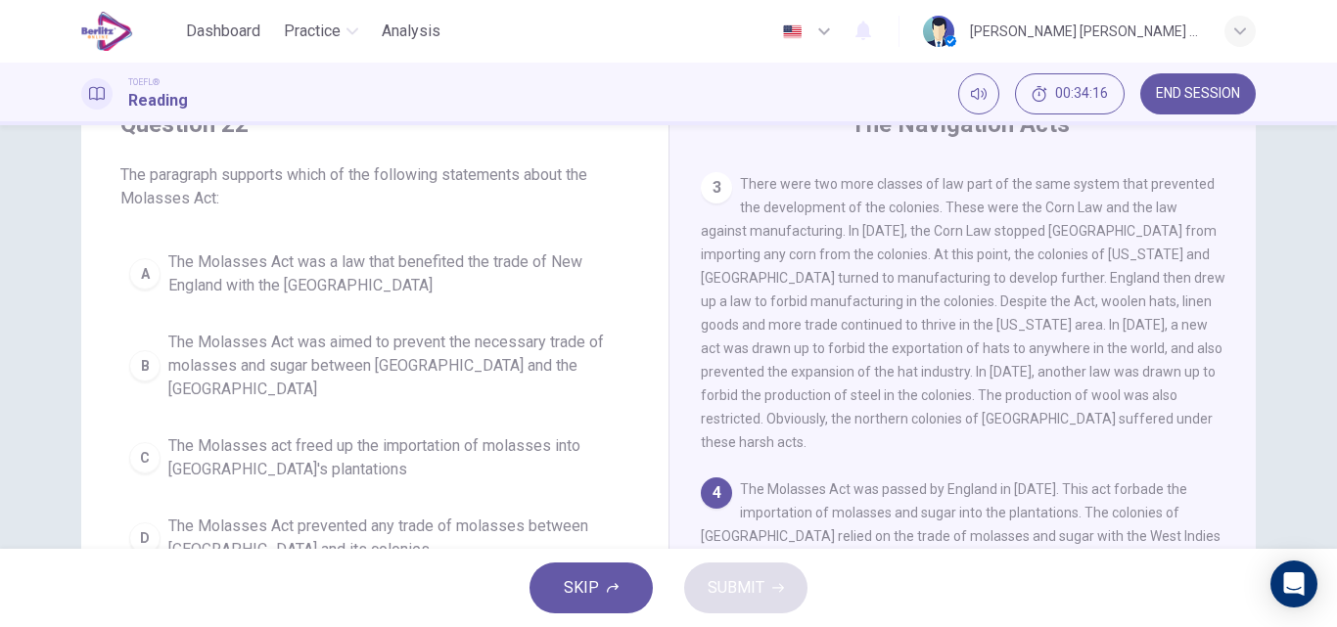
click at [318, 274] on span "The Molasses Act was a law that benefited the trade of New England with the Wes…" at bounding box center [394, 274] width 452 height 47
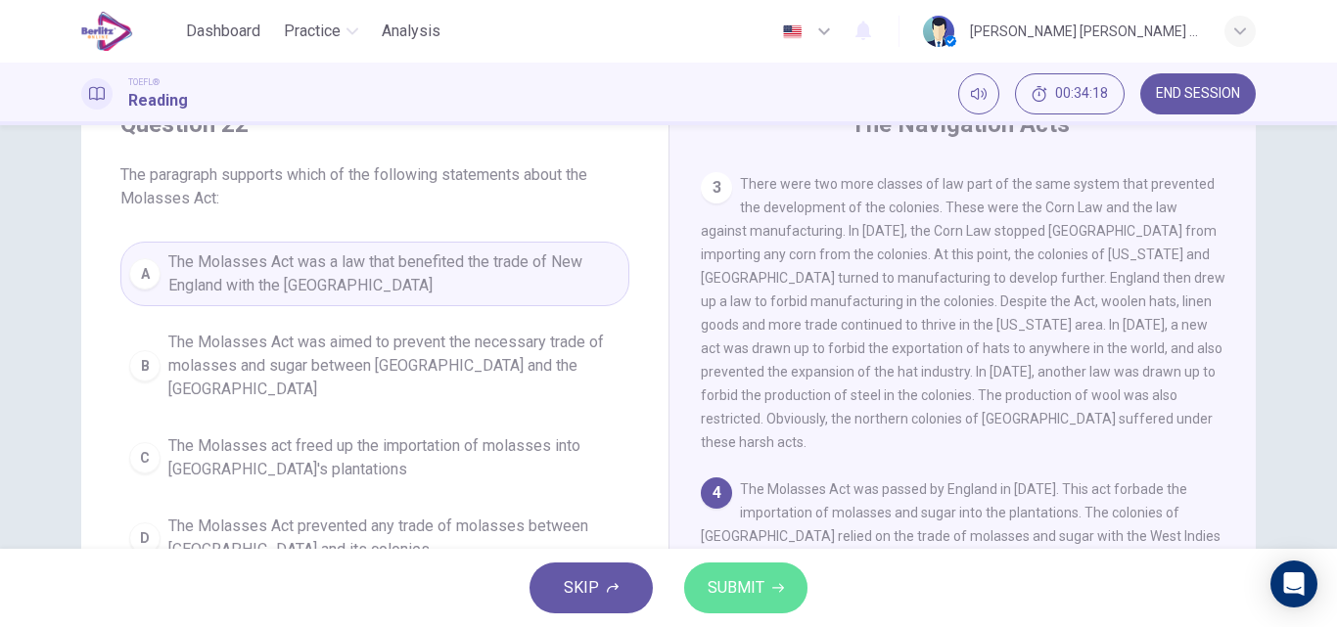
click at [723, 583] on span "SUBMIT" at bounding box center [735, 587] width 57 height 27
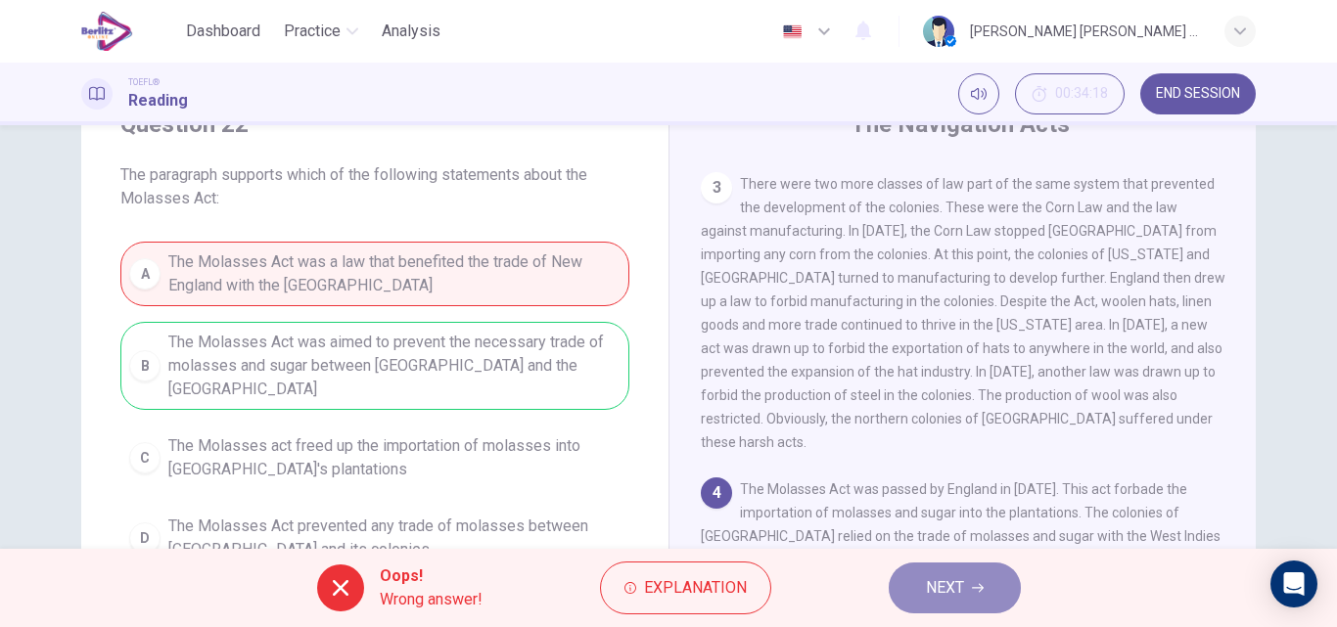
click at [969, 602] on button "NEXT" at bounding box center [955, 588] width 132 height 51
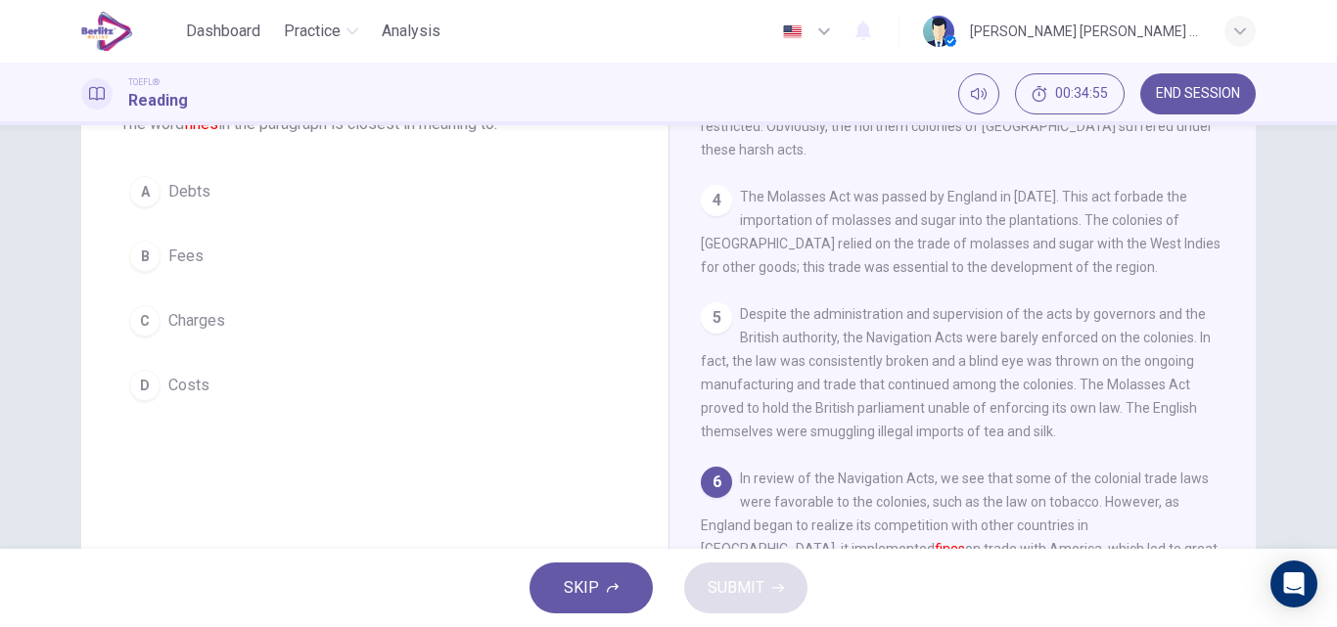
scroll to position [134, 0]
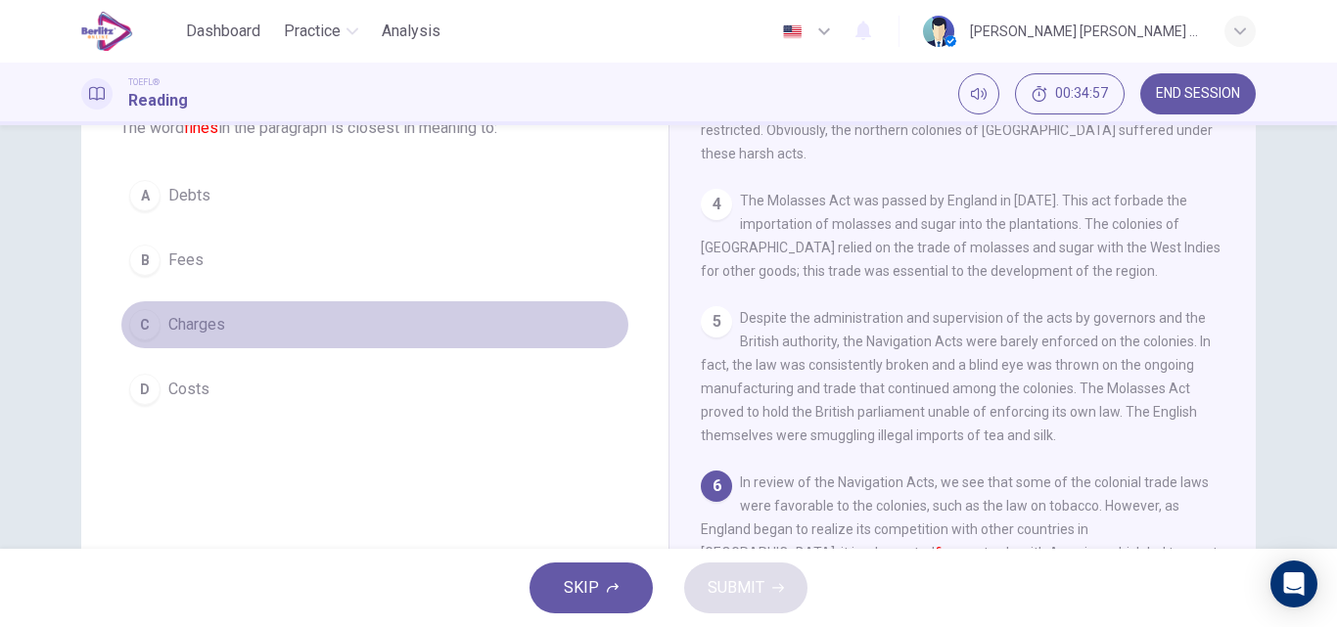
click at [194, 332] on span "Charges" at bounding box center [196, 324] width 57 height 23
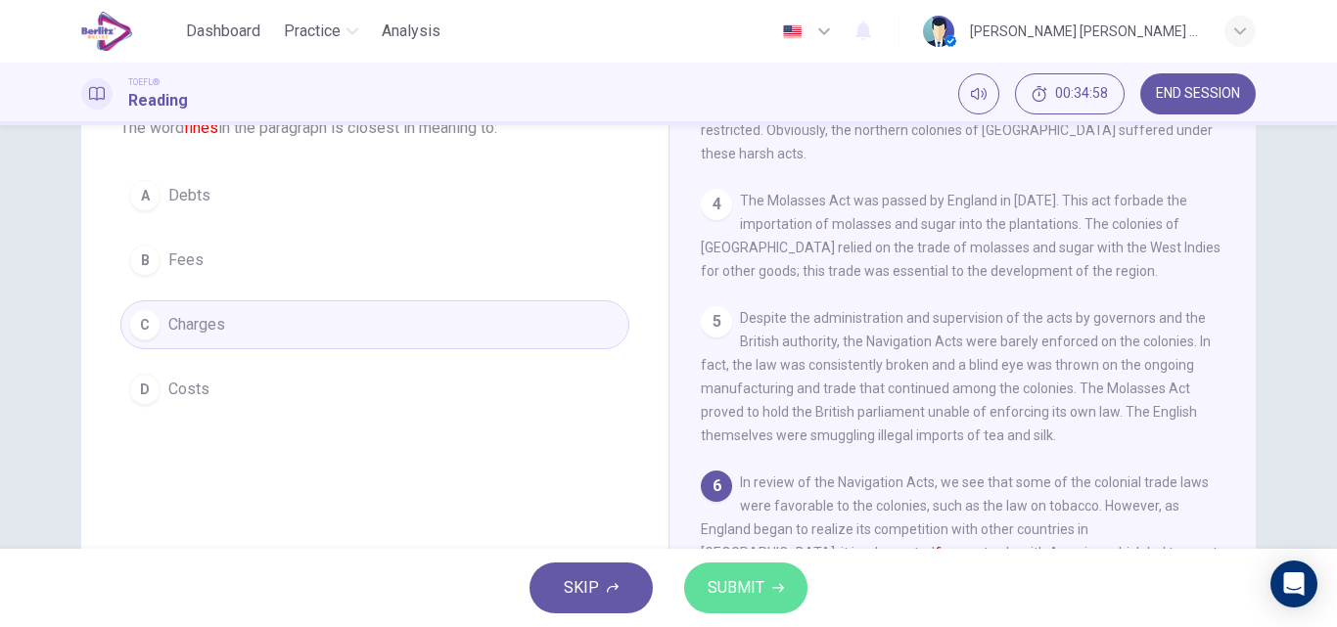
click at [754, 585] on span "SUBMIT" at bounding box center [735, 587] width 57 height 27
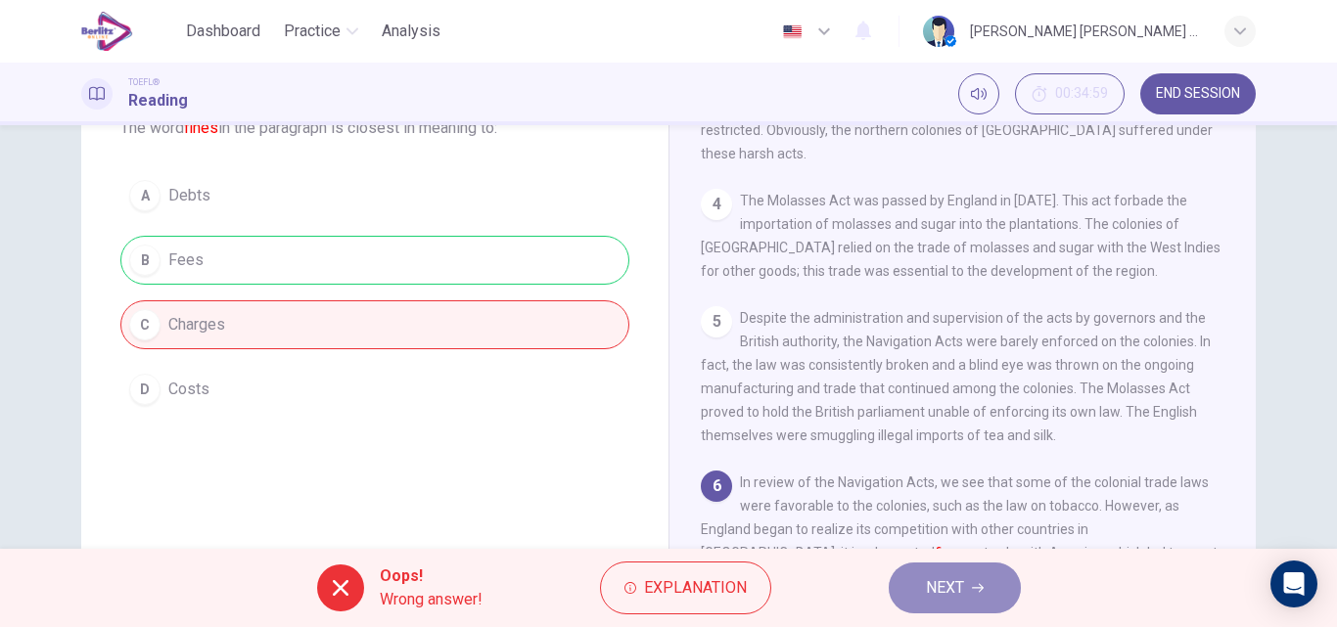
click at [980, 590] on icon "button" at bounding box center [978, 588] width 12 height 12
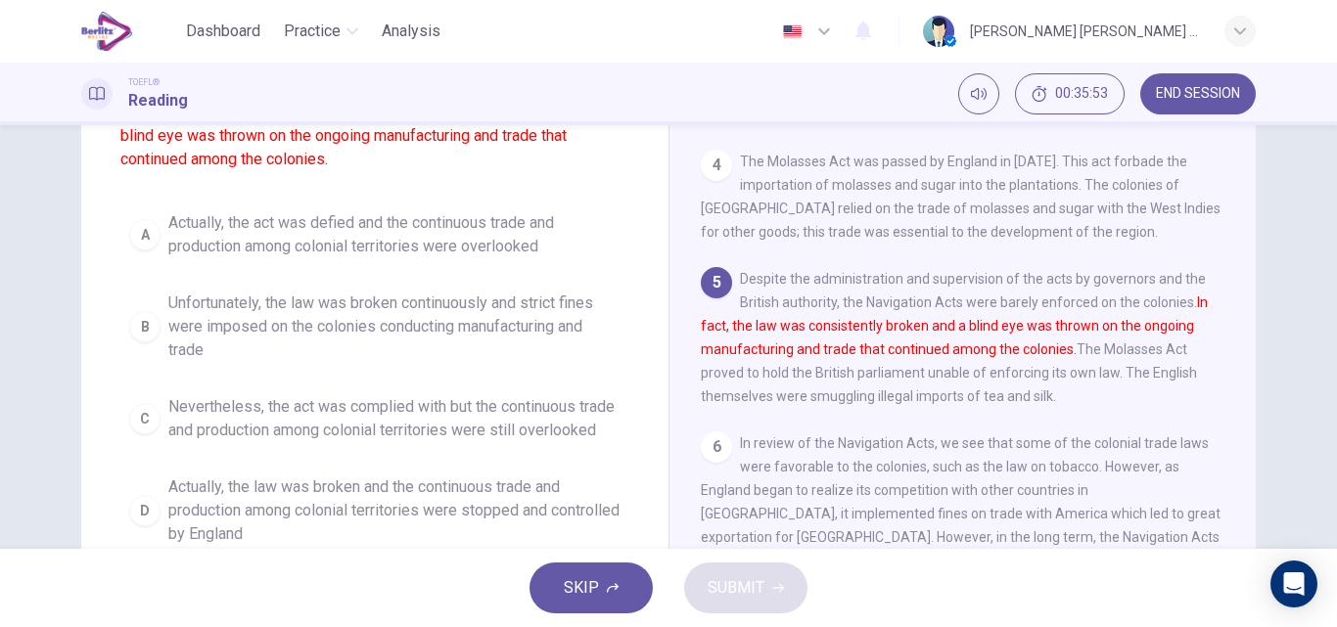
scroll to position [212, 0]
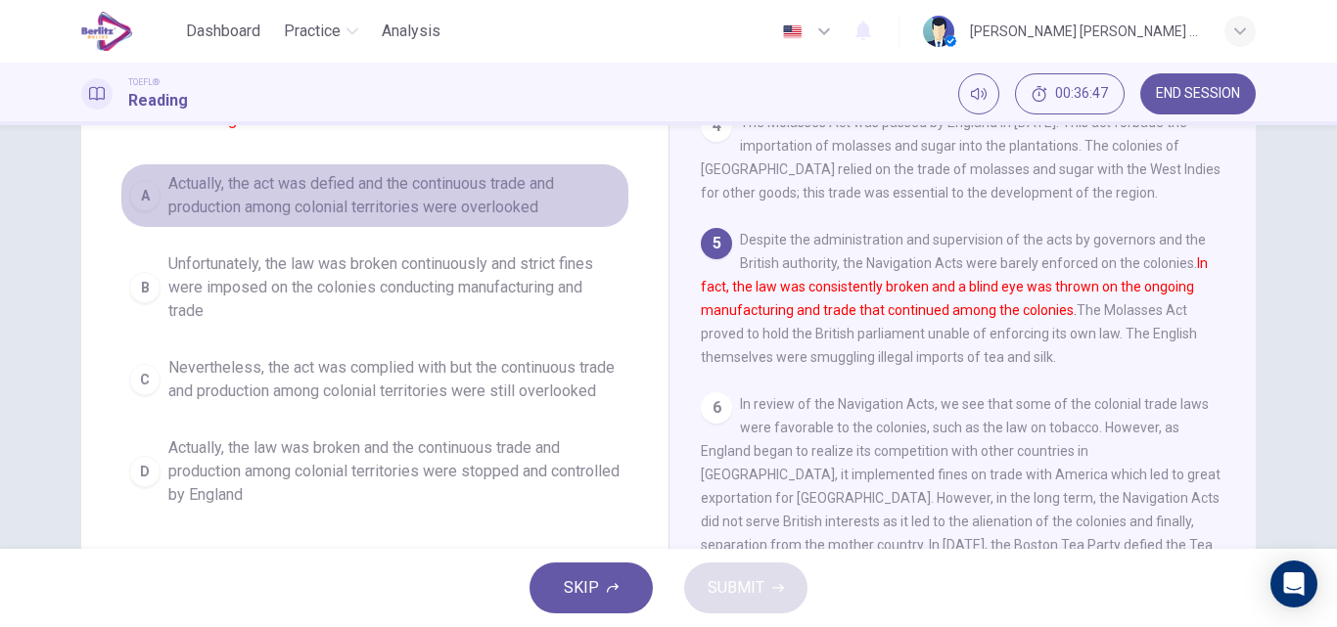
click at [514, 194] on span "Actually, the act was defied and the continuous trade and production among colo…" at bounding box center [394, 195] width 452 height 47
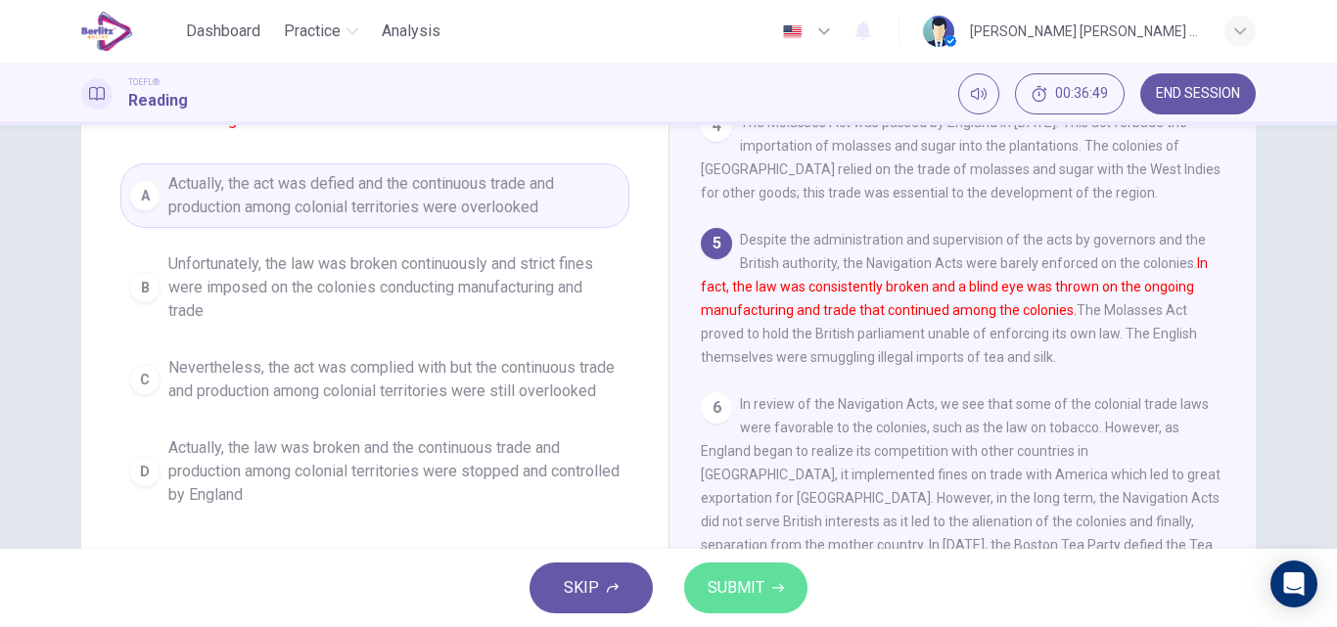
click at [724, 592] on span "SUBMIT" at bounding box center [735, 587] width 57 height 27
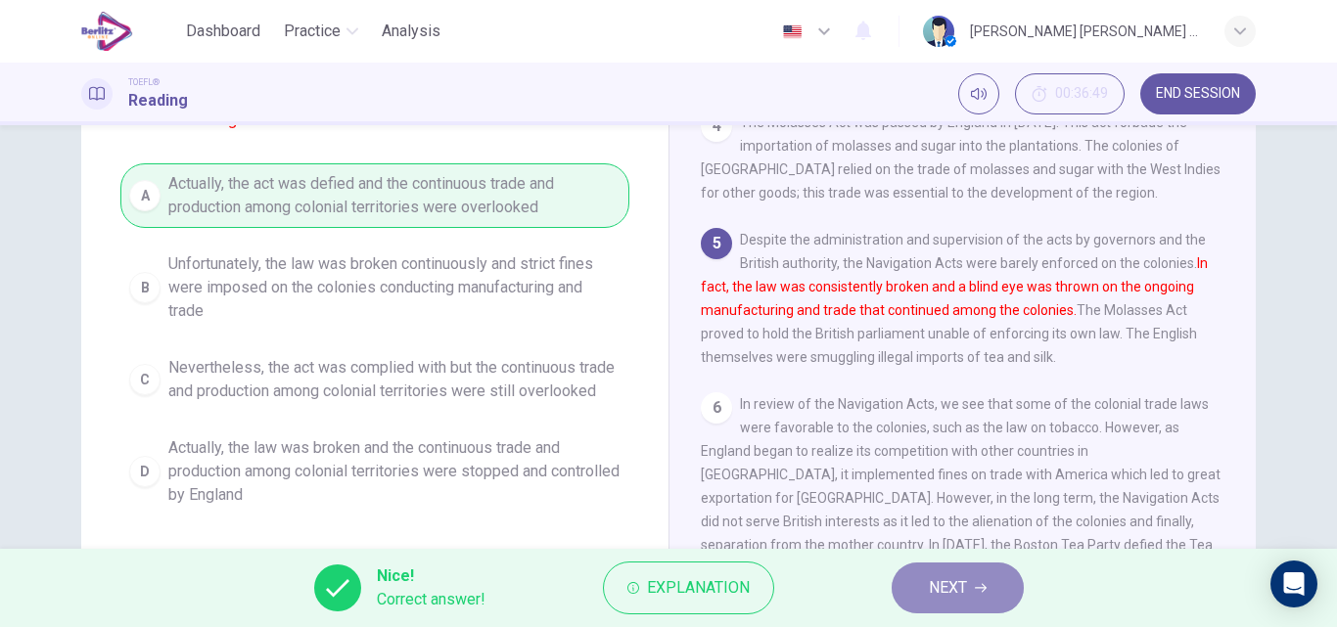
click at [922, 600] on button "NEXT" at bounding box center [957, 588] width 132 height 51
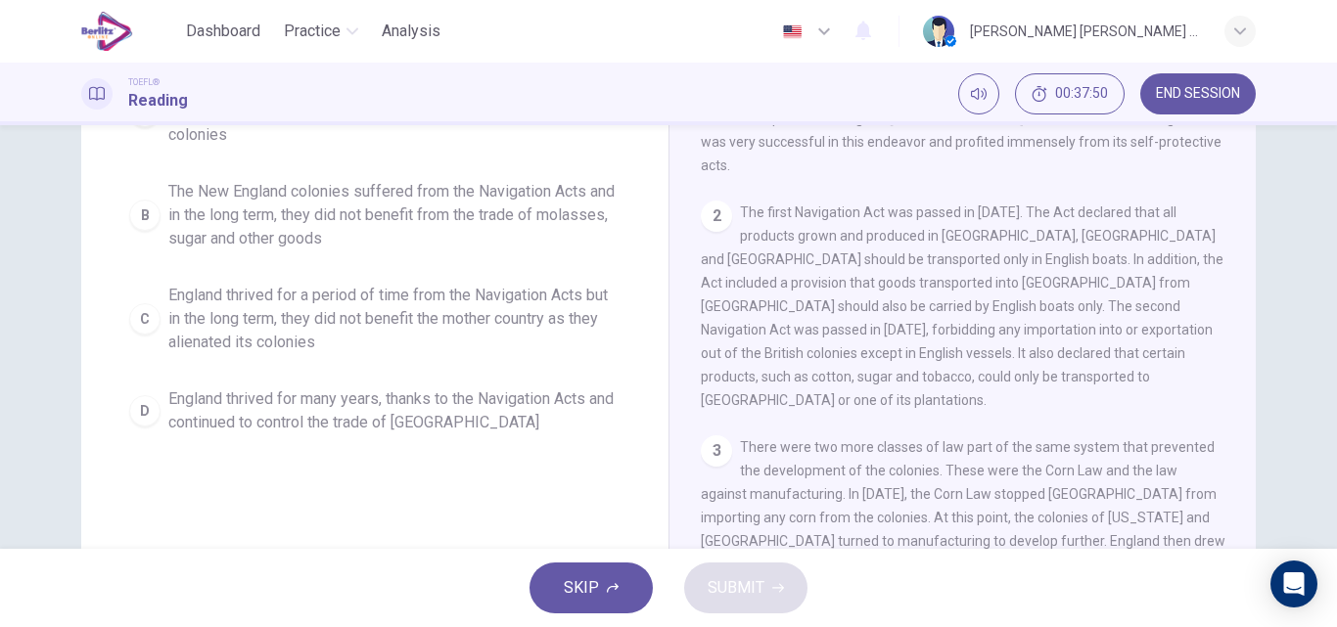
scroll to position [270, 0]
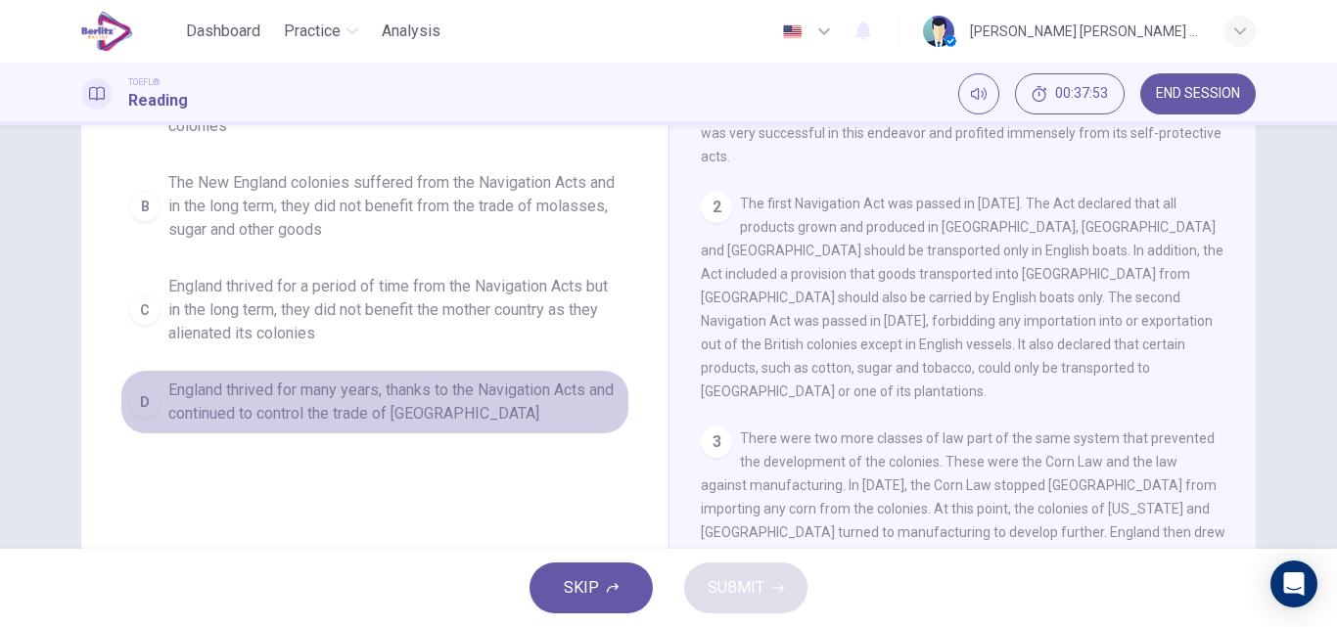
click at [423, 403] on span "England thrived for many years, thanks to the Navigation Acts and continued to …" at bounding box center [394, 402] width 452 height 47
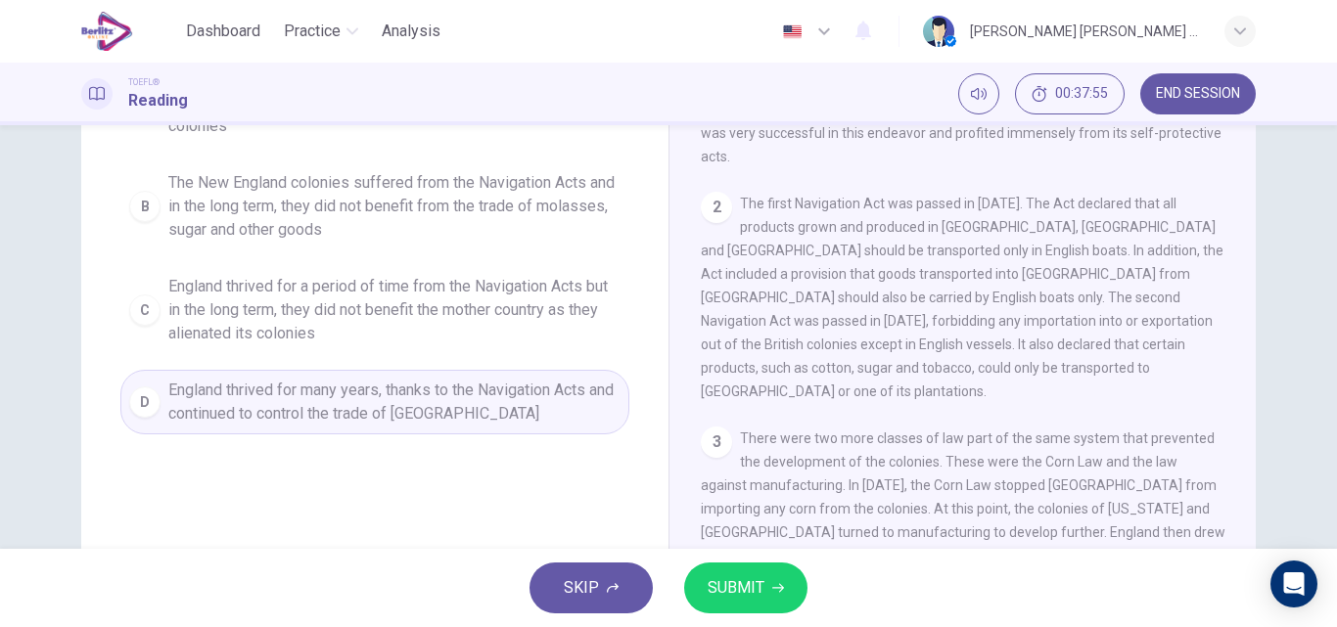
click at [740, 580] on span "SUBMIT" at bounding box center [735, 587] width 57 height 27
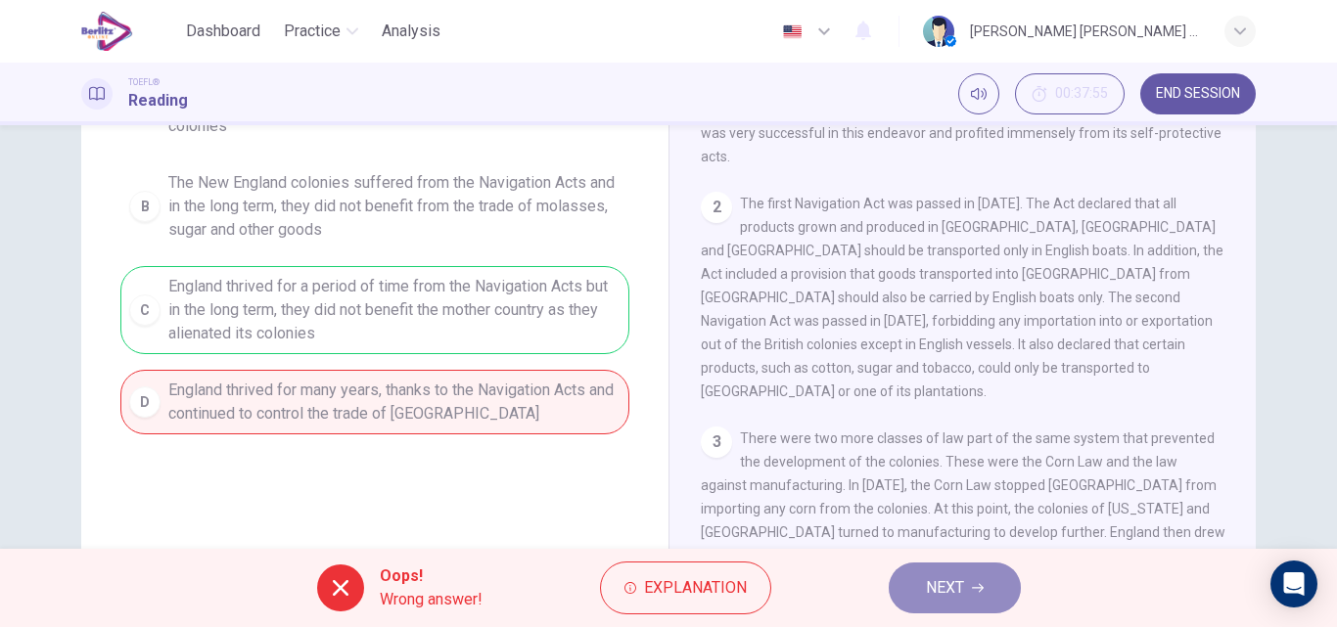
click at [955, 587] on span "NEXT" at bounding box center [945, 587] width 38 height 27
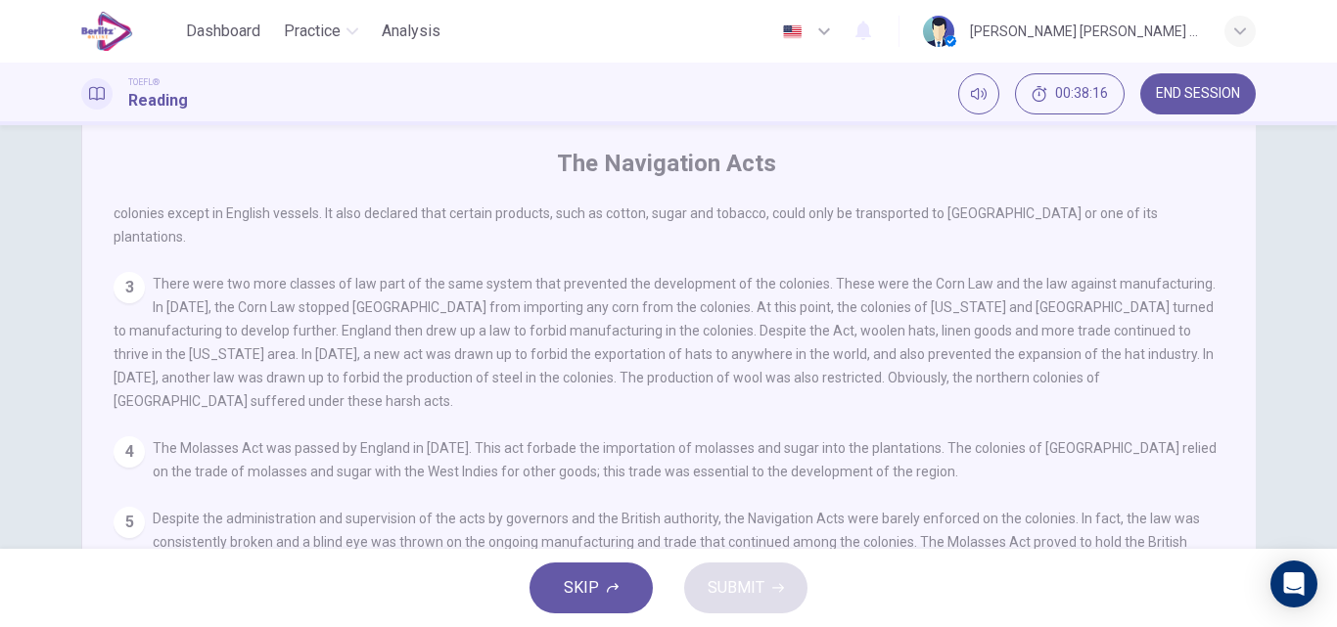
scroll to position [214, 0]
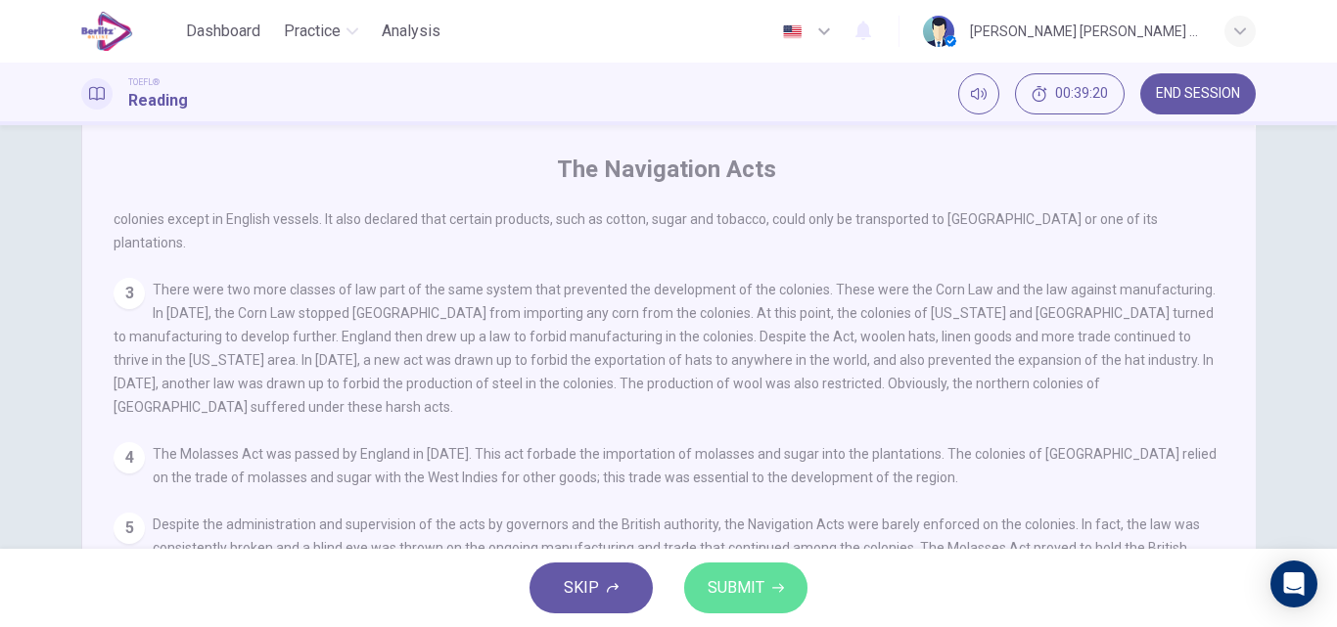
click at [746, 580] on span "SUBMIT" at bounding box center [735, 587] width 57 height 27
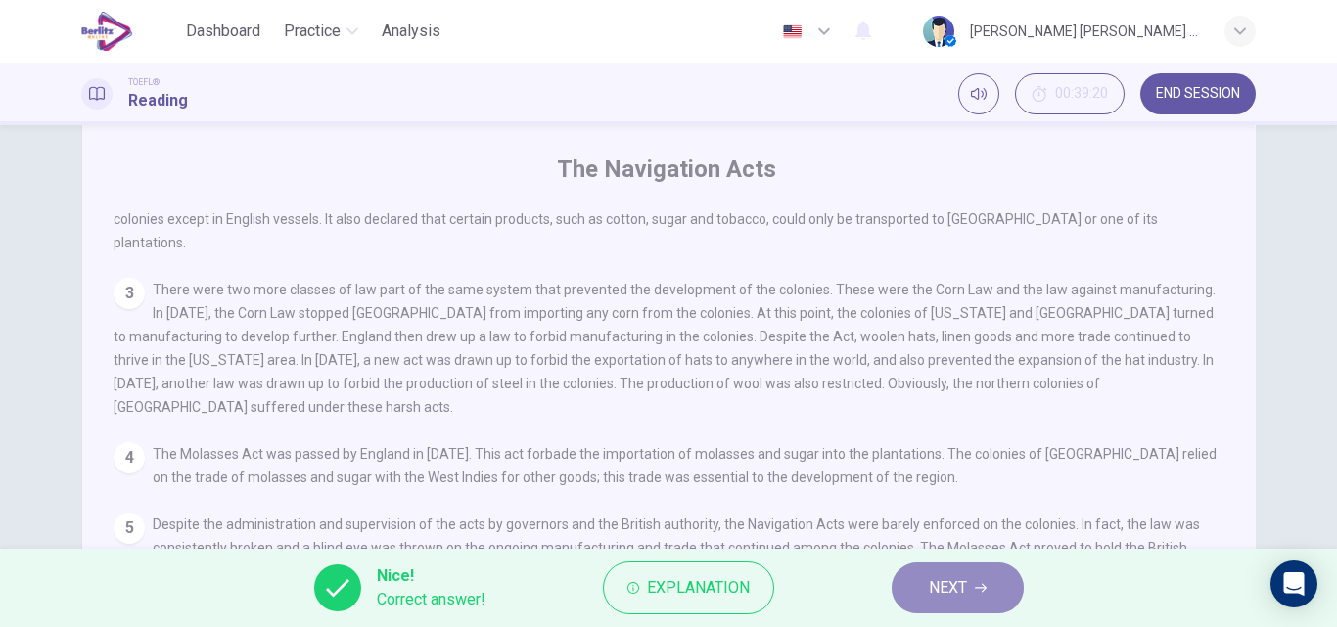
click at [911, 584] on button "NEXT" at bounding box center [957, 588] width 132 height 51
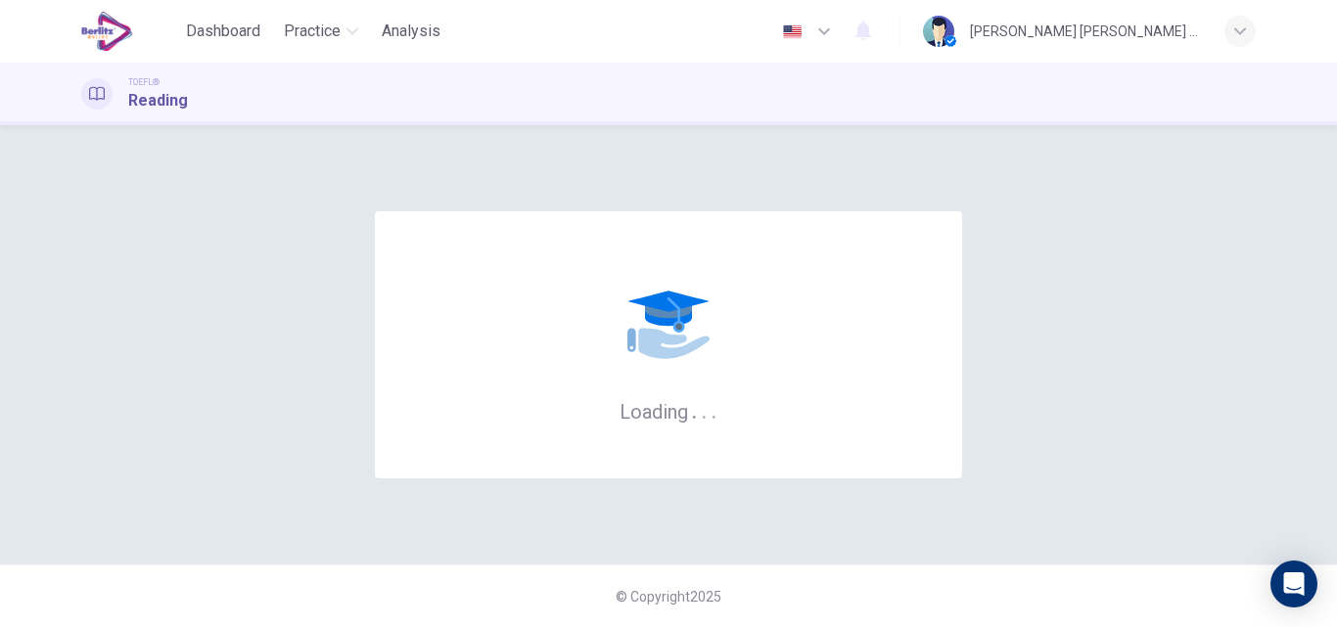
scroll to position [0, 0]
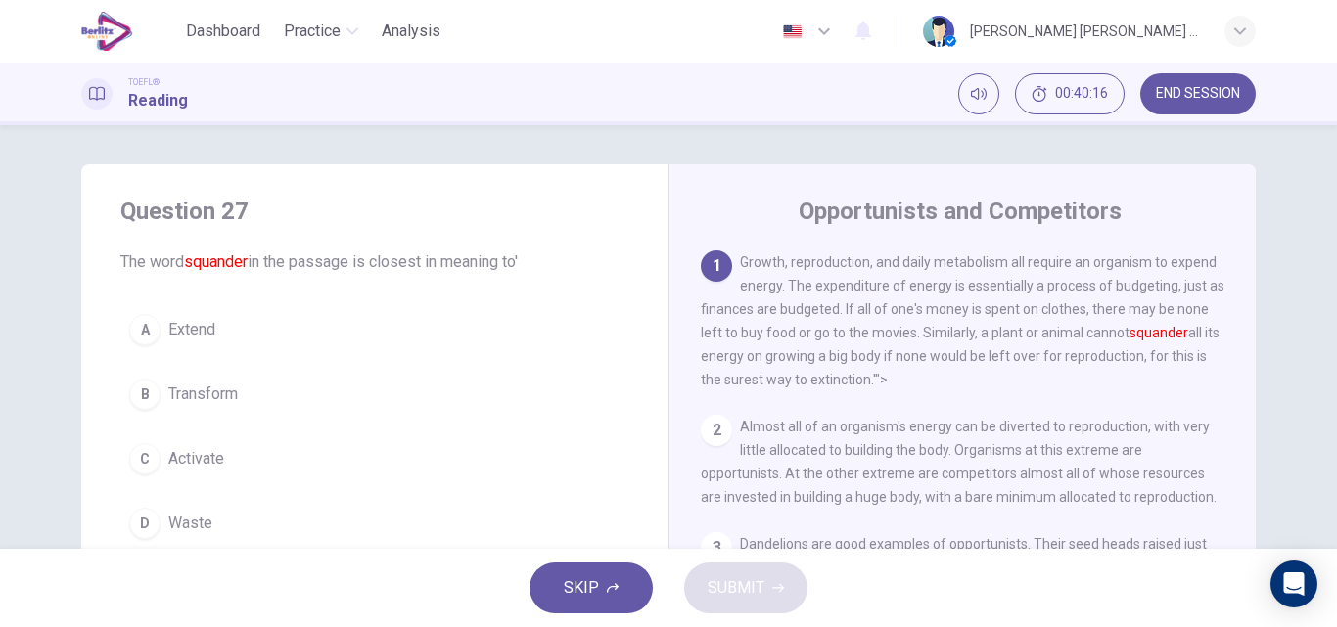
click at [217, 526] on button "D Waste" at bounding box center [374, 523] width 509 height 49
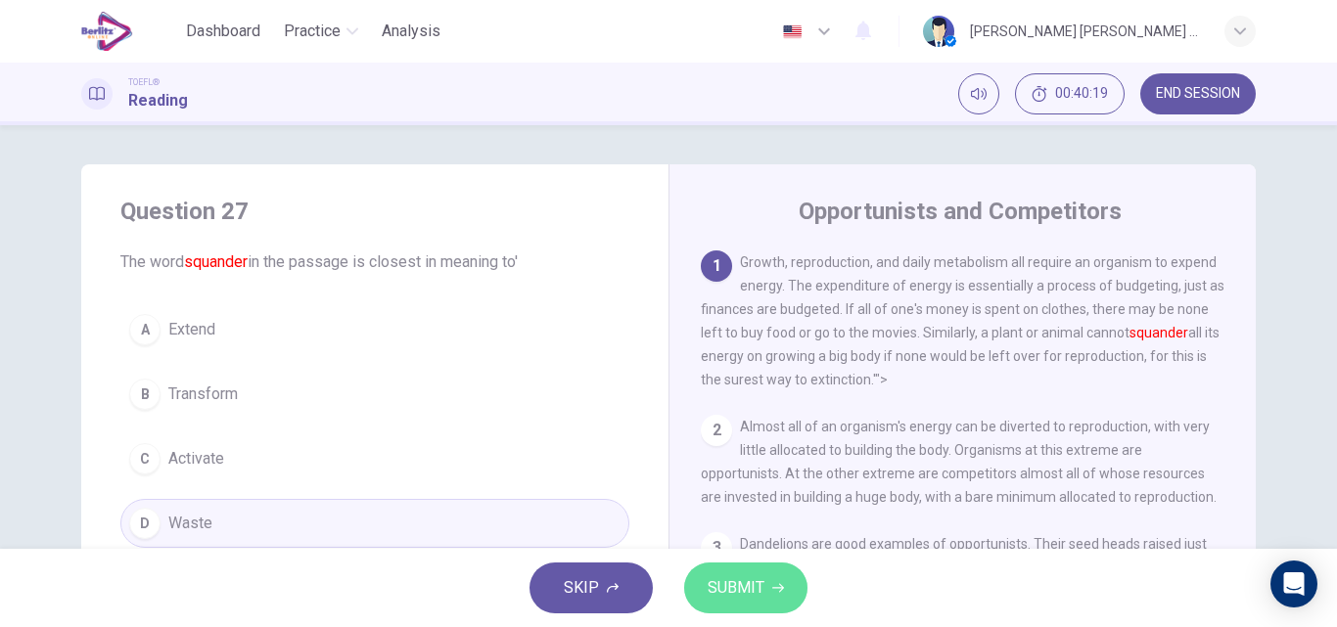
click at [735, 606] on button "SUBMIT" at bounding box center [745, 588] width 123 height 51
